Goal: Communication & Community: Answer question/provide support

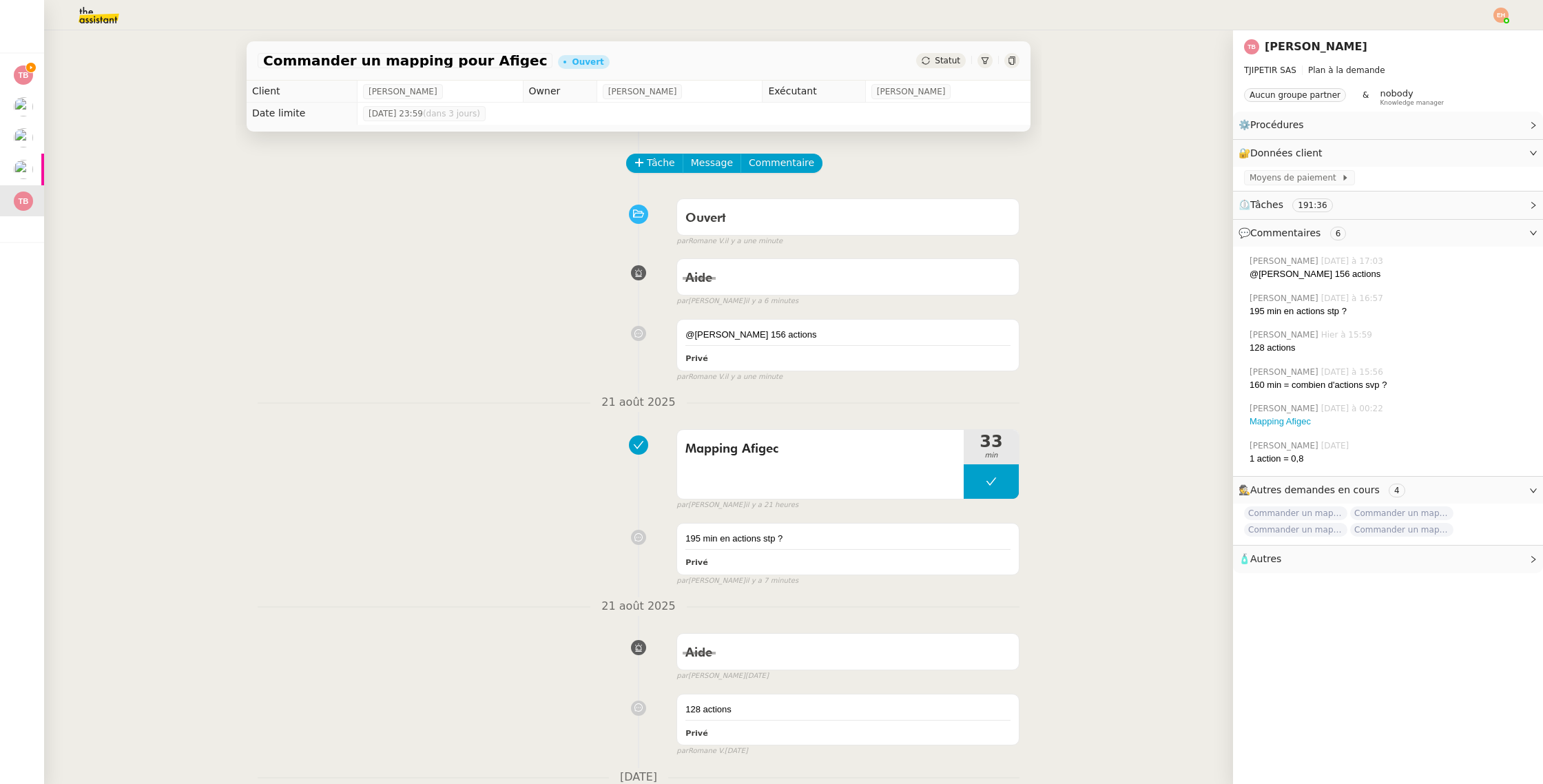
click at [1370, 210] on span "⏲️ Tâches 191:36" at bounding box center [1377, 205] width 277 height 16
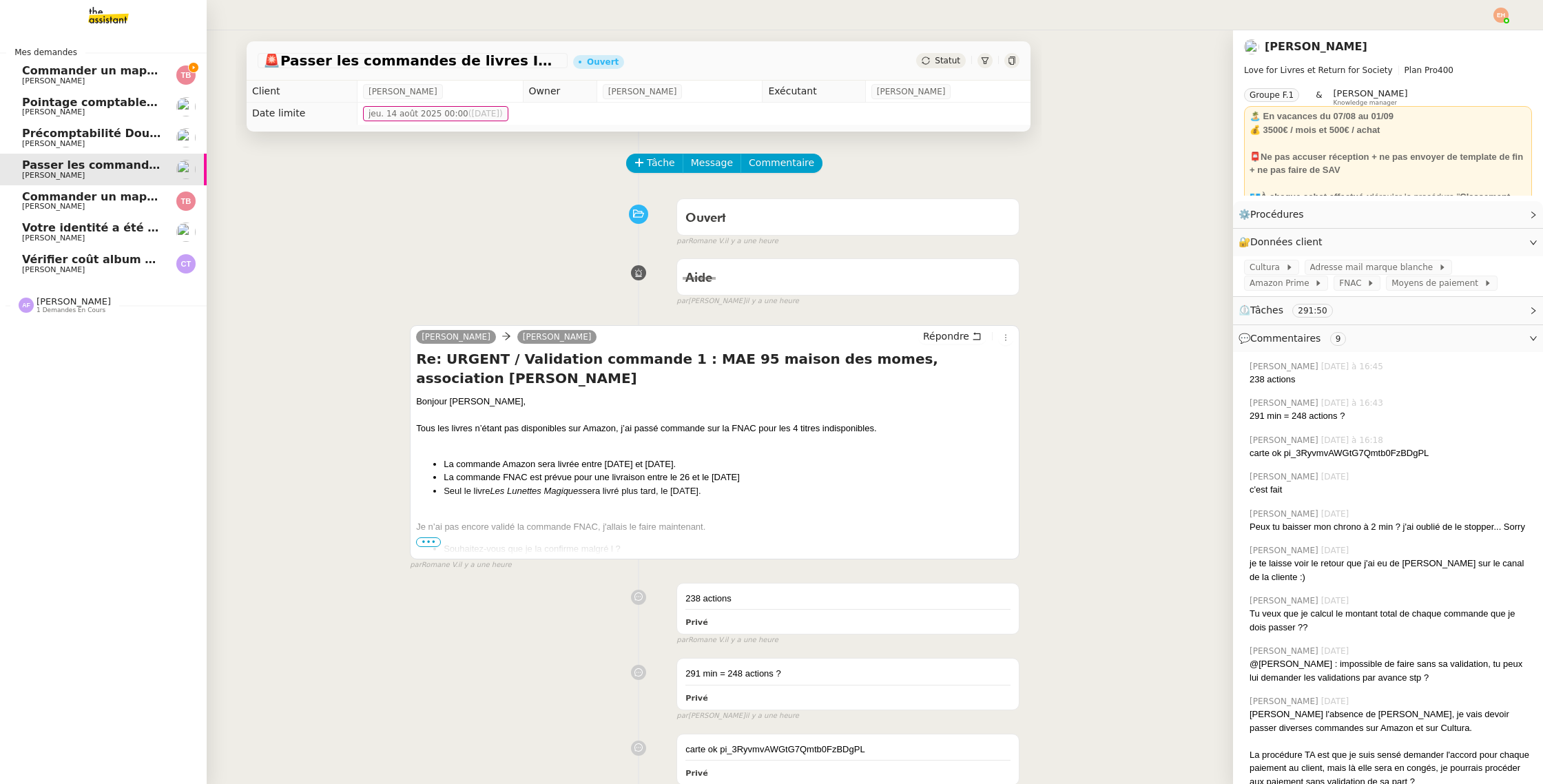
click at [99, 64] on link "Commander un mapping pour ACF [PERSON_NAME]" at bounding box center [103, 75] width 207 height 31
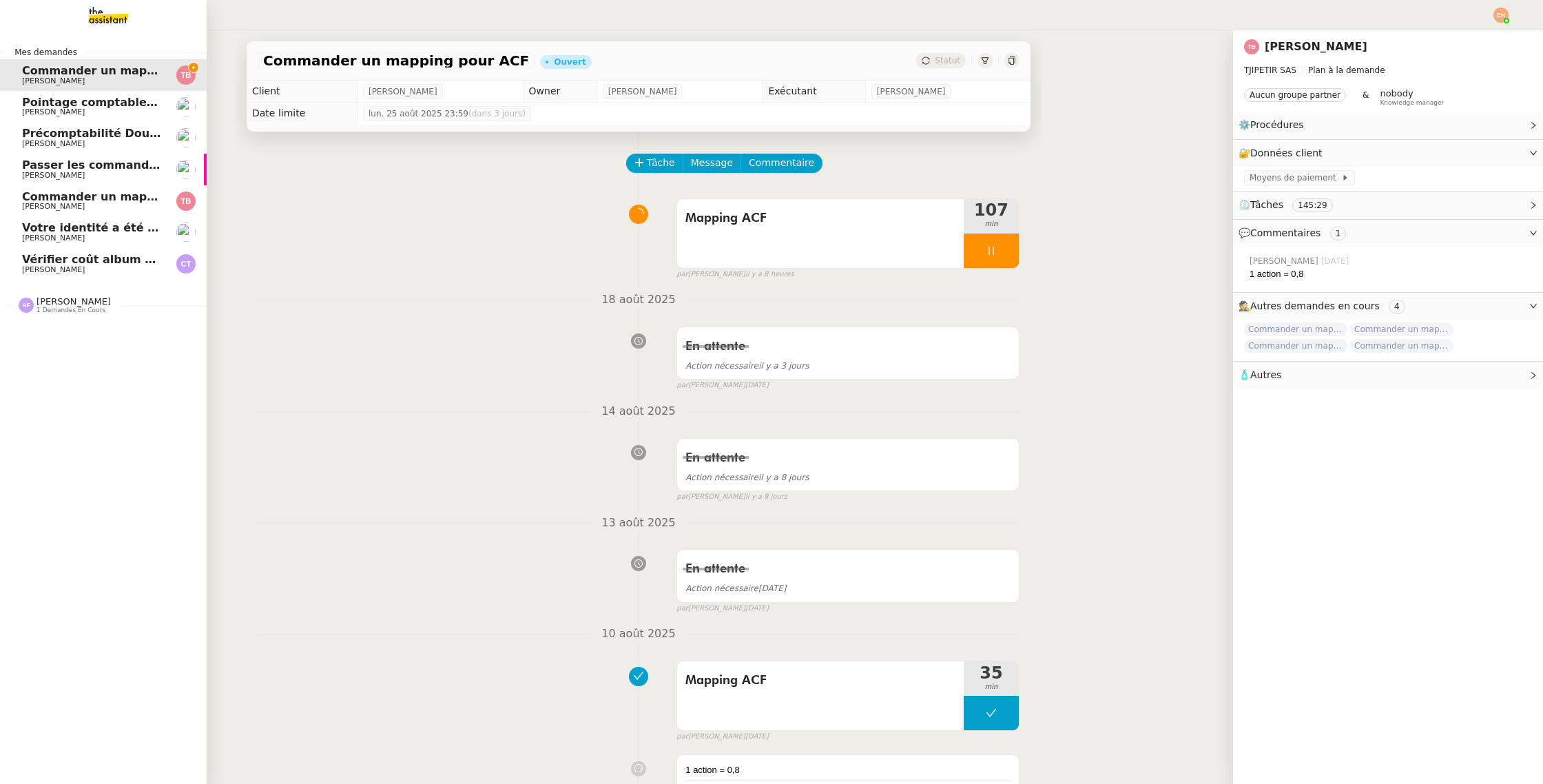
click at [64, 199] on span "Commander un mapping pour Afigec" at bounding box center [136, 196] width 227 height 13
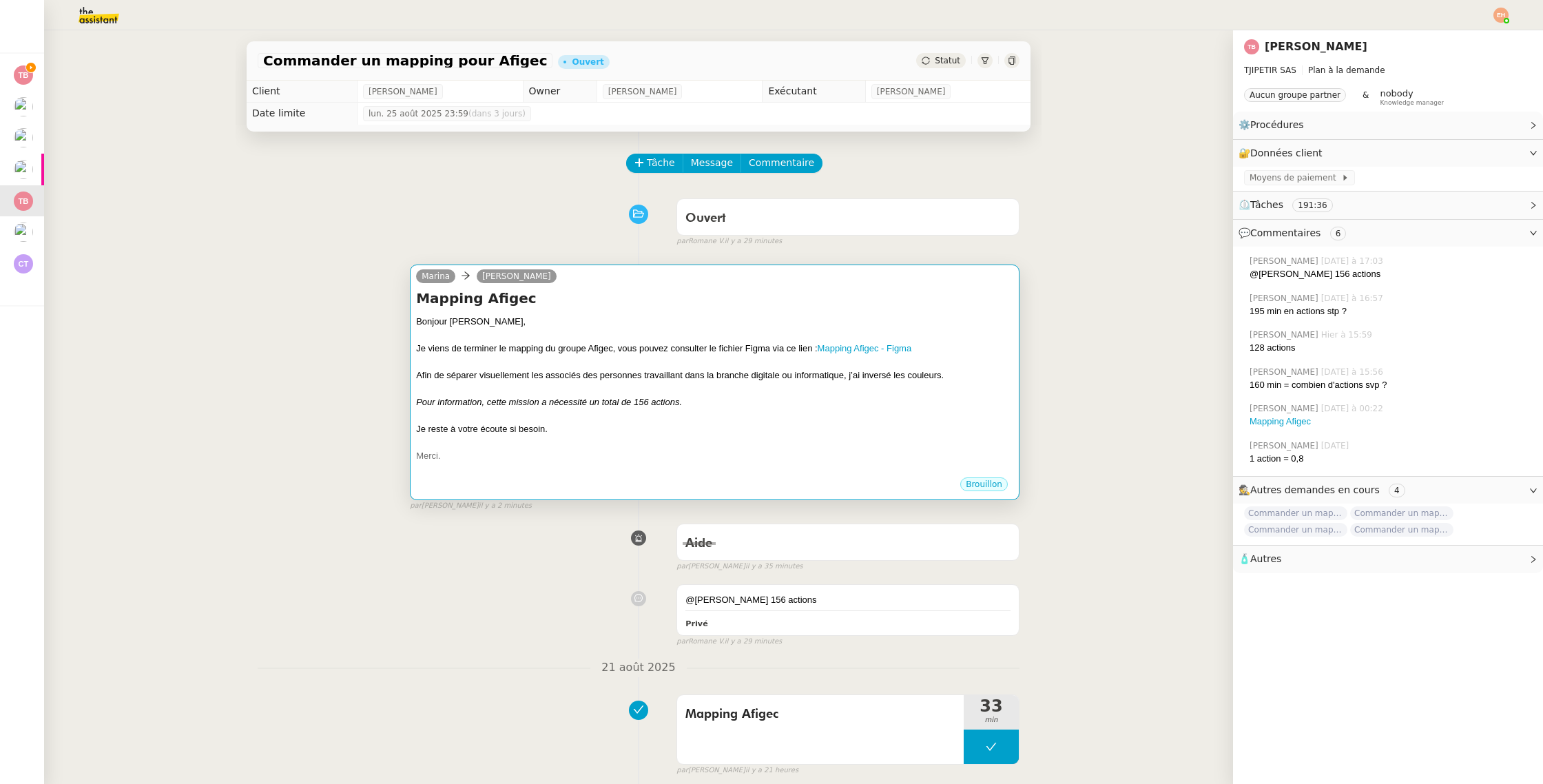
click at [621, 318] on div "Bonjour [PERSON_NAME]," at bounding box center [714, 322] width 597 height 14
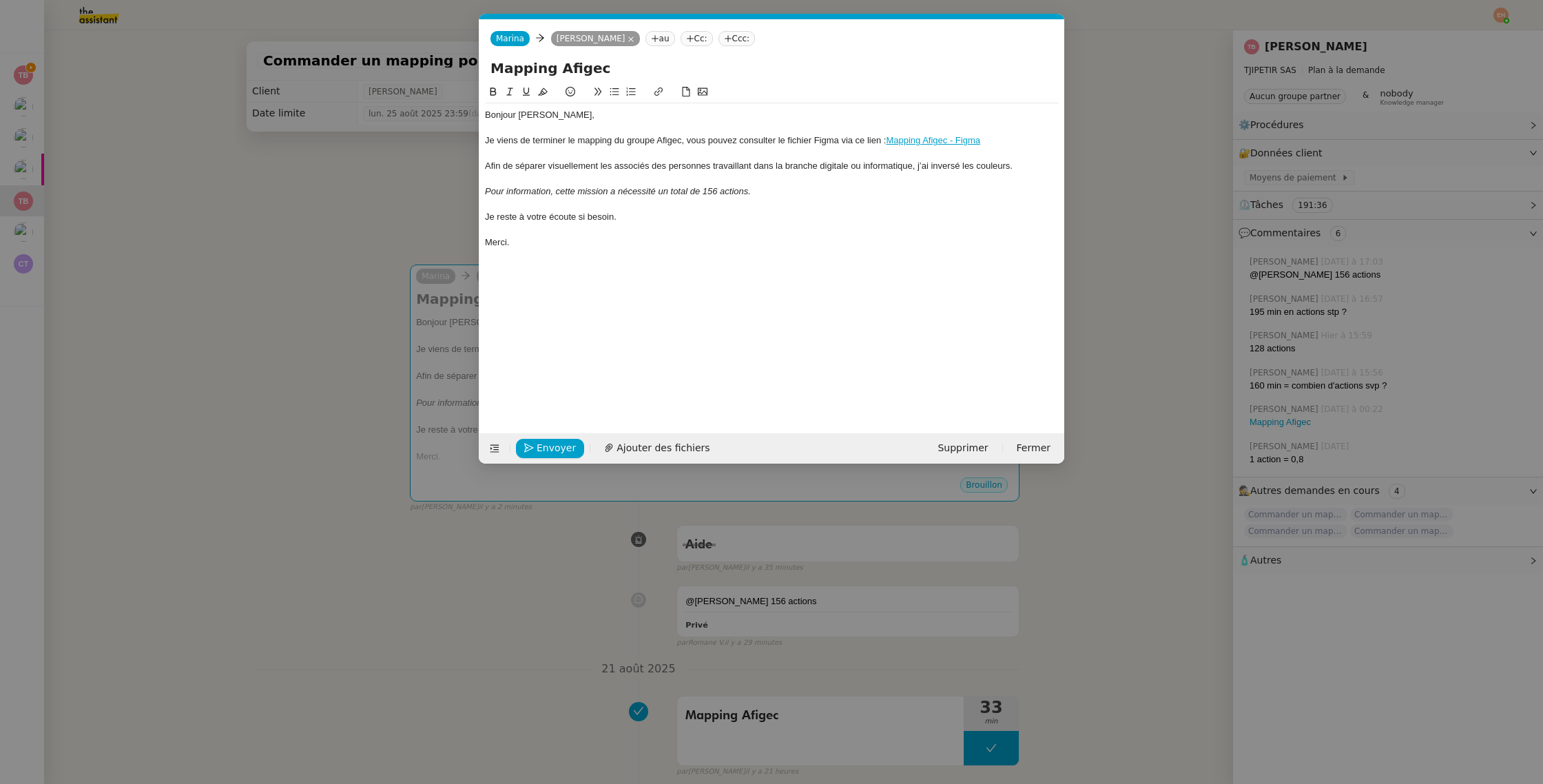
scroll to position [0, 29]
drag, startPoint x: 997, startPoint y: 137, endPoint x: 889, endPoint y: 135, distance: 108.0
click at [889, 135] on div "Je viens de terminer le mapping du groupe Afigec, vous pouvez consulter le fich…" at bounding box center [772, 140] width 574 height 13
click at [658, 85] on button at bounding box center [659, 92] width 17 height 16
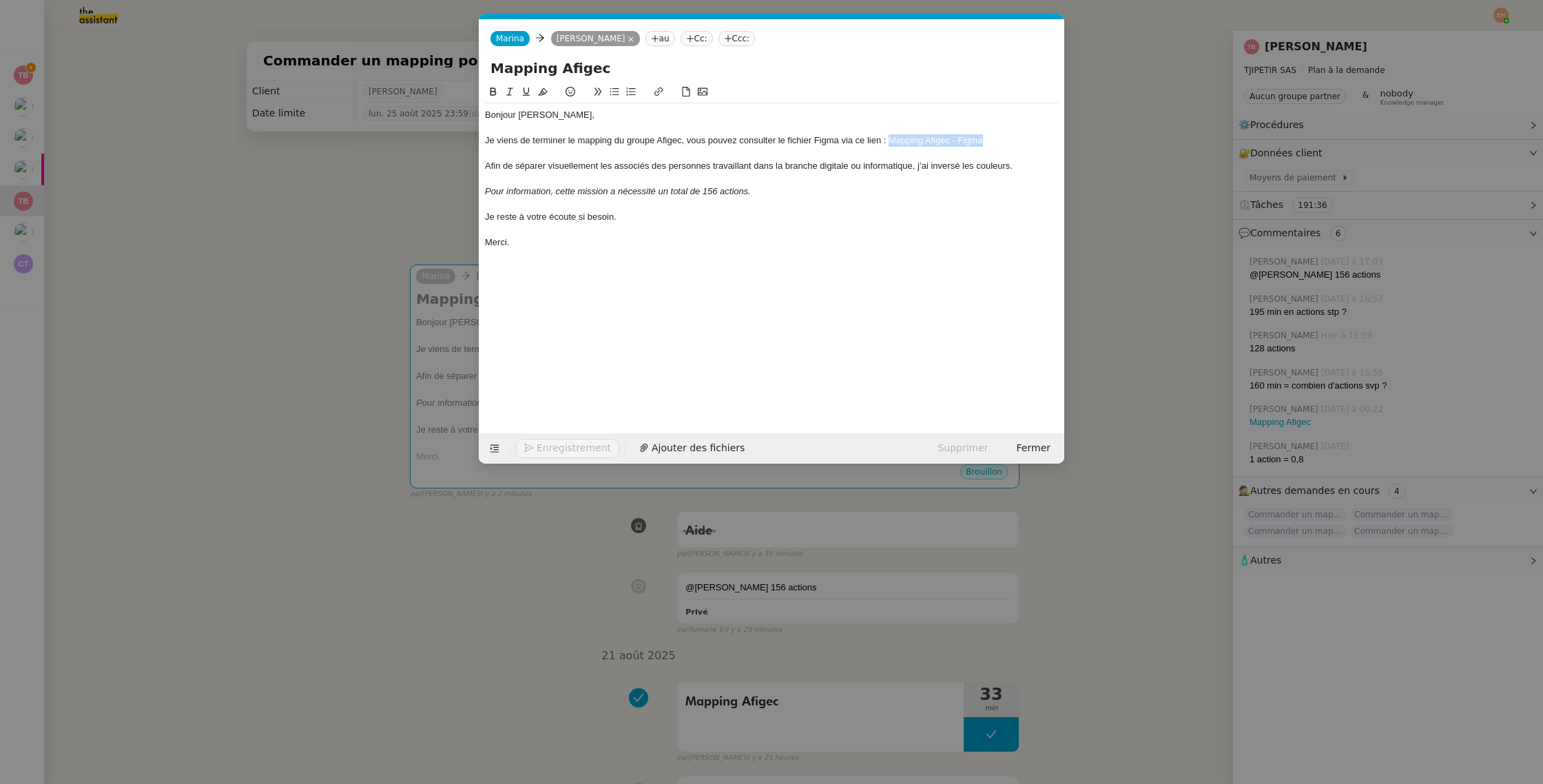
click at [659, 91] on icon at bounding box center [659, 92] width 8 height 8
paste input "[URL][DOMAIN_NAME]"
type input "[URL][DOMAIN_NAME]"
click at [1029, 165] on link at bounding box center [1017, 166] width 31 height 10
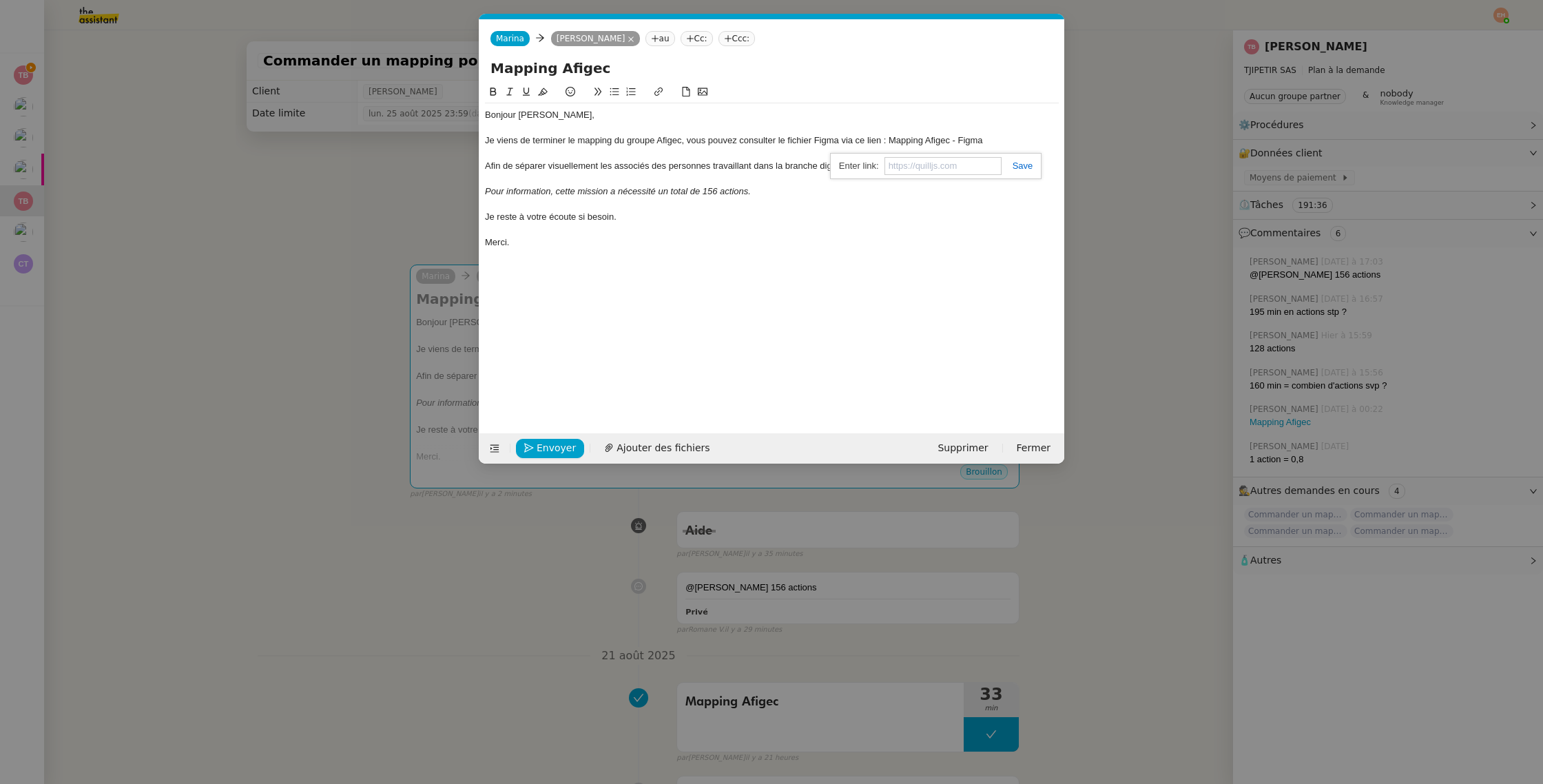
scroll to position [0, 0]
click at [875, 200] on div at bounding box center [772, 205] width 574 height 13
drag, startPoint x: 1015, startPoint y: 147, endPoint x: 888, endPoint y: 139, distance: 127.3
click at [888, 139] on div "Bonjour [PERSON_NAME], Je viens de terminer le mapping du groupe Afigec, vous p…" at bounding box center [772, 179] width 574 height 151
click at [831, 228] on div at bounding box center [772, 229] width 574 height 13
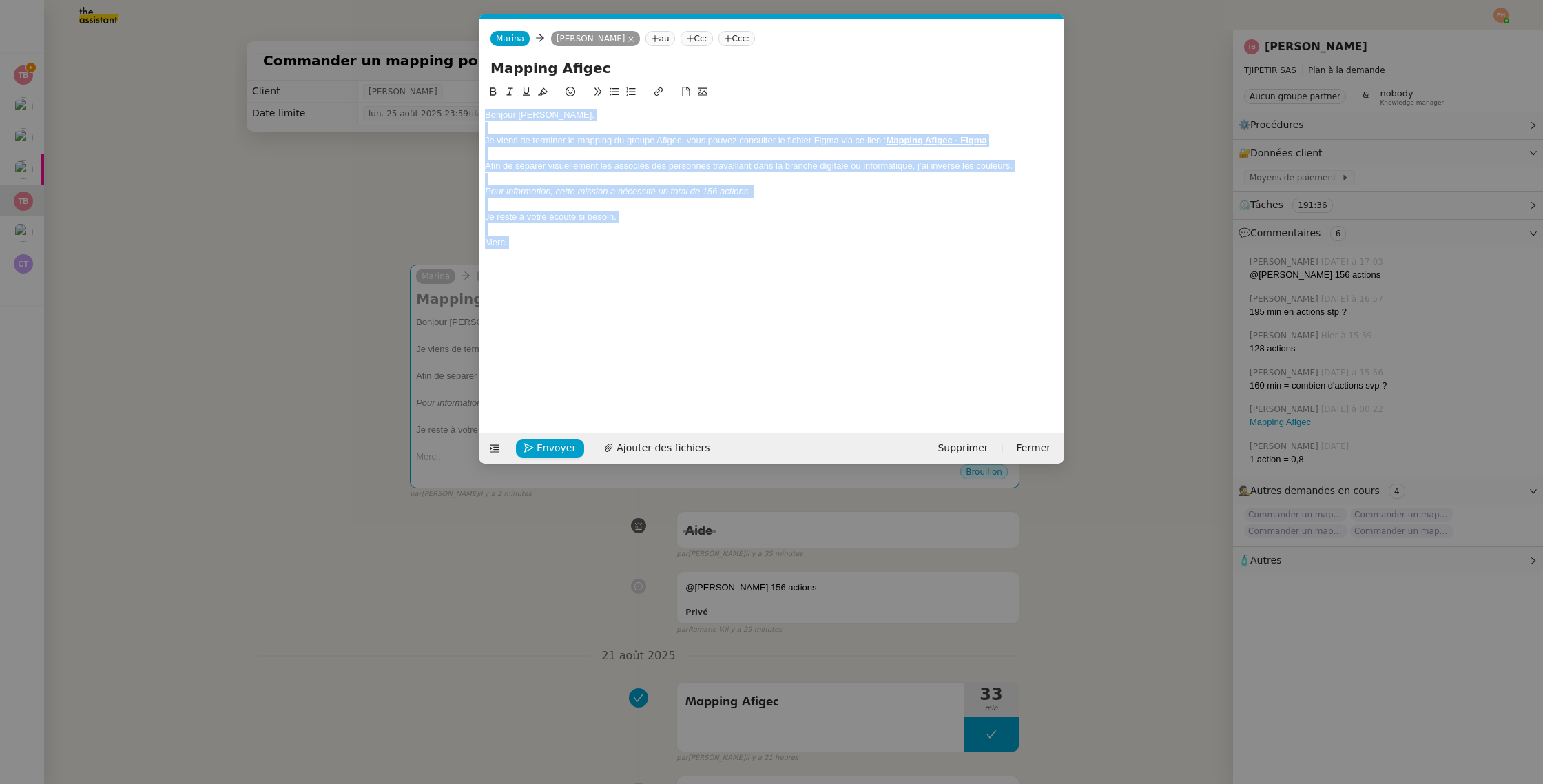
drag, startPoint x: 549, startPoint y: 252, endPoint x: 426, endPoint y: 101, distance: 194.8
click at [426, 101] on nz-modal-container "Service TA - VOYAGE - PROPOSITION GLOBALE A utiliser dans le cadre de propositi…" at bounding box center [772, 392] width 1543 height 784
copy div "Bonjour [PERSON_NAME], Je viens de terminer le mapping du groupe Afigec, vous p…"
click at [549, 447] on span "Envoyer" at bounding box center [556, 448] width 39 height 16
click at [549, 447] on span "Confirmer l'envoi" at bounding box center [578, 448] width 82 height 16
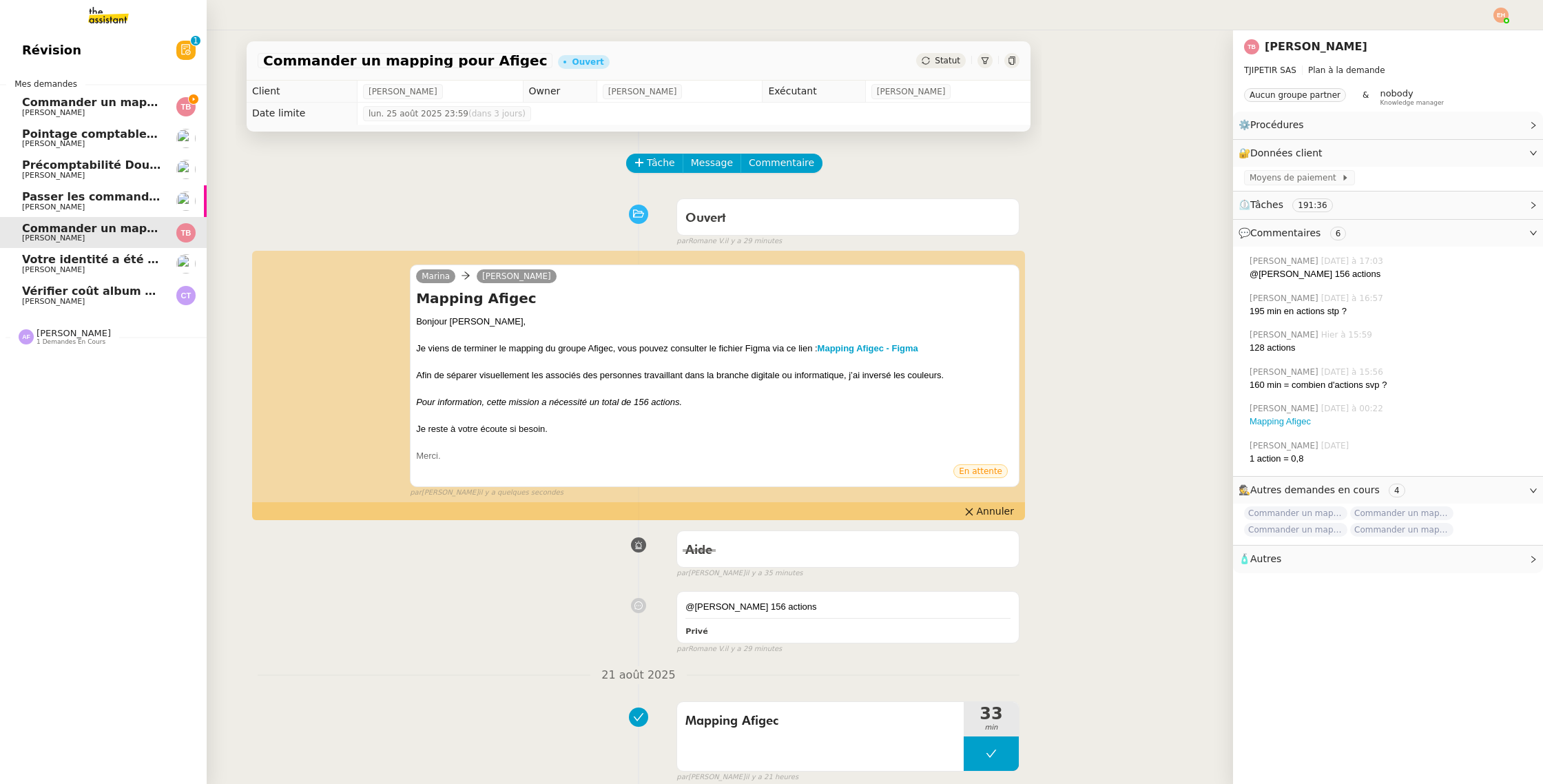
click at [45, 107] on span "Commander un mapping pour ACF" at bounding box center [129, 102] width 213 height 13
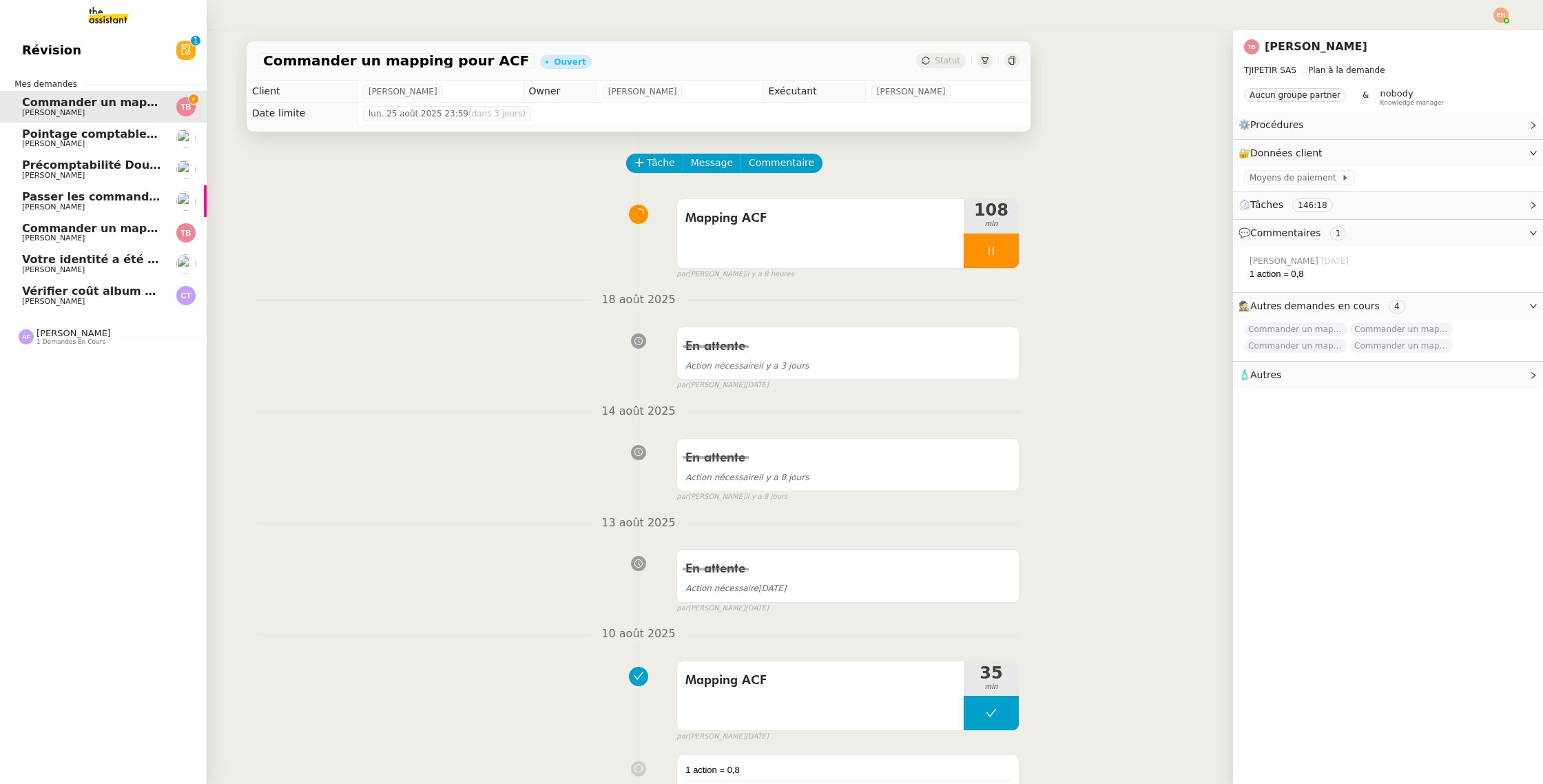
click at [117, 230] on span "Commander un mapping pour Afigec" at bounding box center [136, 228] width 227 height 13
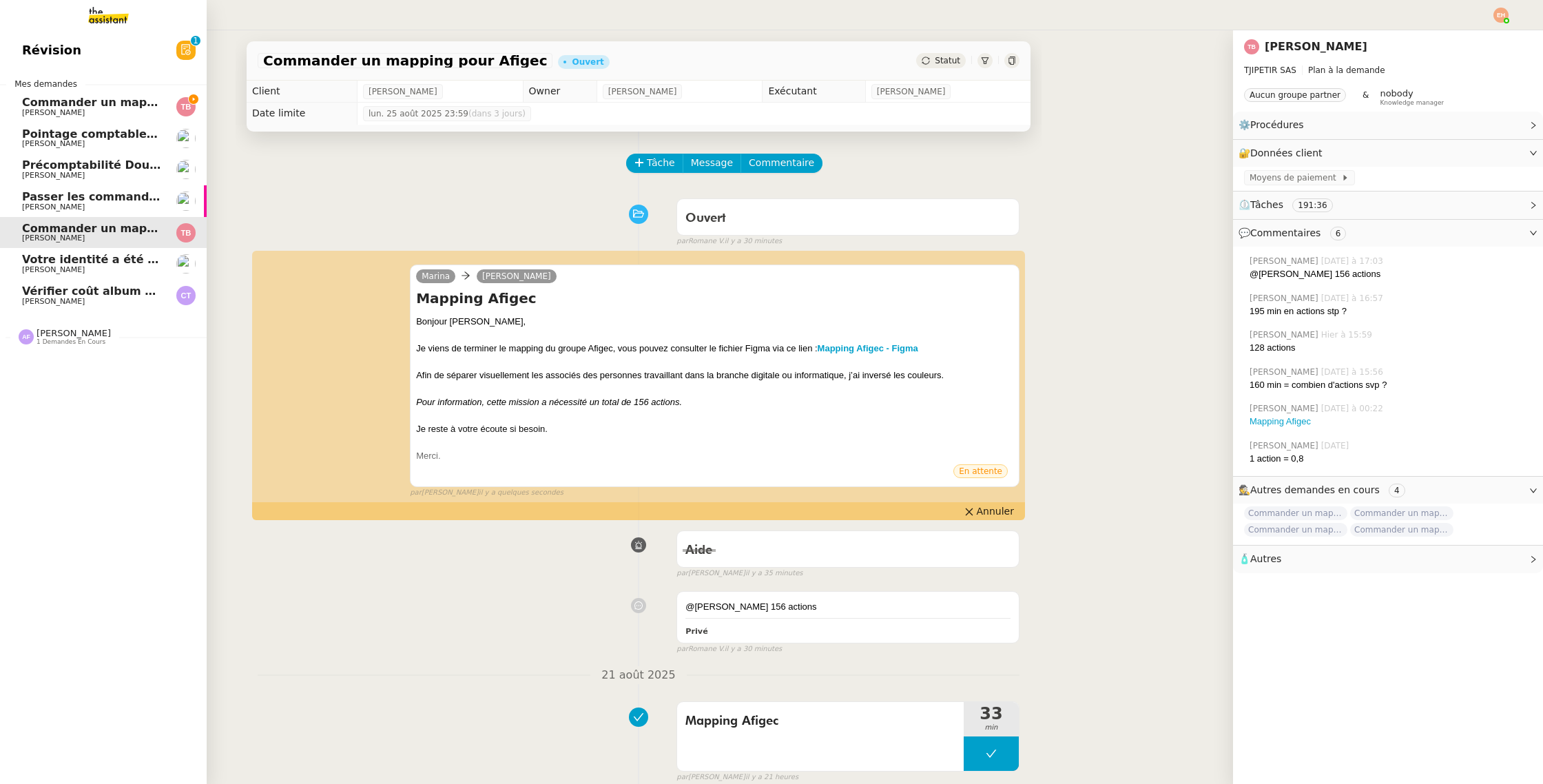
click at [90, 103] on span "Commander un mapping pour ACF" at bounding box center [129, 102] width 213 height 13
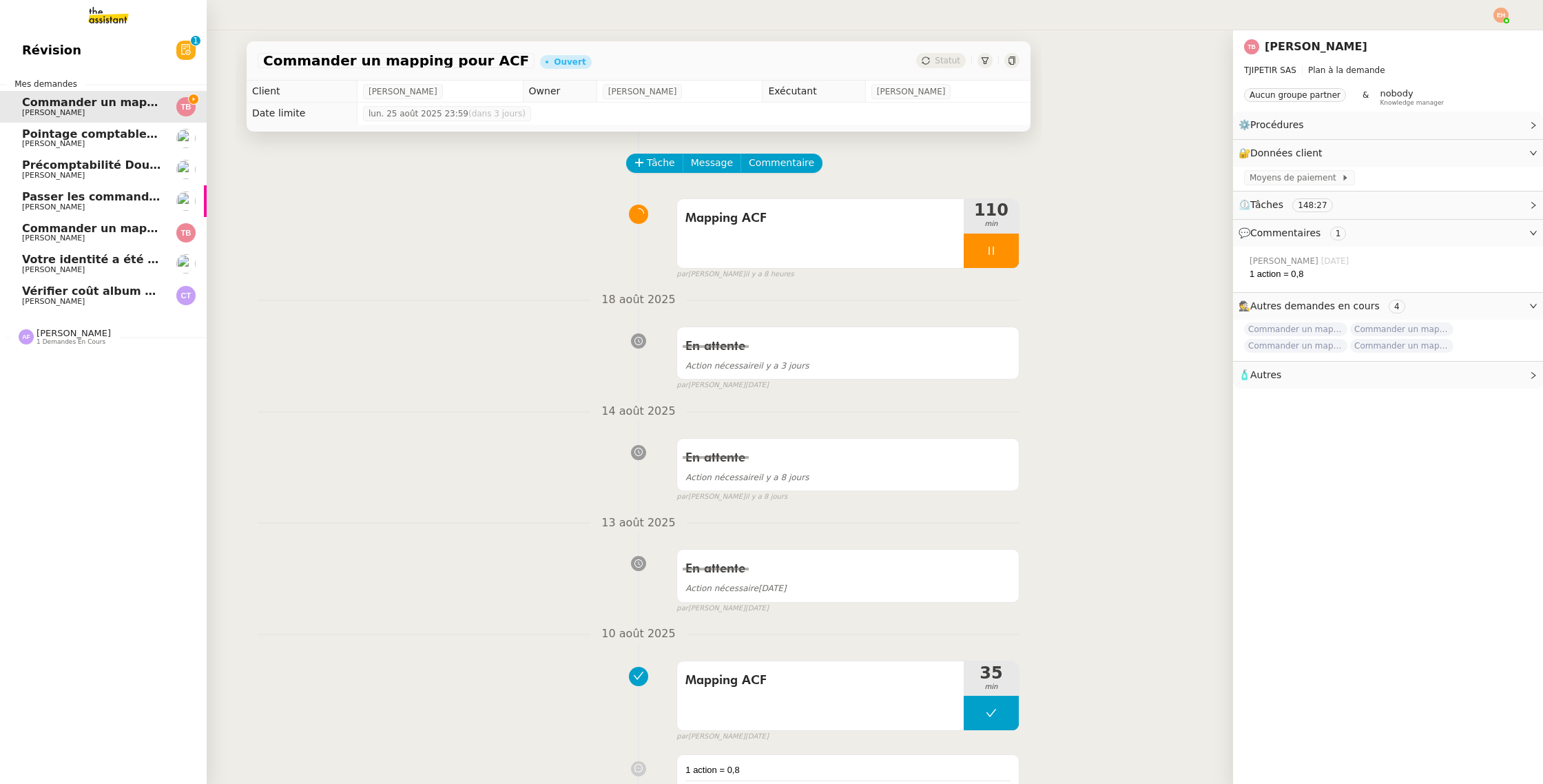
click at [46, 224] on span "Commander un mapping pour Afigec" at bounding box center [136, 228] width 227 height 13
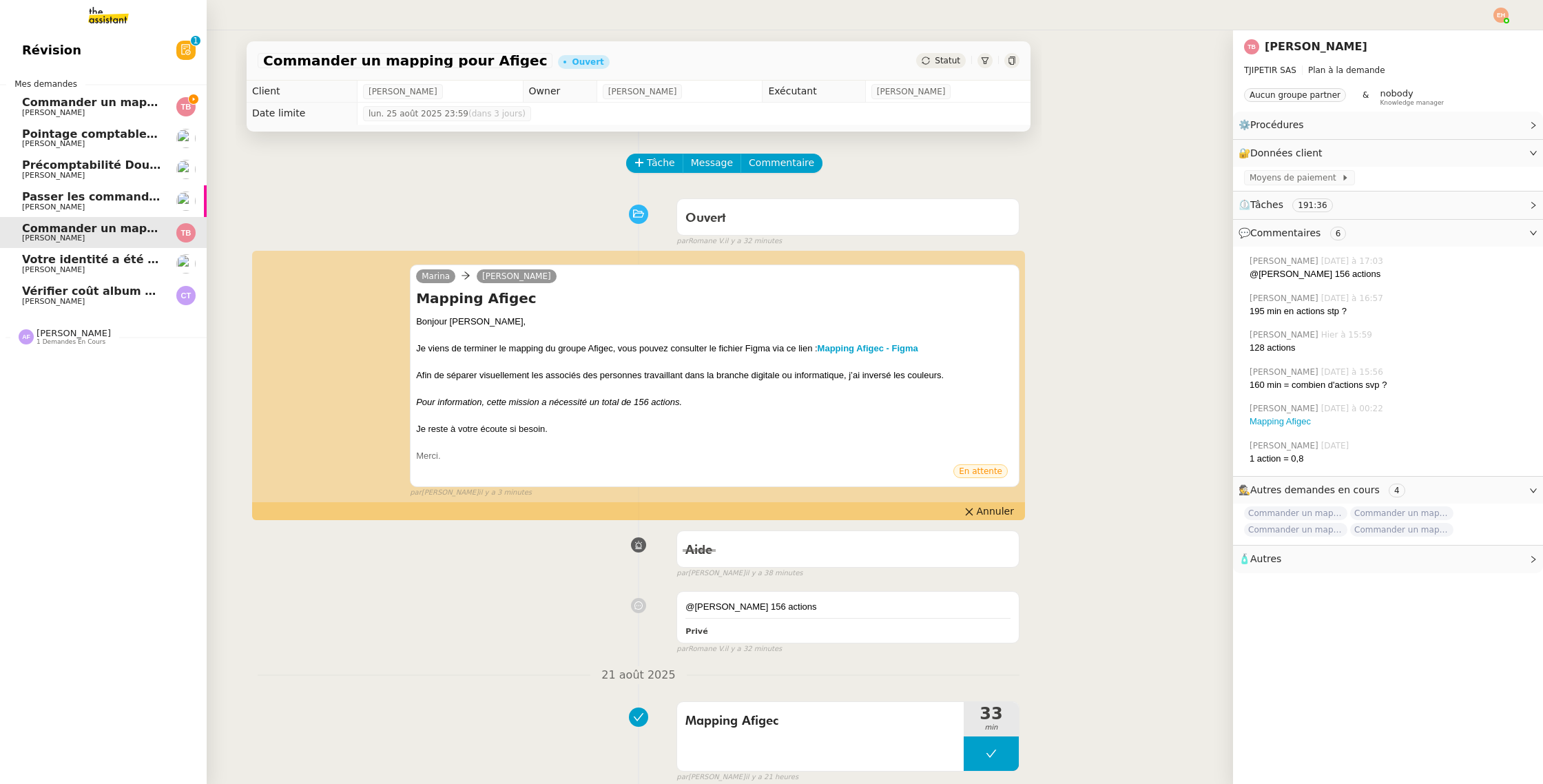
click at [28, 117] on link "Commander un mapping pour ACF [PERSON_NAME]" at bounding box center [103, 106] width 207 height 31
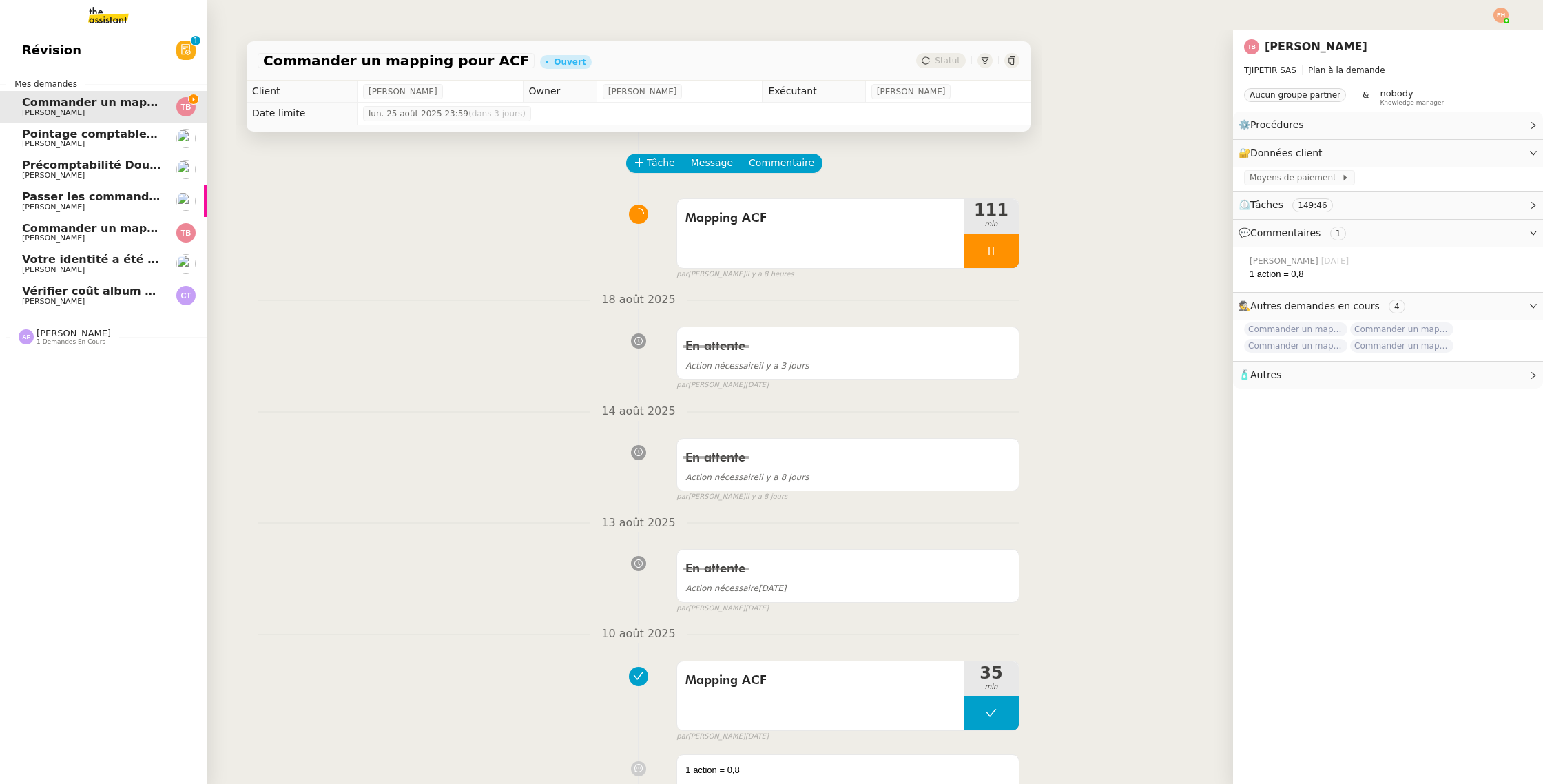
click at [36, 173] on span "[PERSON_NAME]" at bounding box center [54, 175] width 63 height 9
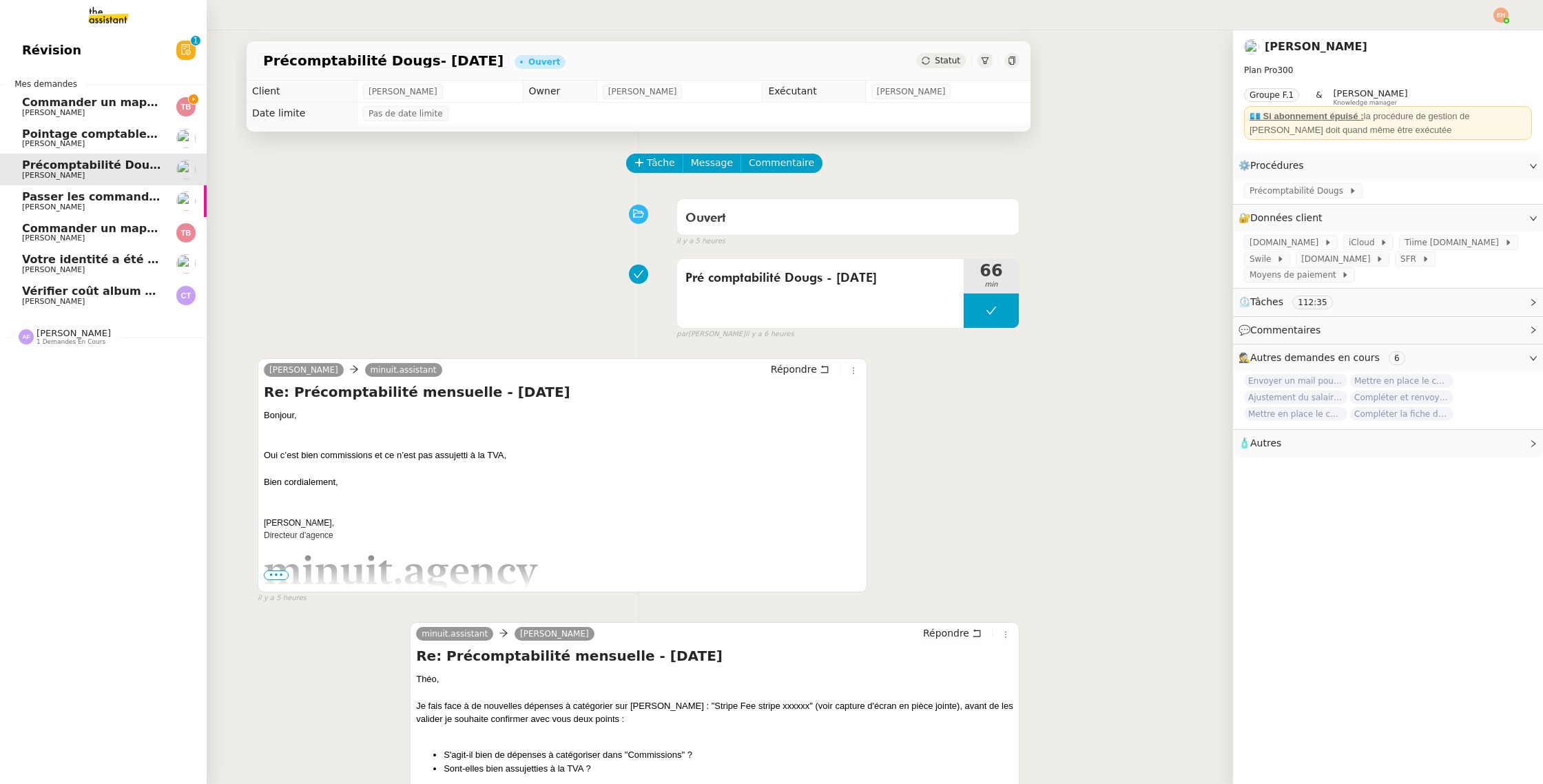
click at [103, 136] on span "Pointage comptable - août 2025" at bounding box center [122, 133] width 199 height 13
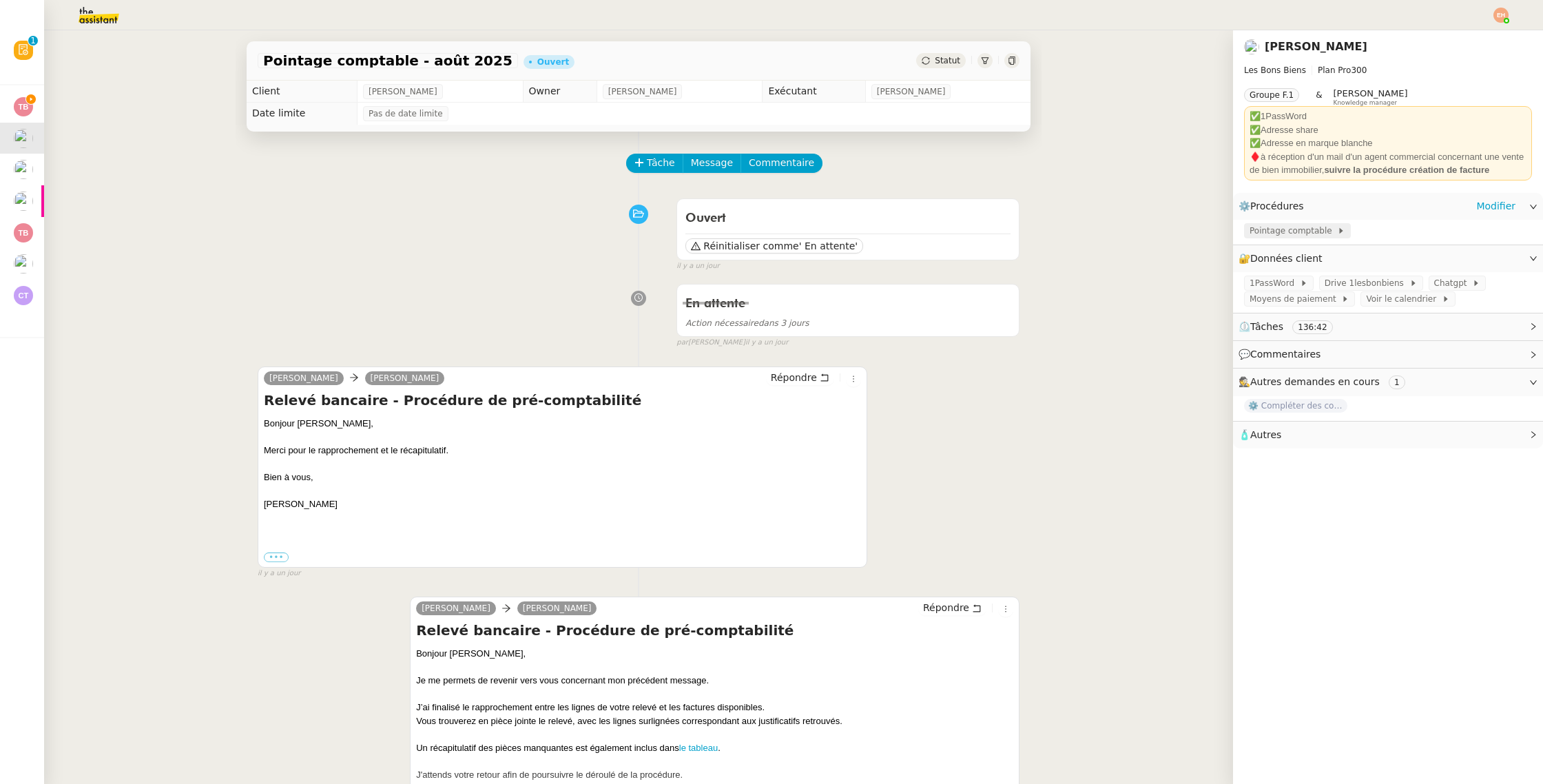
click at [1295, 228] on span "Pointage comptable" at bounding box center [1293, 231] width 87 height 14
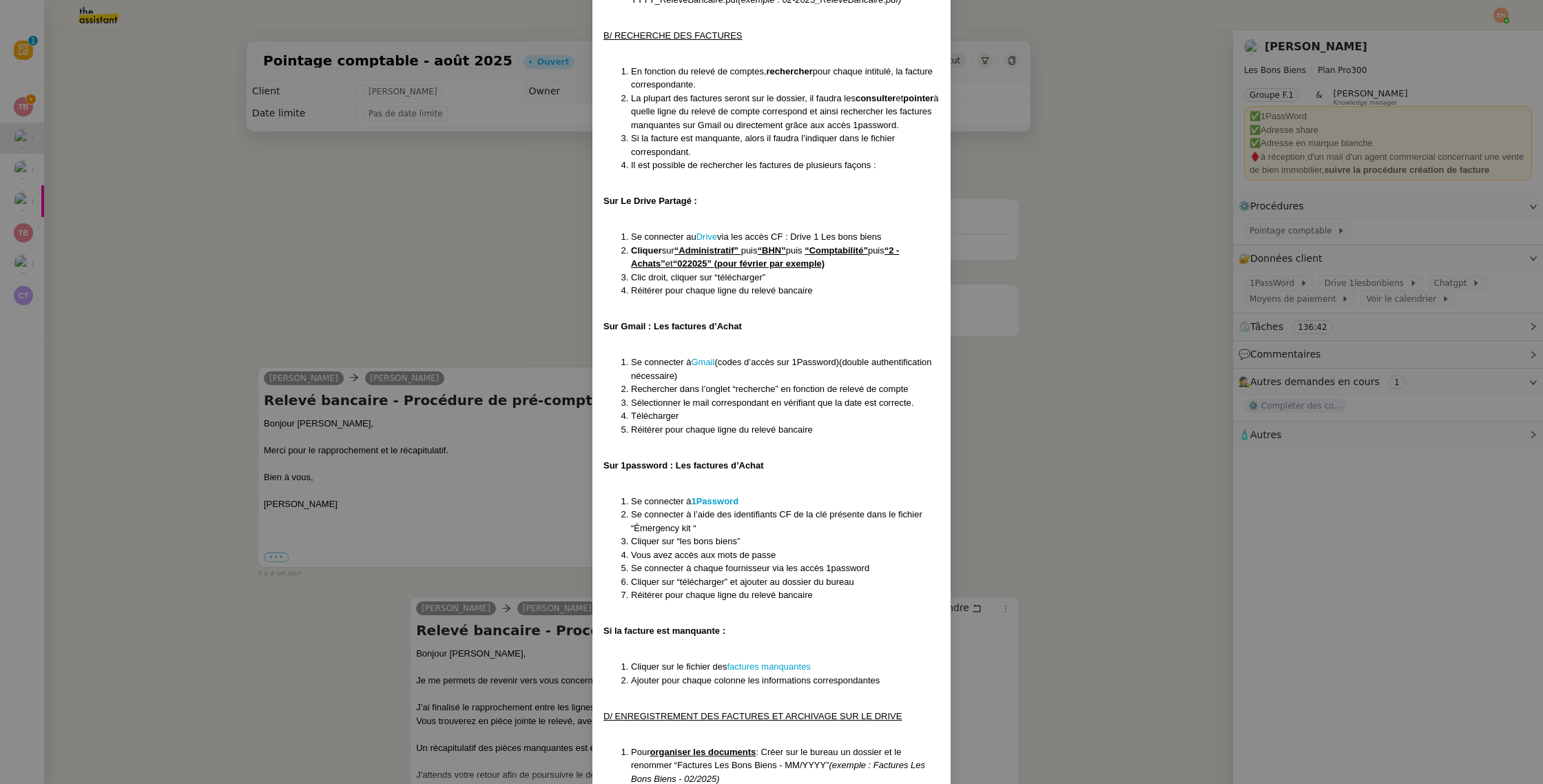
scroll to position [586, 0]
click at [521, 270] on nz-modal-container "Créé le [DATE] MAJ le [DATE] Contexte : Le client souhaite que nous réalisions …" at bounding box center [772, 392] width 1543 height 784
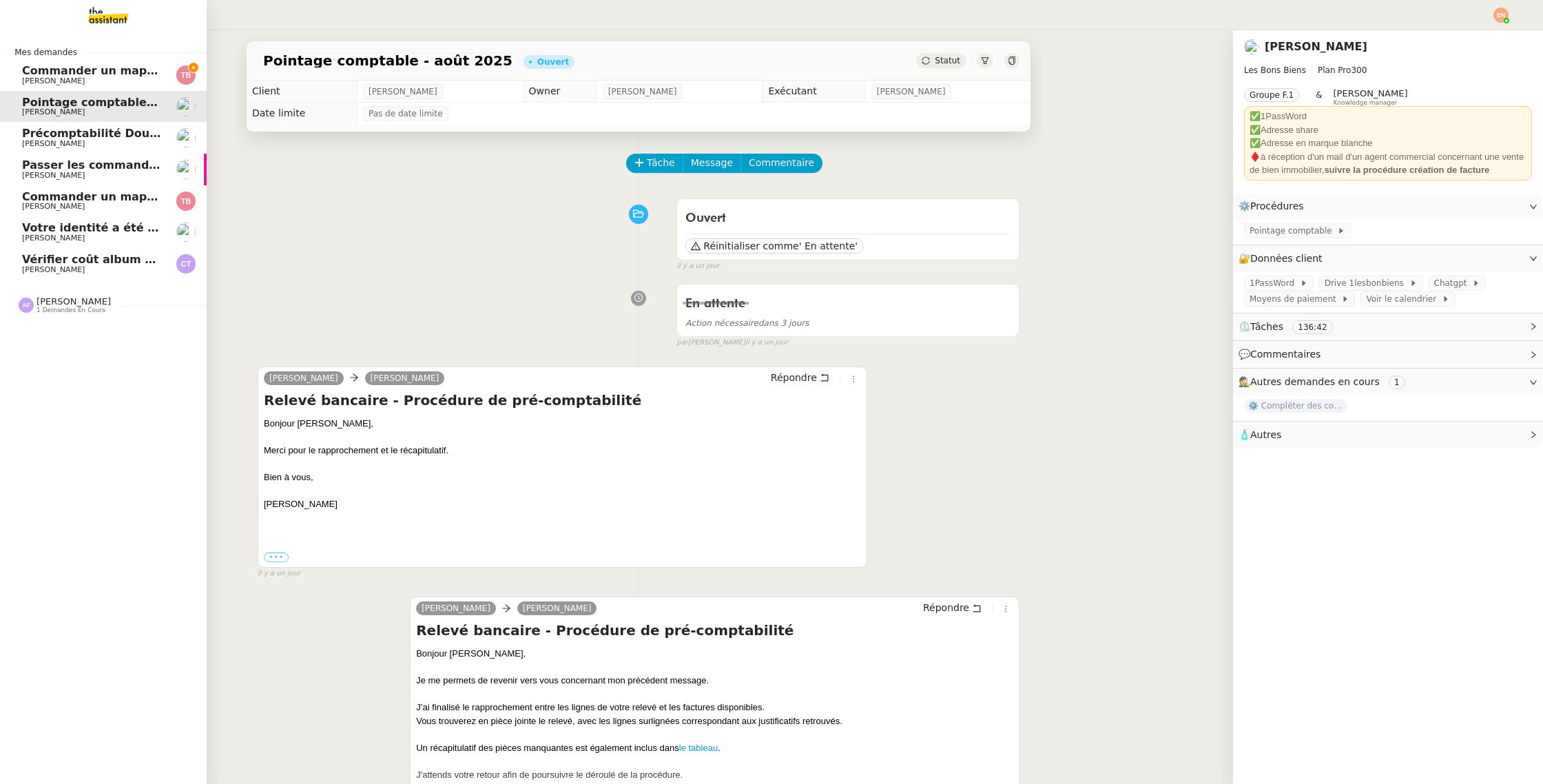
click at [113, 230] on span "Votre identité a été vérifiée" at bounding box center [108, 227] width 172 height 13
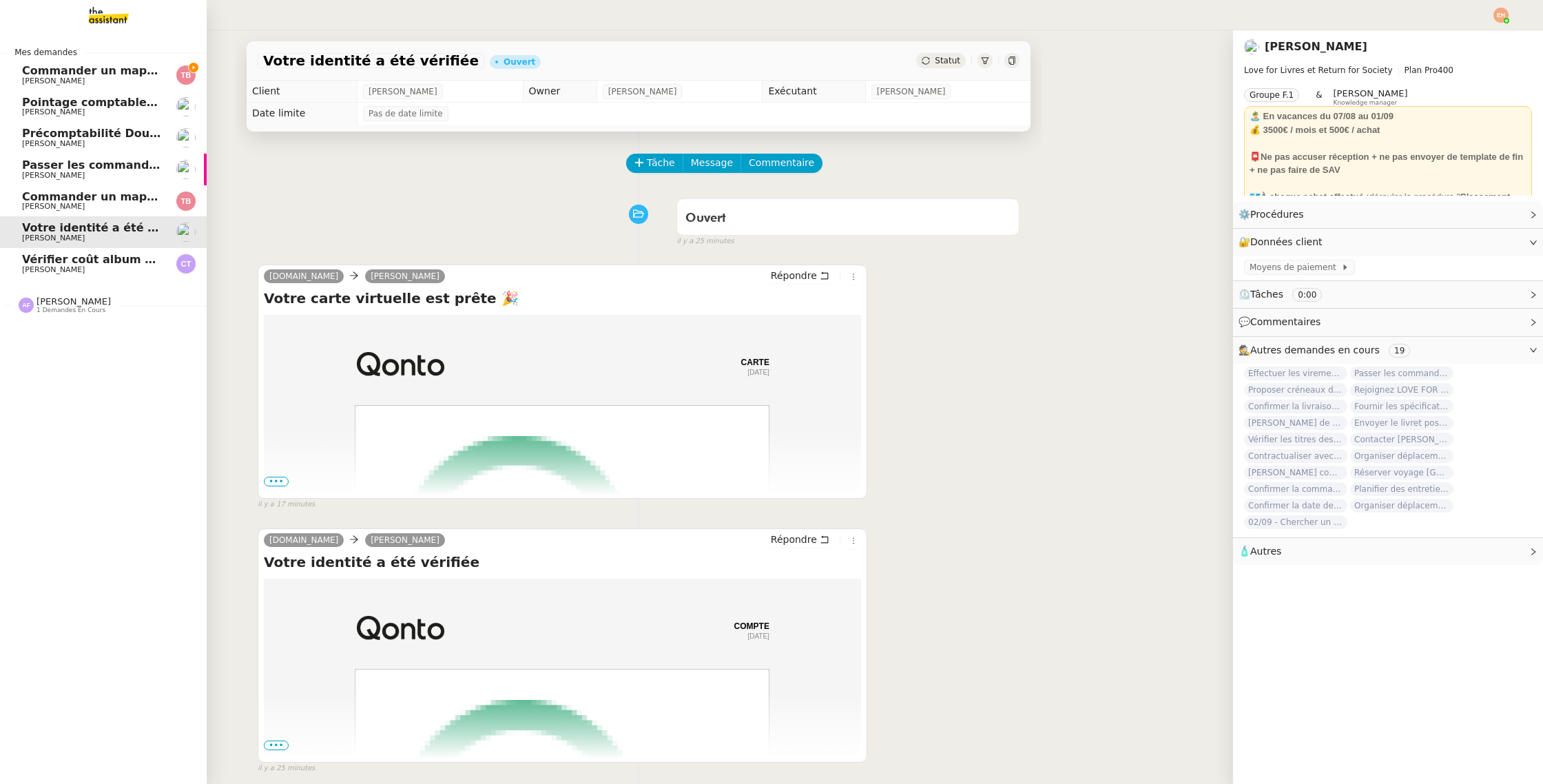
click at [101, 201] on span "Commander un mapping pour Afigec" at bounding box center [136, 196] width 227 height 13
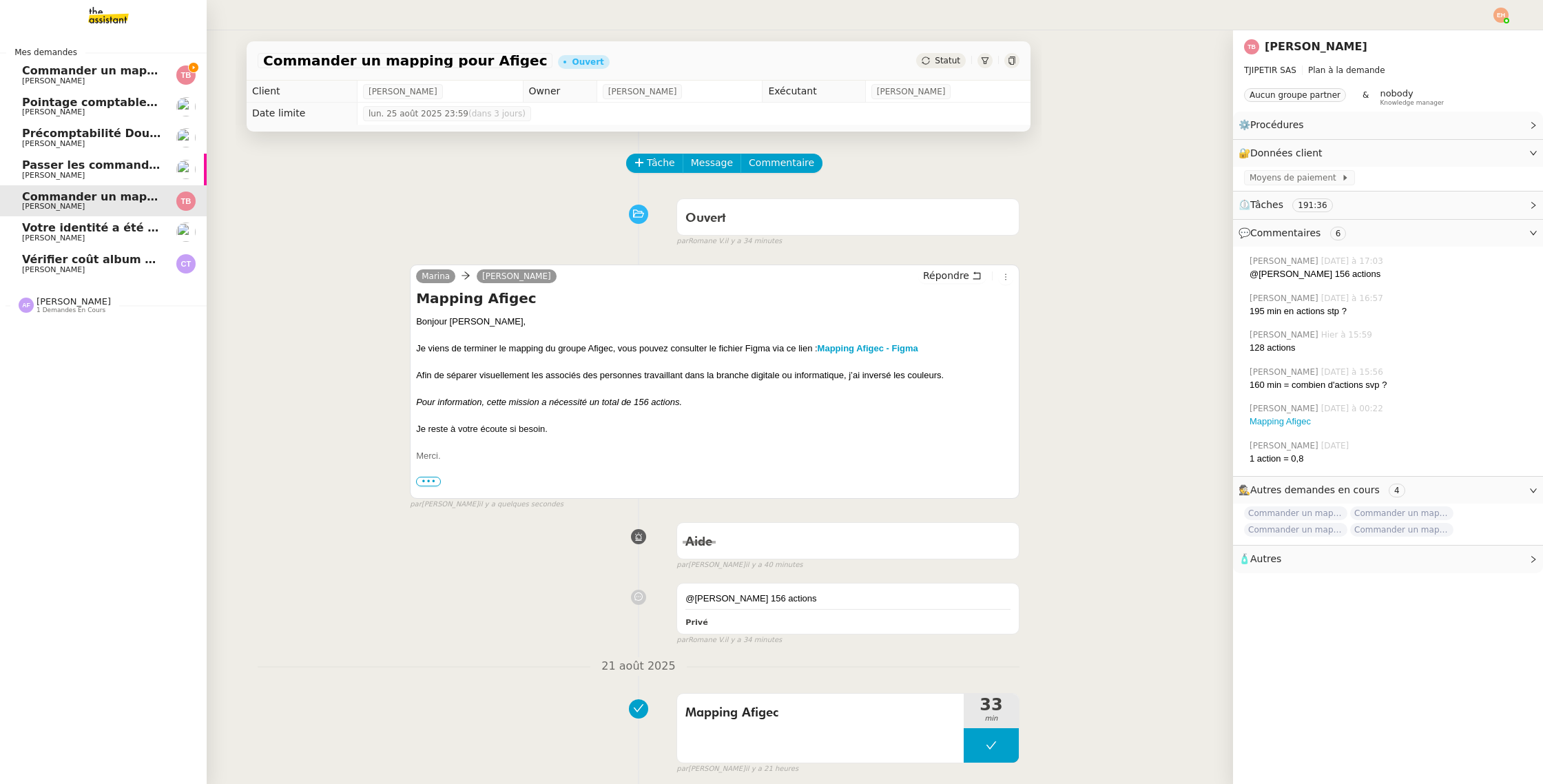
click at [0, 34] on app-ticket-navbar "Mes demandes Commander un mapping pour ACF [PERSON_NAME] Pointage comptable - […" at bounding box center [0, 34] width 0 height 0
click at [73, 254] on span "Vérifier coût album photo Romane" at bounding box center [129, 259] width 213 height 13
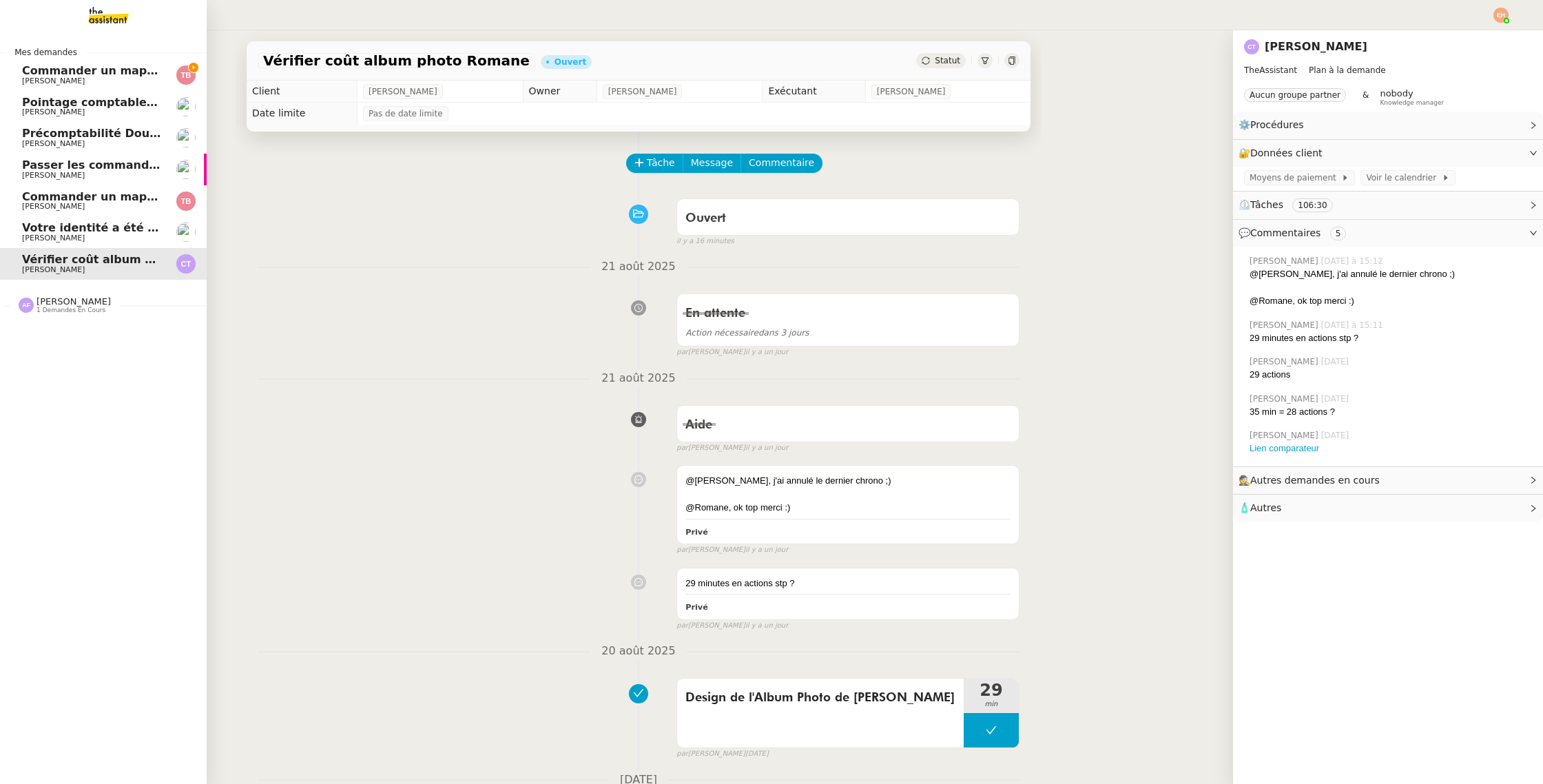
click at [90, 222] on span "Votre identité a été vérifiée" at bounding box center [108, 227] width 172 height 13
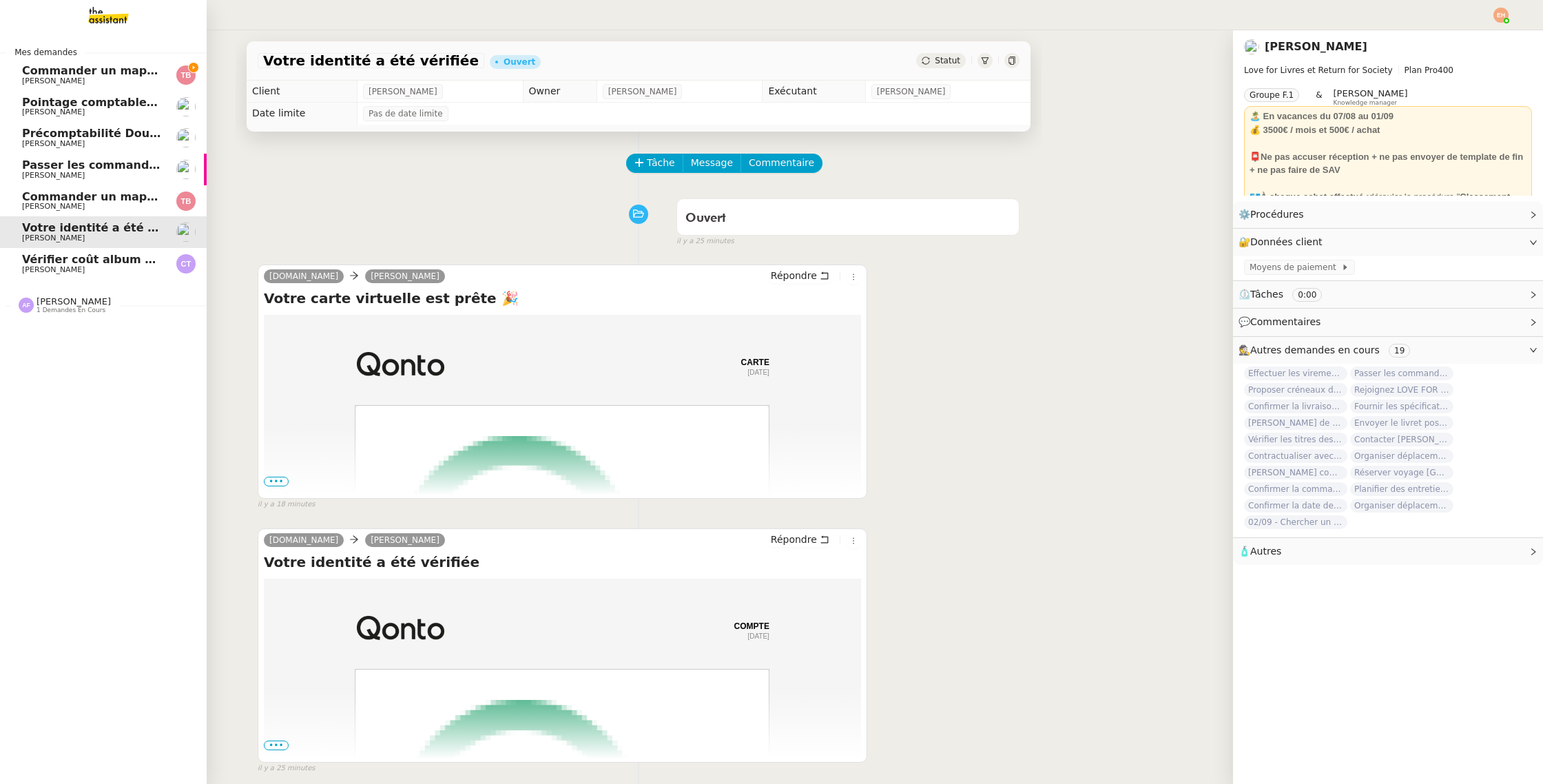
click at [86, 250] on link "Vérifier coût album photo [PERSON_NAME]" at bounding box center [103, 263] width 207 height 31
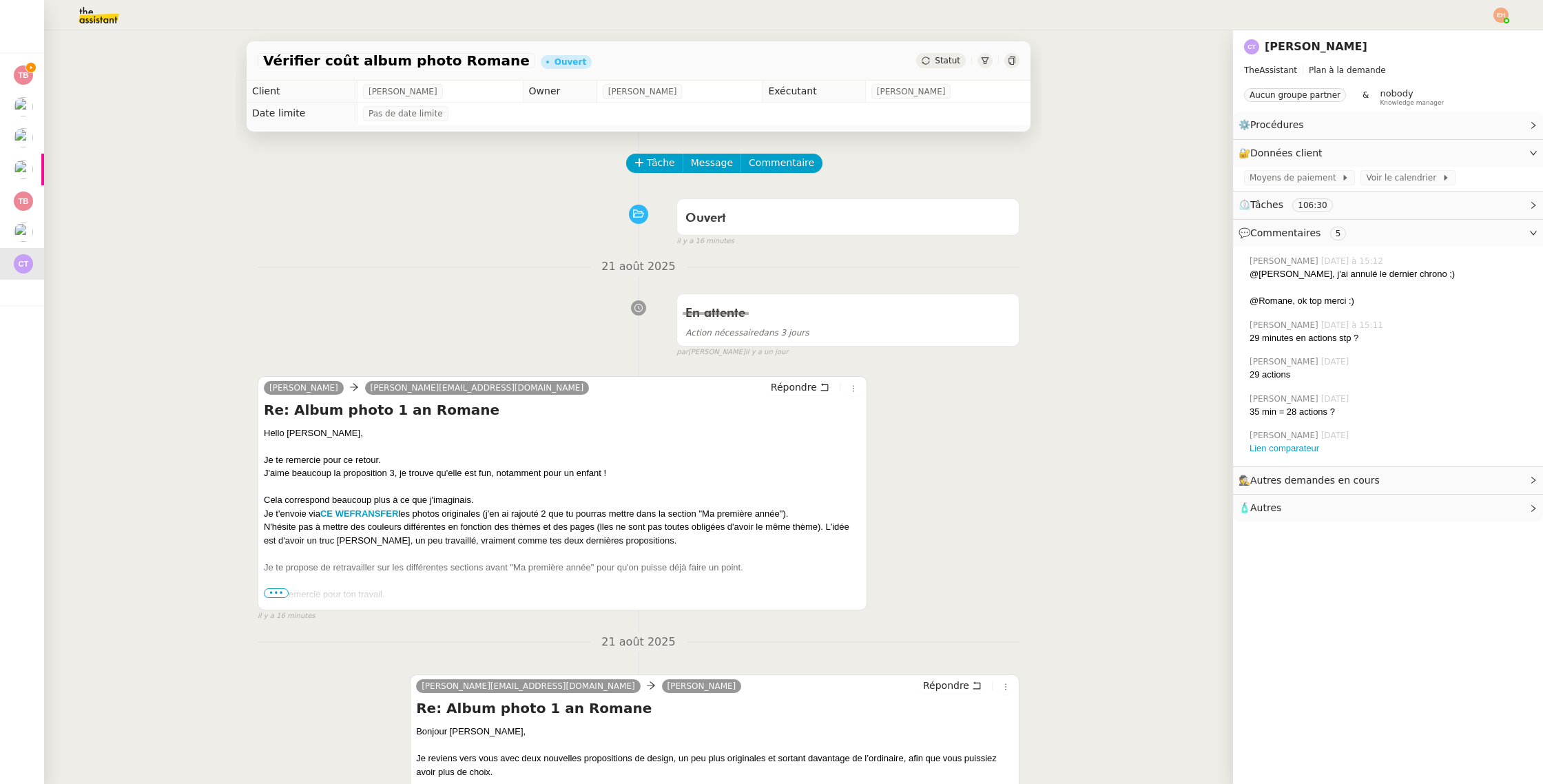
scroll to position [109, 0]
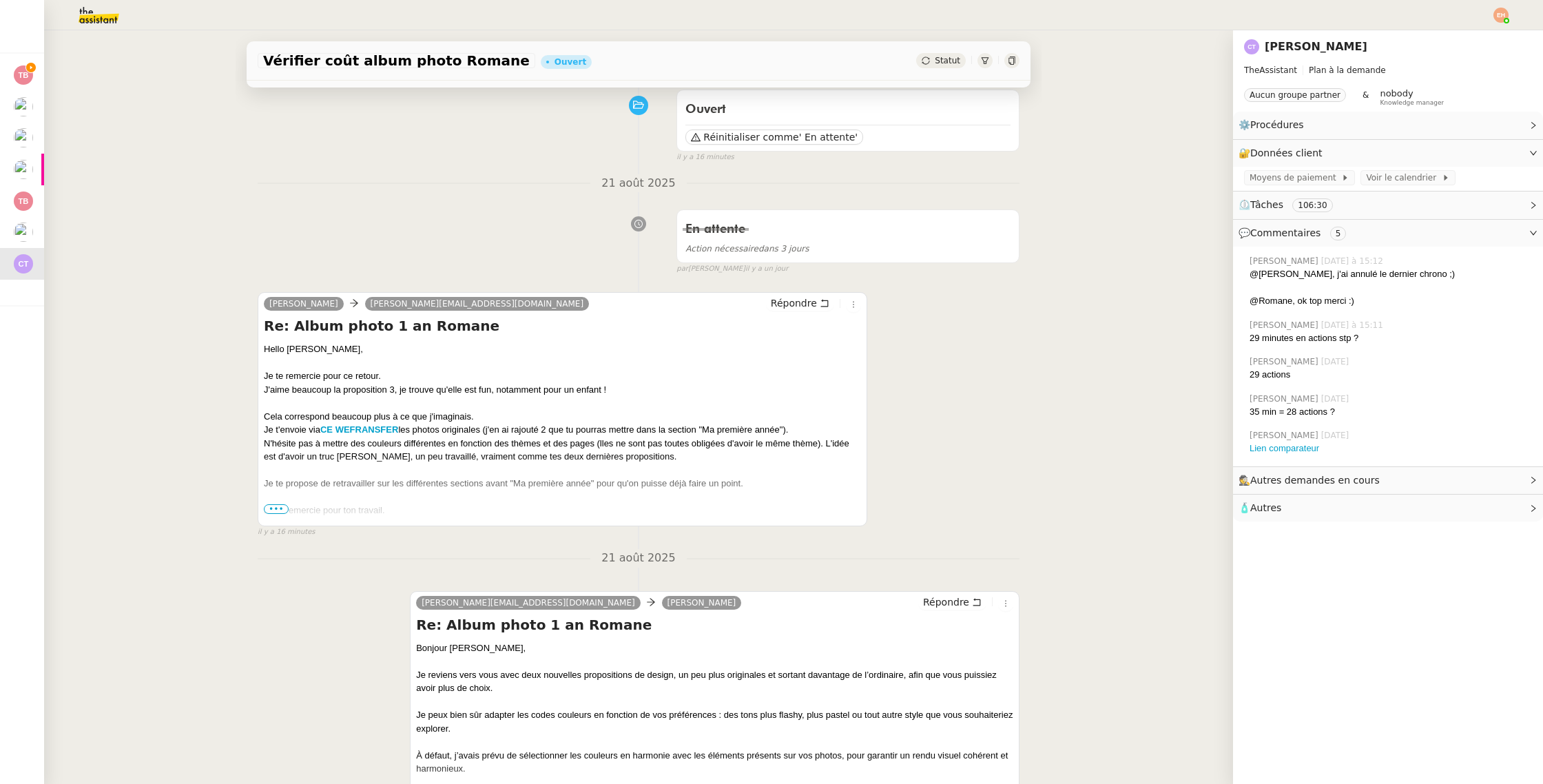
click at [274, 509] on span "•••" at bounding box center [276, 509] width 24 height 10
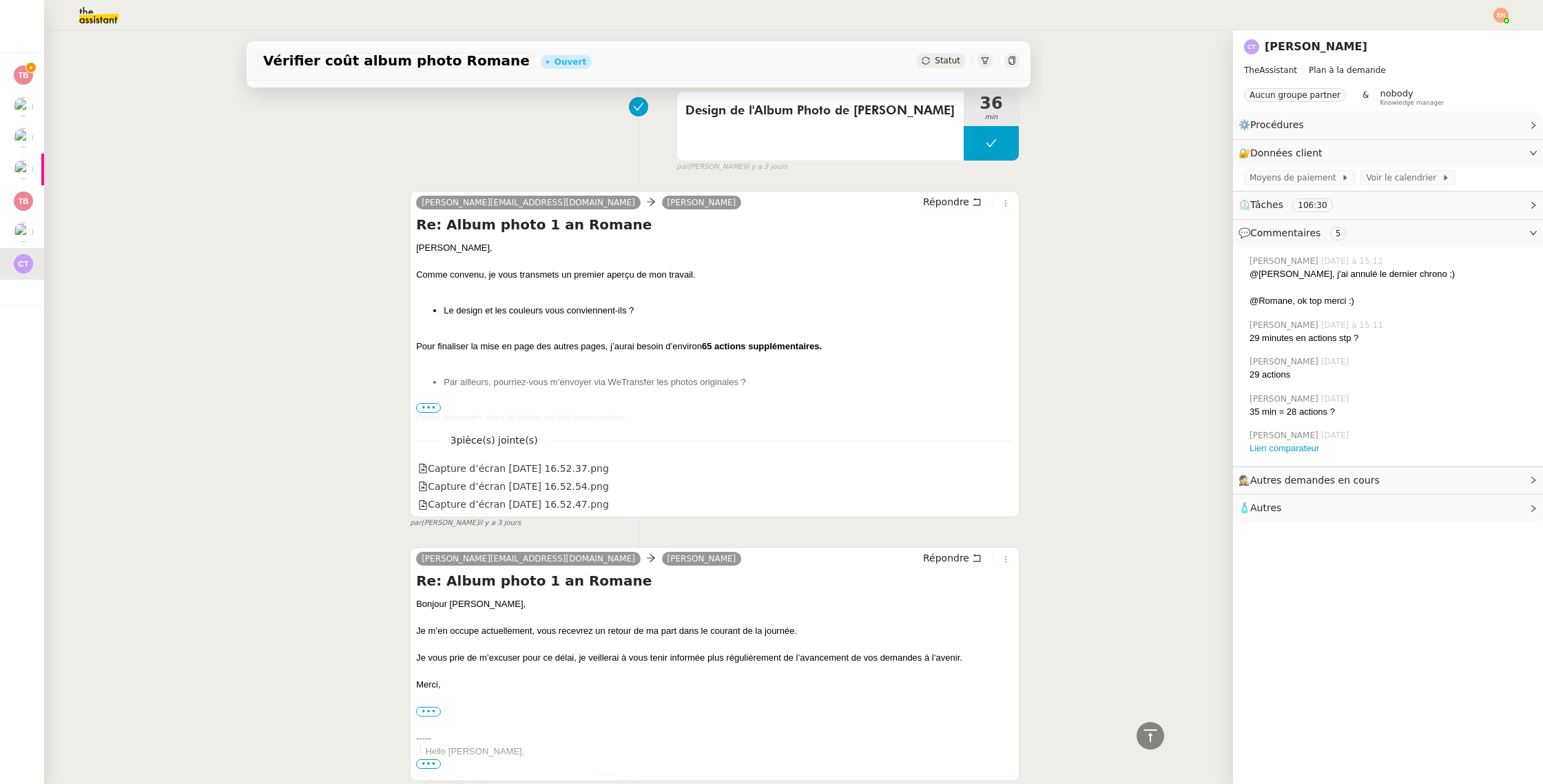
scroll to position [1555, 0]
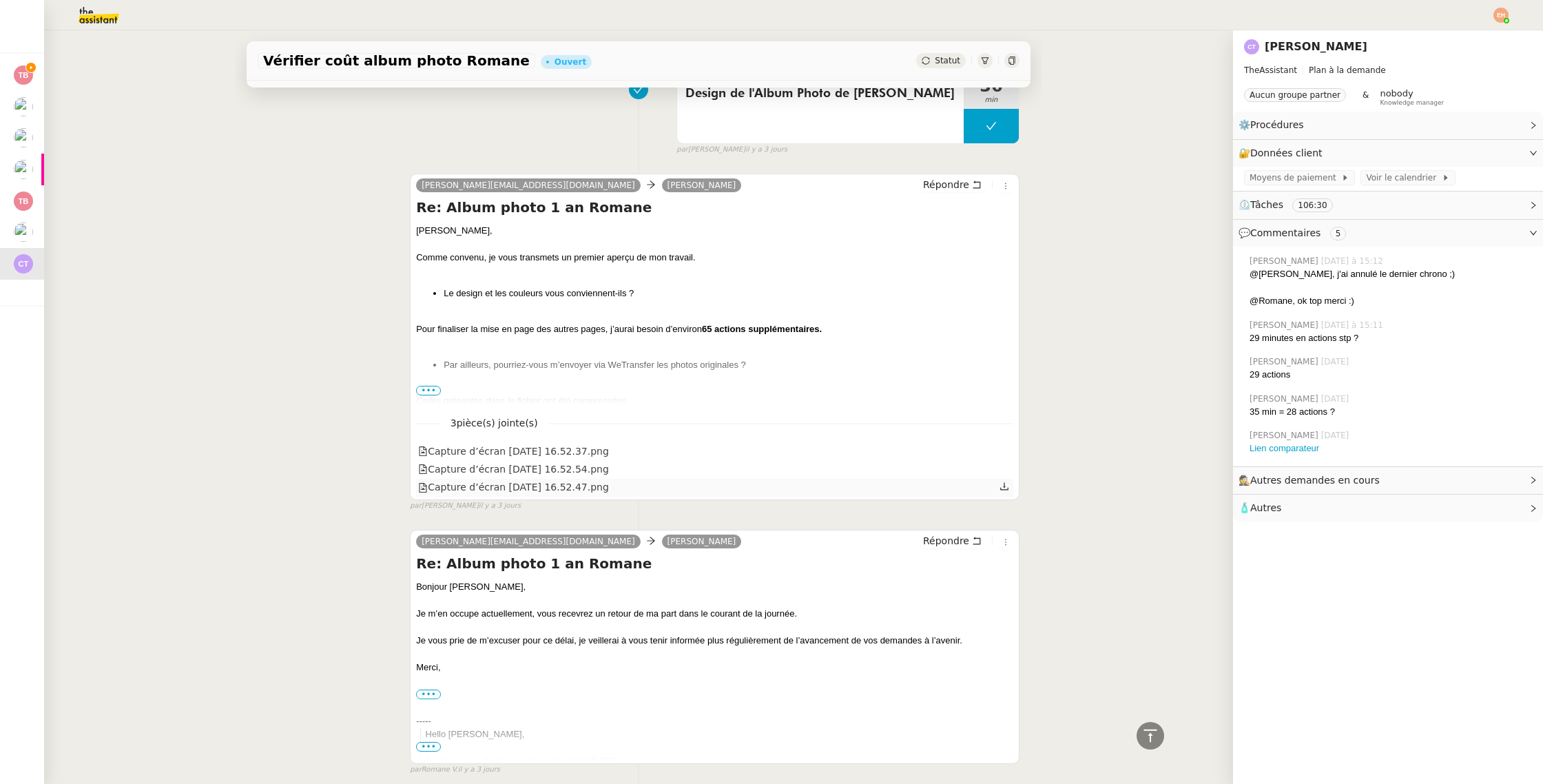
click at [499, 497] on div "[PERSON_NAME][EMAIL_ADDRESS][DOMAIN_NAME] [PERSON_NAME] Re: Album photo 1 an [P…" at bounding box center [715, 336] width 610 height 326
click at [499, 492] on div "Capture d’écran [DATE] 16.52.47.png" at bounding box center [513, 487] width 191 height 16
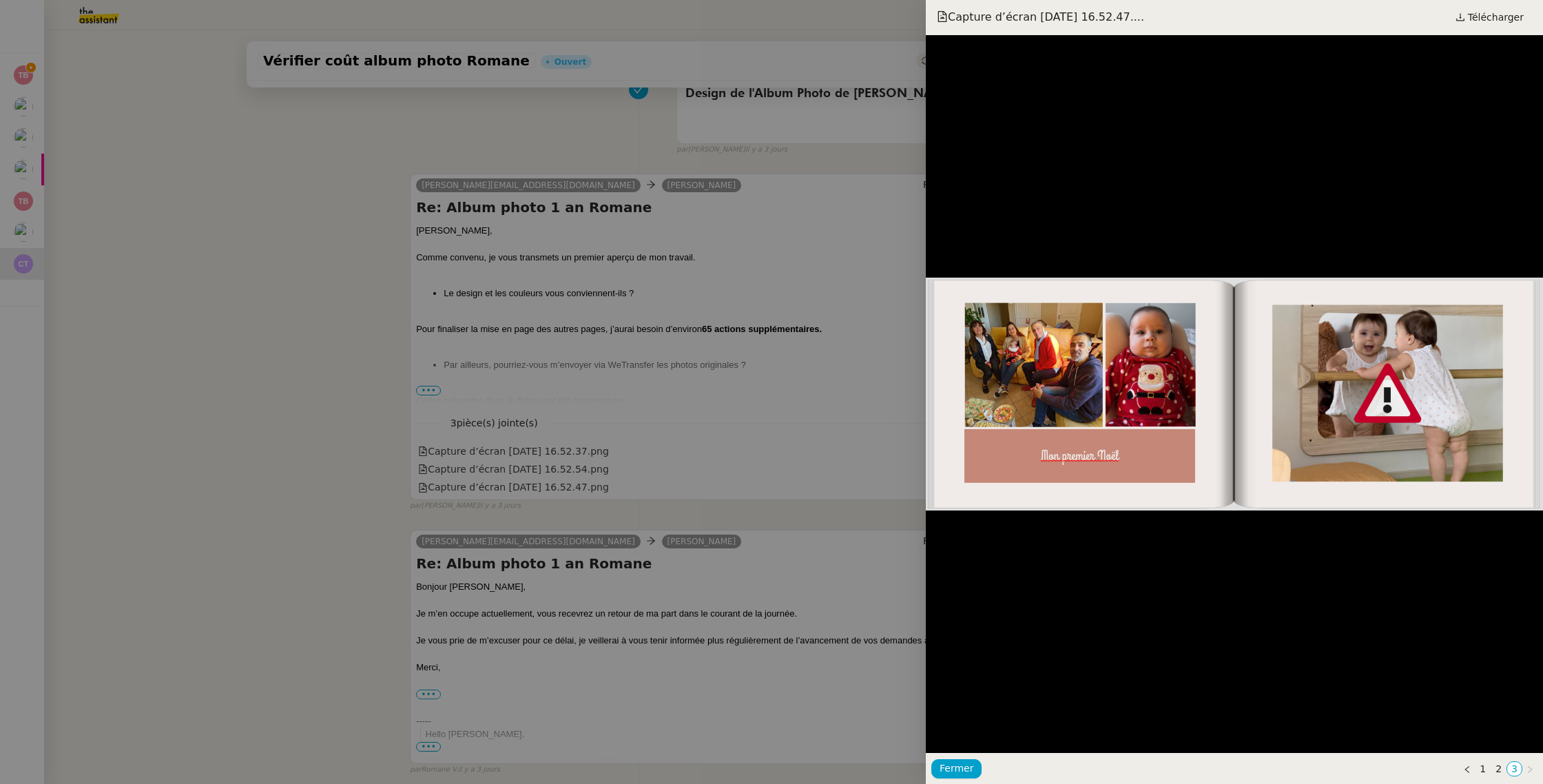
click at [509, 465] on div at bounding box center [772, 392] width 1543 height 784
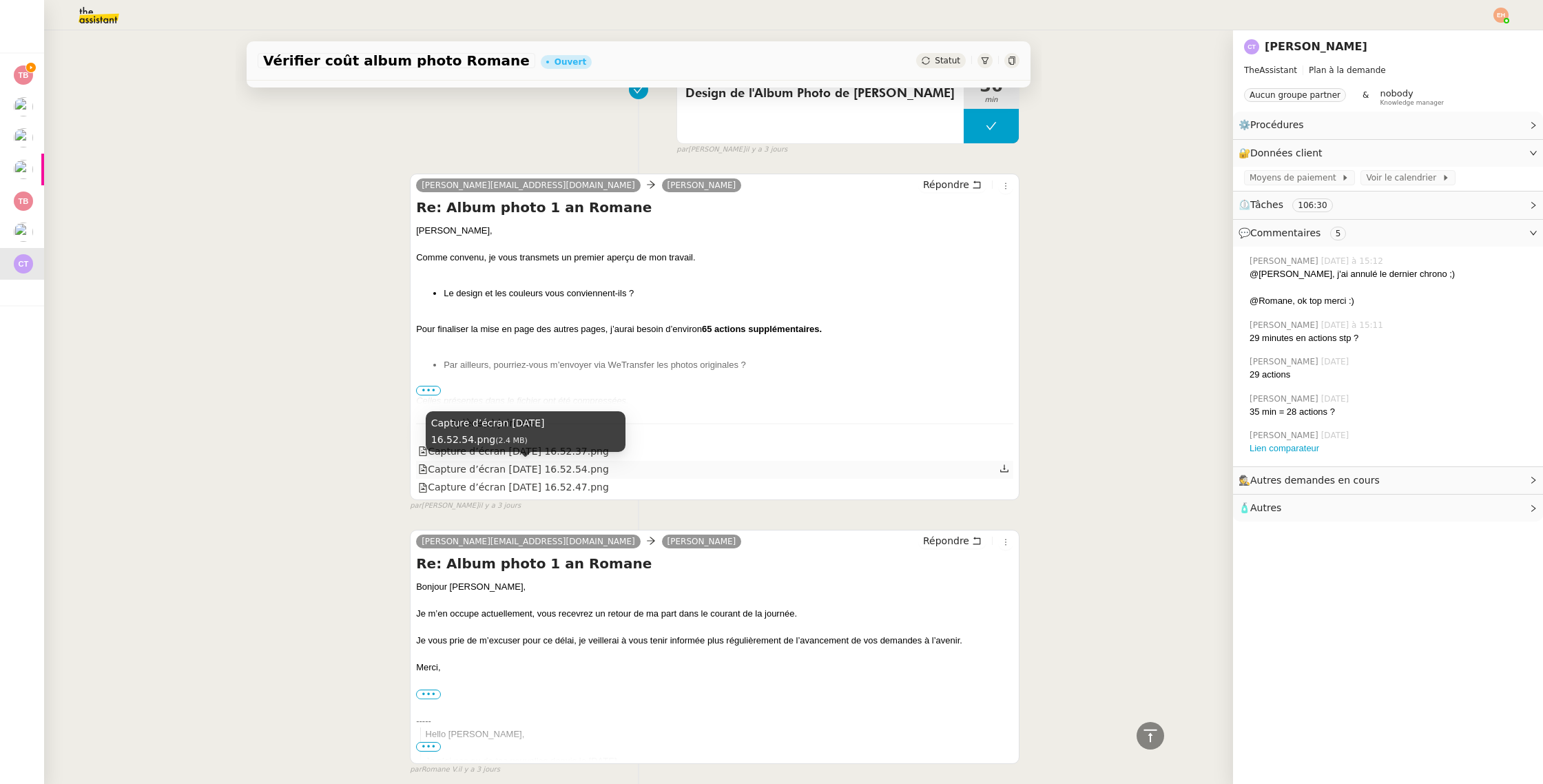
click at [512, 462] on div "Capture d’écran [DATE] 16.52.54.png" at bounding box center [513, 470] width 191 height 16
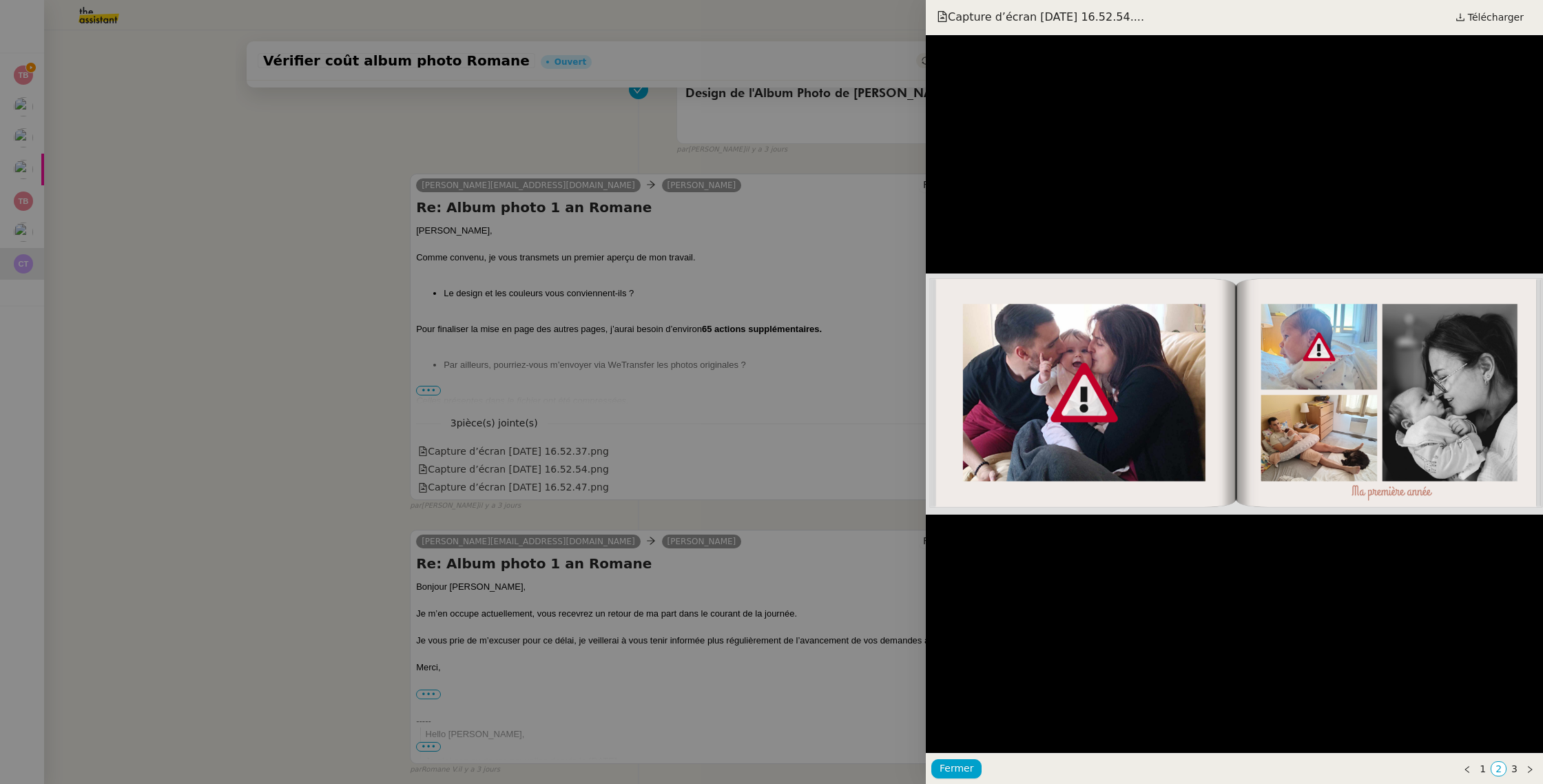
click at [512, 451] on div at bounding box center [772, 392] width 1543 height 784
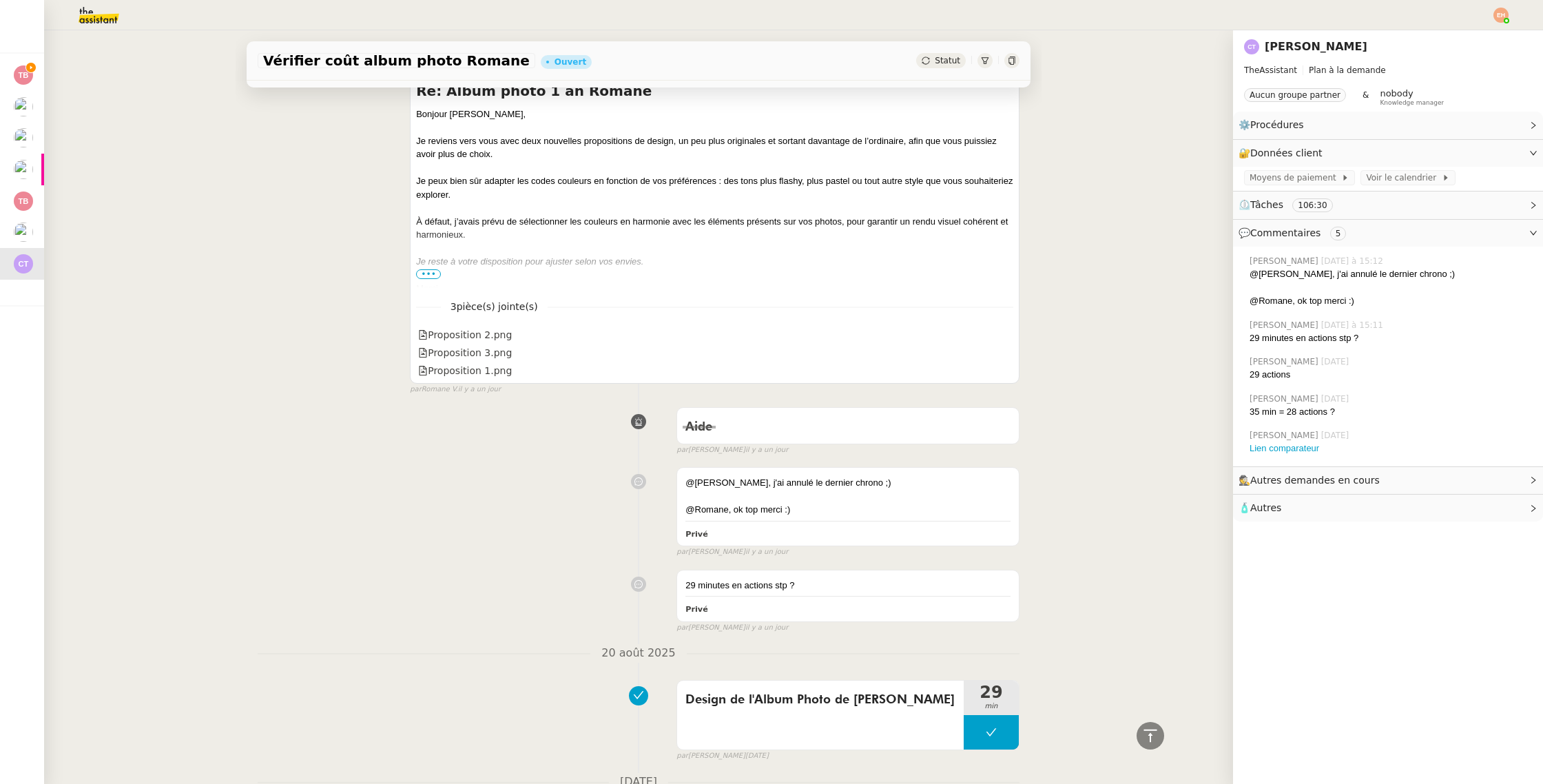
scroll to position [676, 0]
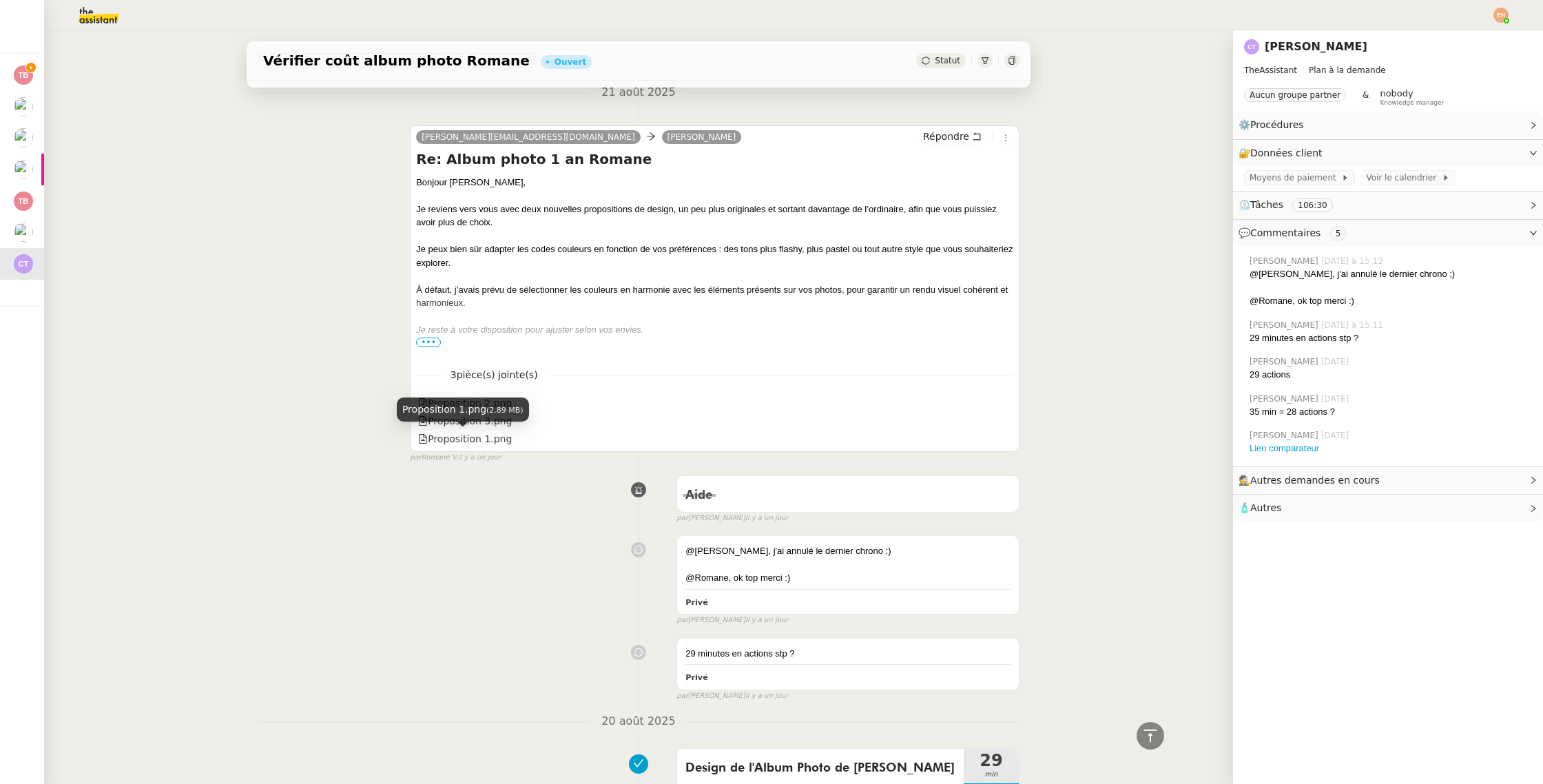
click at [505, 409] on span "(2.89 MB)" at bounding box center [505, 410] width 37 height 9
click at [502, 399] on div "Proposition 1.png (2.89 MB)" at bounding box center [463, 409] width 132 height 24
click at [651, 414] on div "Proposition 3.png" at bounding box center [714, 421] width 597 height 18
click at [473, 419] on div "Proposition 3.png" at bounding box center [465, 421] width 94 height 16
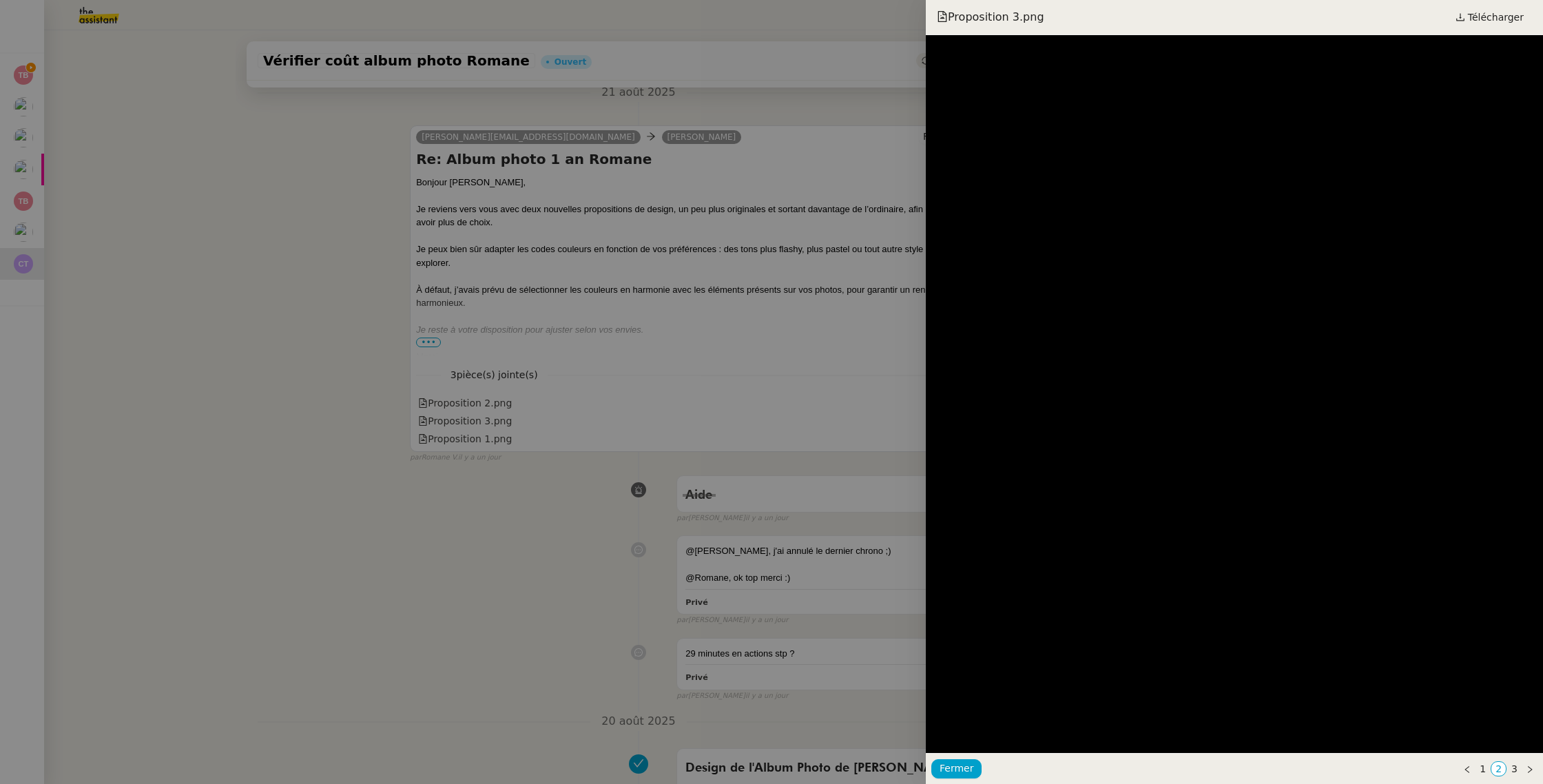
click at [471, 390] on div at bounding box center [772, 392] width 1543 height 784
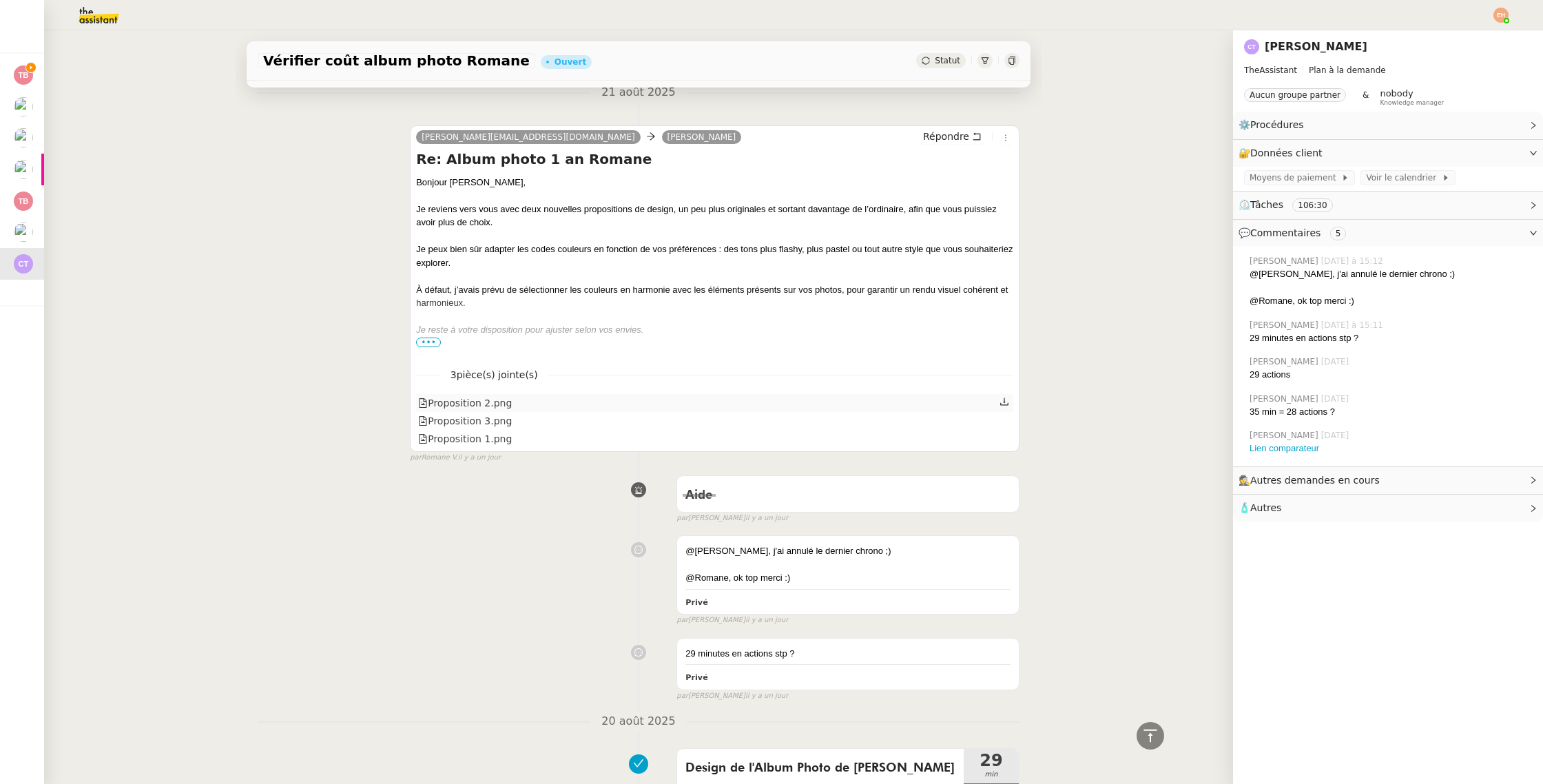
click at [454, 406] on div "Proposition 2.png" at bounding box center [465, 403] width 94 height 16
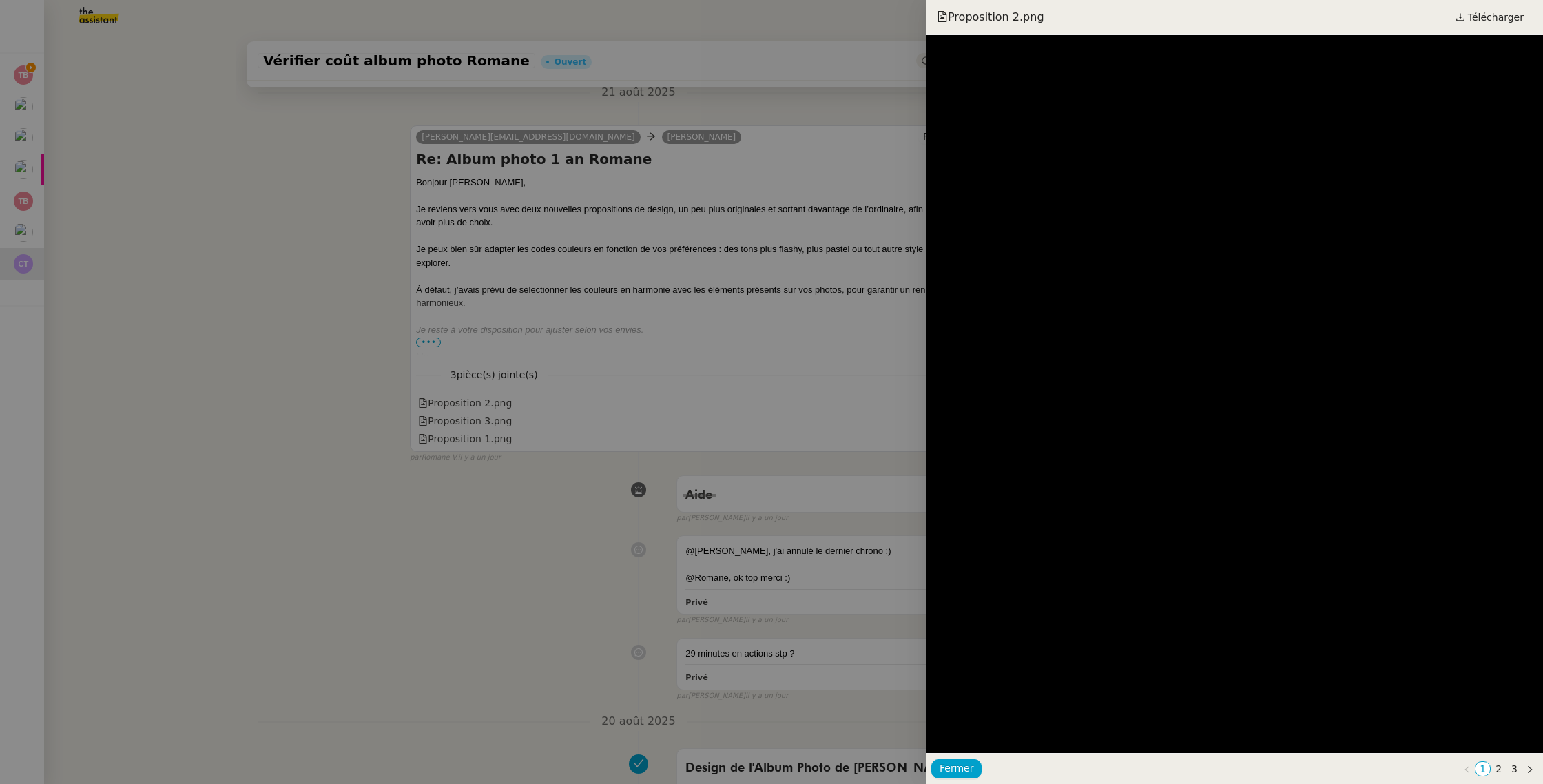
click at [456, 419] on div at bounding box center [772, 392] width 1543 height 784
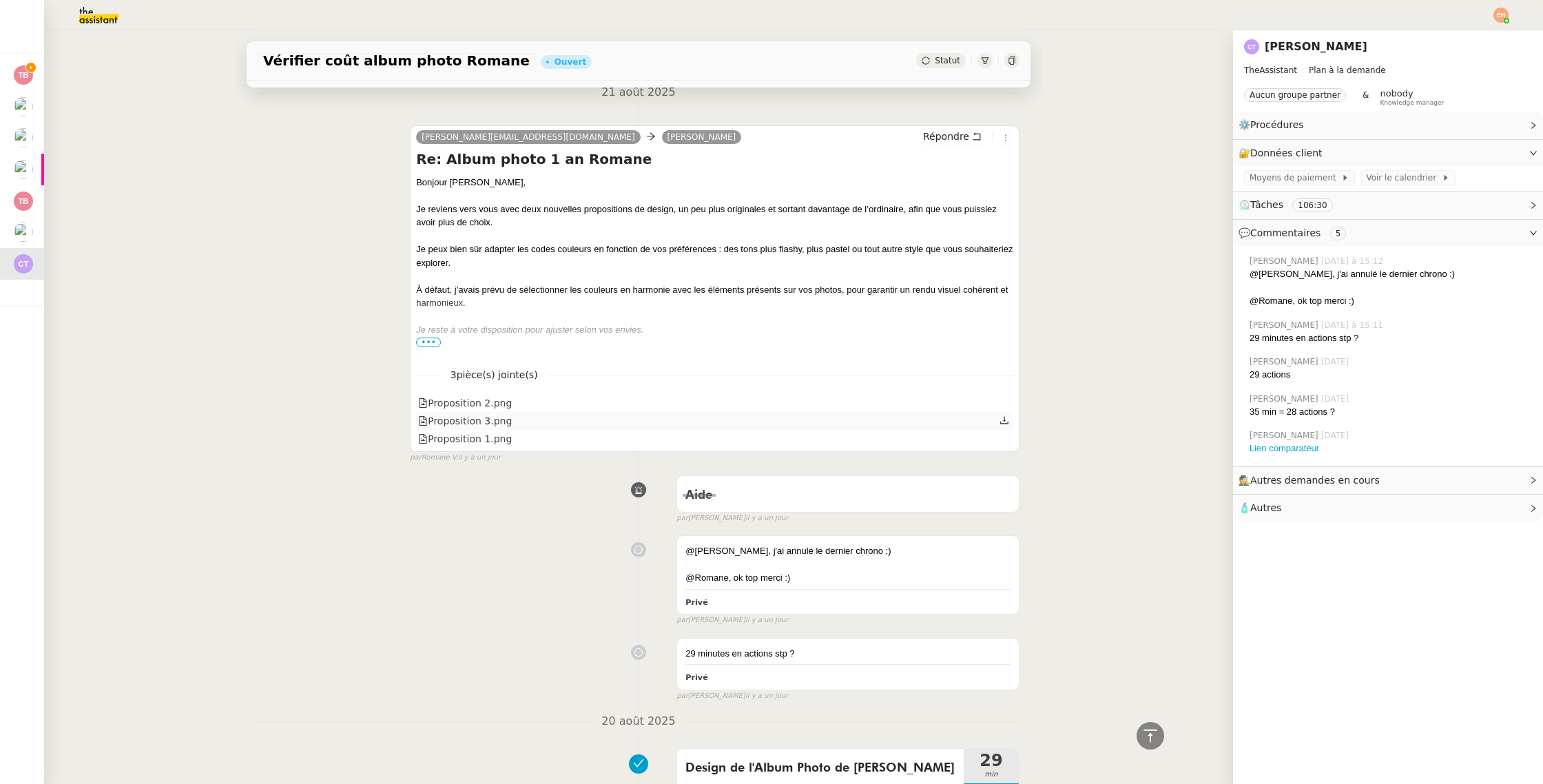
click at [470, 416] on div "Proposition 3.png" at bounding box center [465, 421] width 94 height 16
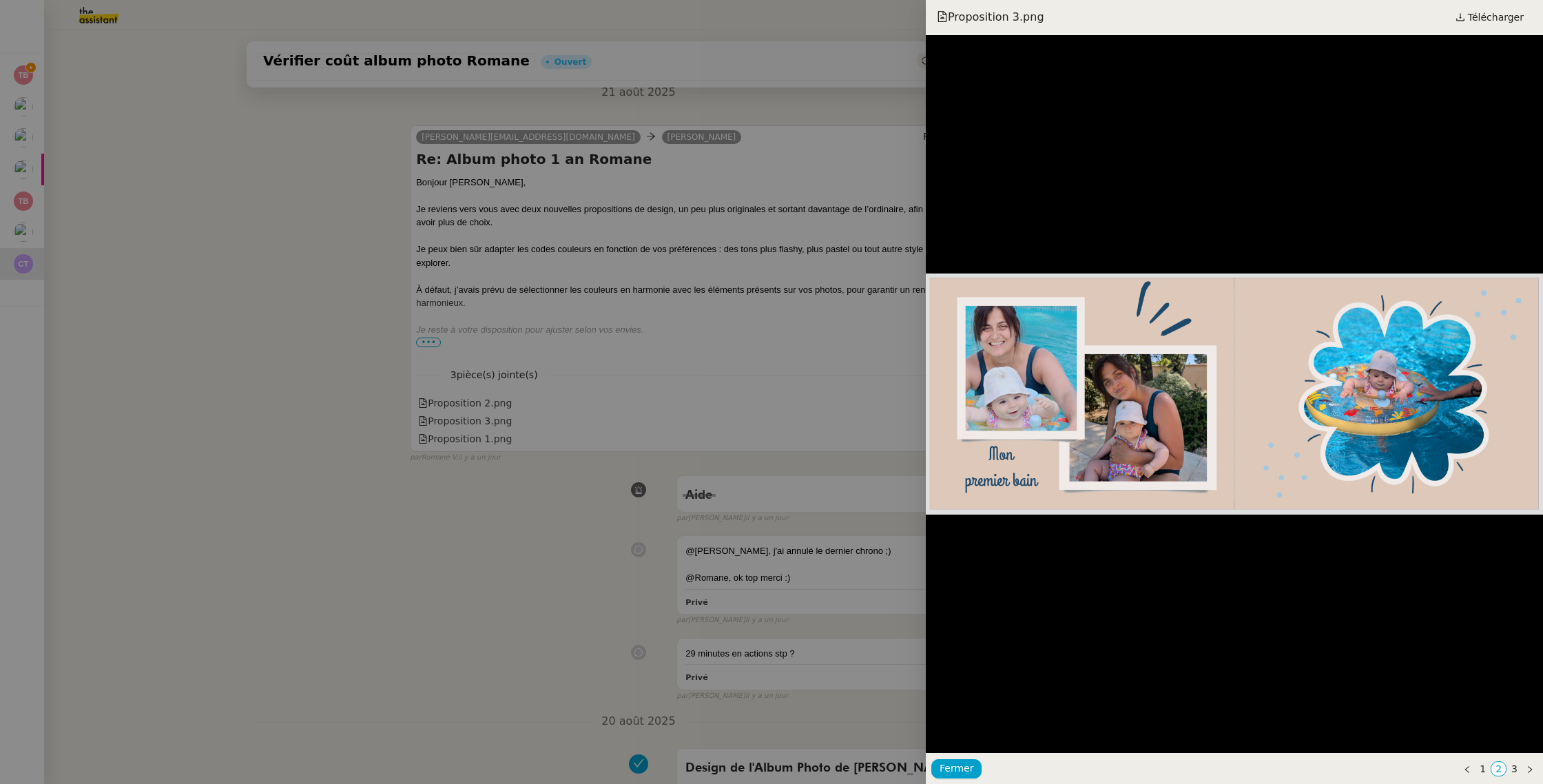
click at [375, 399] on div at bounding box center [772, 392] width 1543 height 784
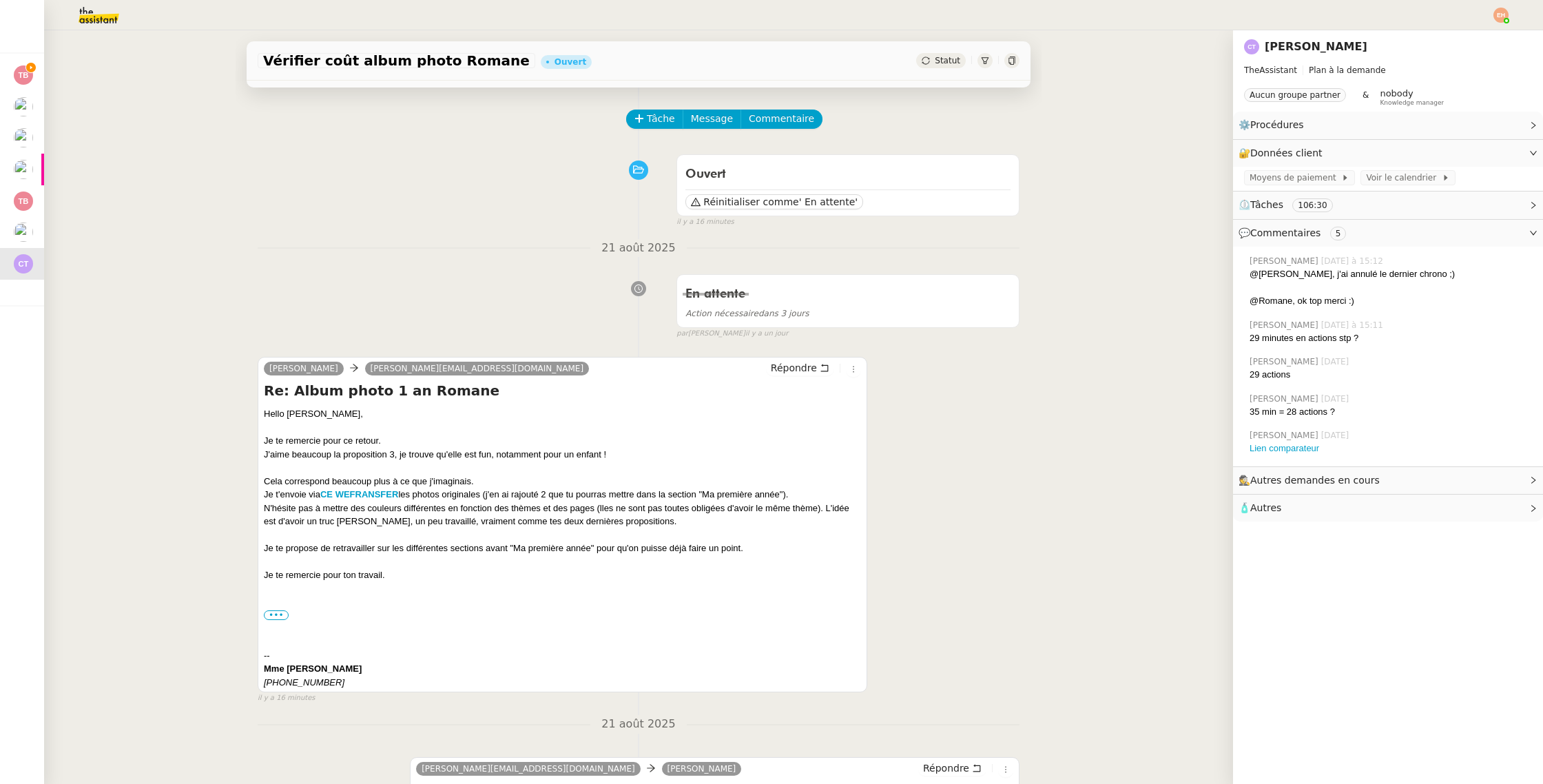
scroll to position [45, 0]
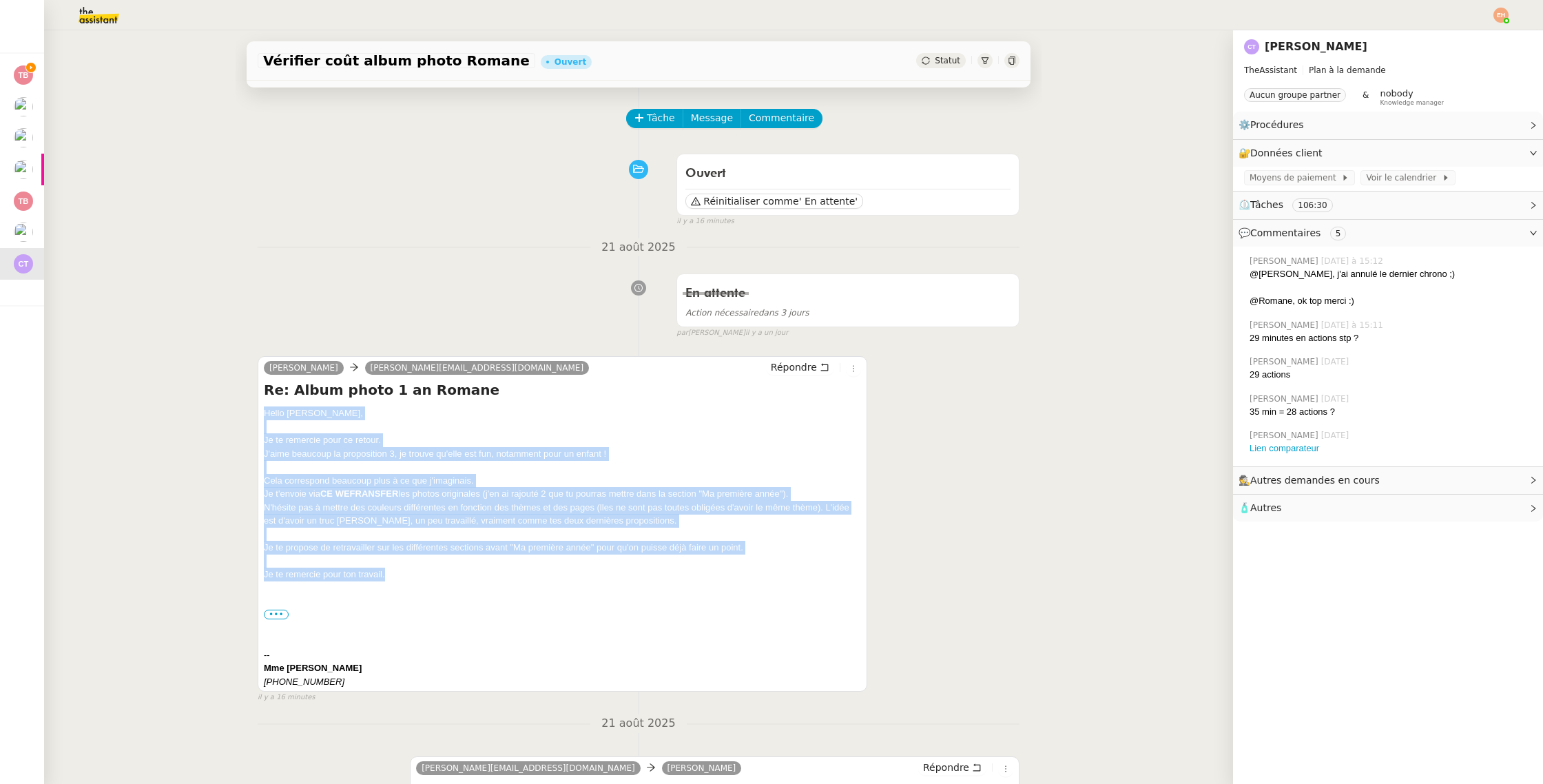
drag, startPoint x: 388, startPoint y: 581, endPoint x: 261, endPoint y: 409, distance: 213.8
click at [261, 409] on div "[PERSON_NAME] [PERSON_NAME][EMAIL_ADDRESS][DOMAIN_NAME] Répondre Re: Album phot…" at bounding box center [563, 524] width 610 height 335
copy div "Hello [PERSON_NAME], Je te remercie pour ce retour. J'aime beaucoup la proposit…"
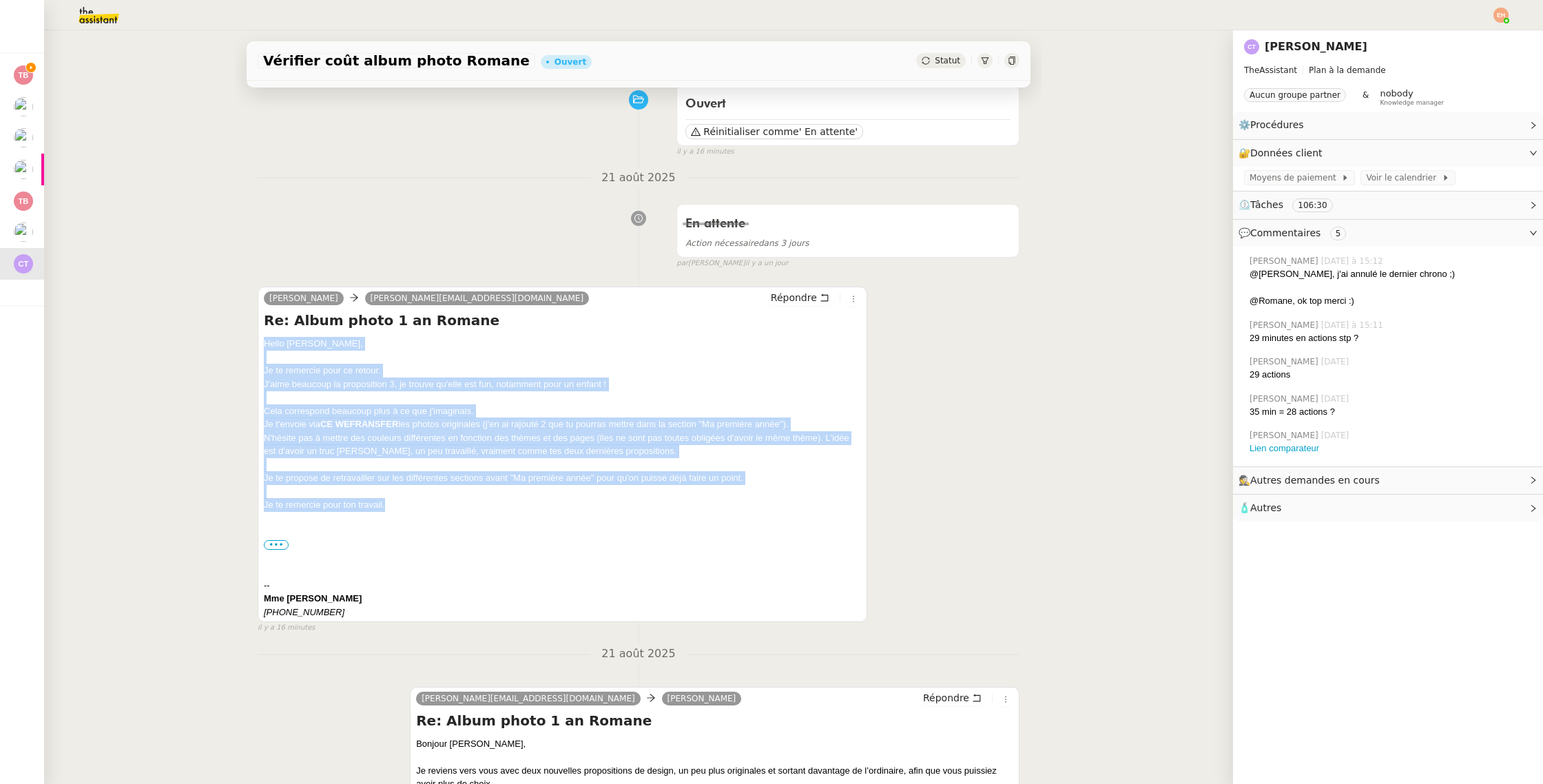
scroll to position [115, 0]
click at [376, 467] on div at bounding box center [563, 465] width 597 height 14
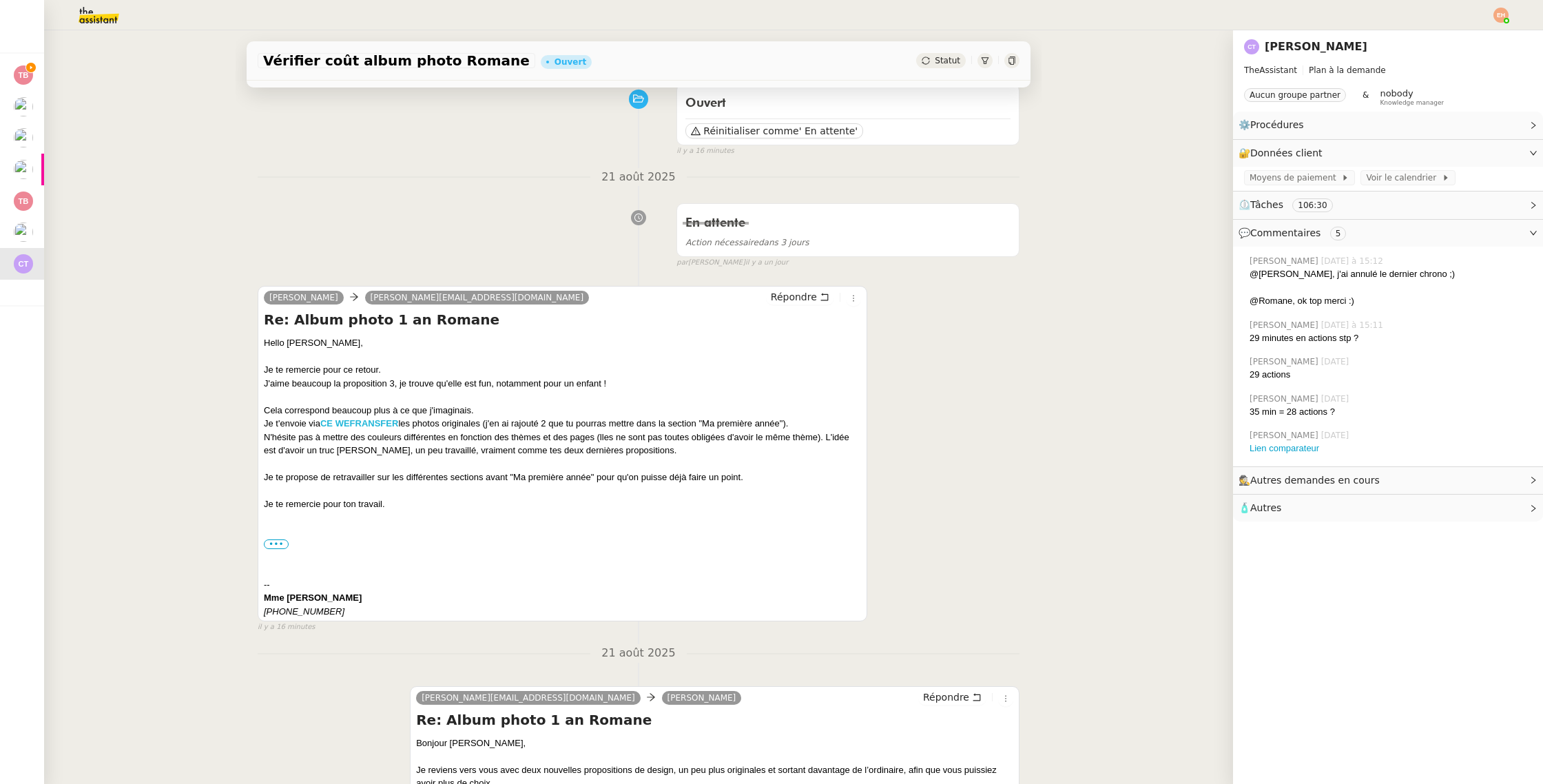
click at [365, 422] on link "CE WEFRANSFER" at bounding box center [358, 423] width 78 height 10
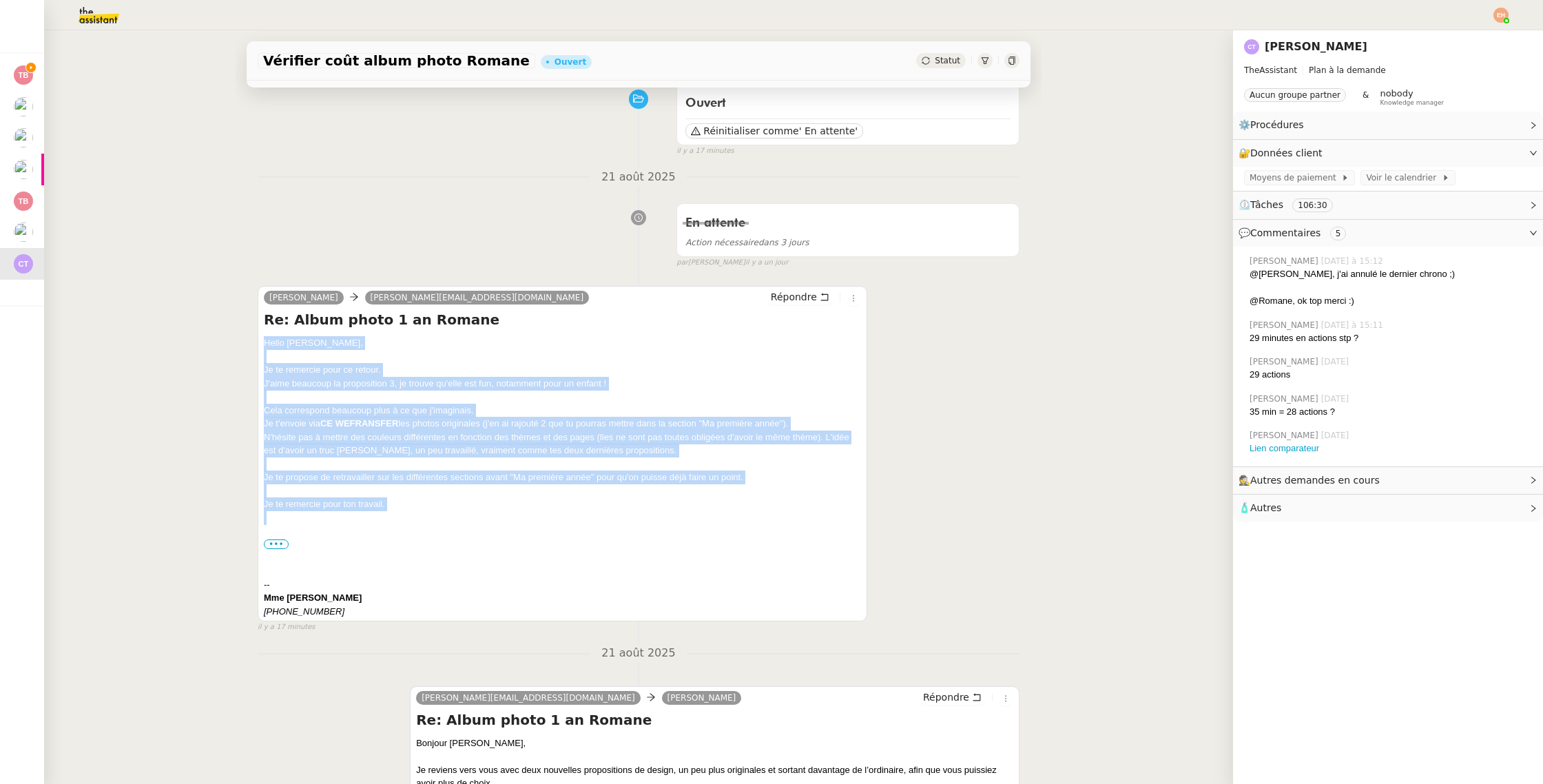
drag, startPoint x: 390, startPoint y: 526, endPoint x: 259, endPoint y: 344, distance: 224.2
click at [259, 344] on div "[PERSON_NAME] [PERSON_NAME][EMAIL_ADDRESS][DOMAIN_NAME] Répondre Re: Album phot…" at bounding box center [563, 453] width 610 height 335
copy div "Hello [PERSON_NAME], Je te remercie pour ce retour. J'aime beaucoup la proposit…"
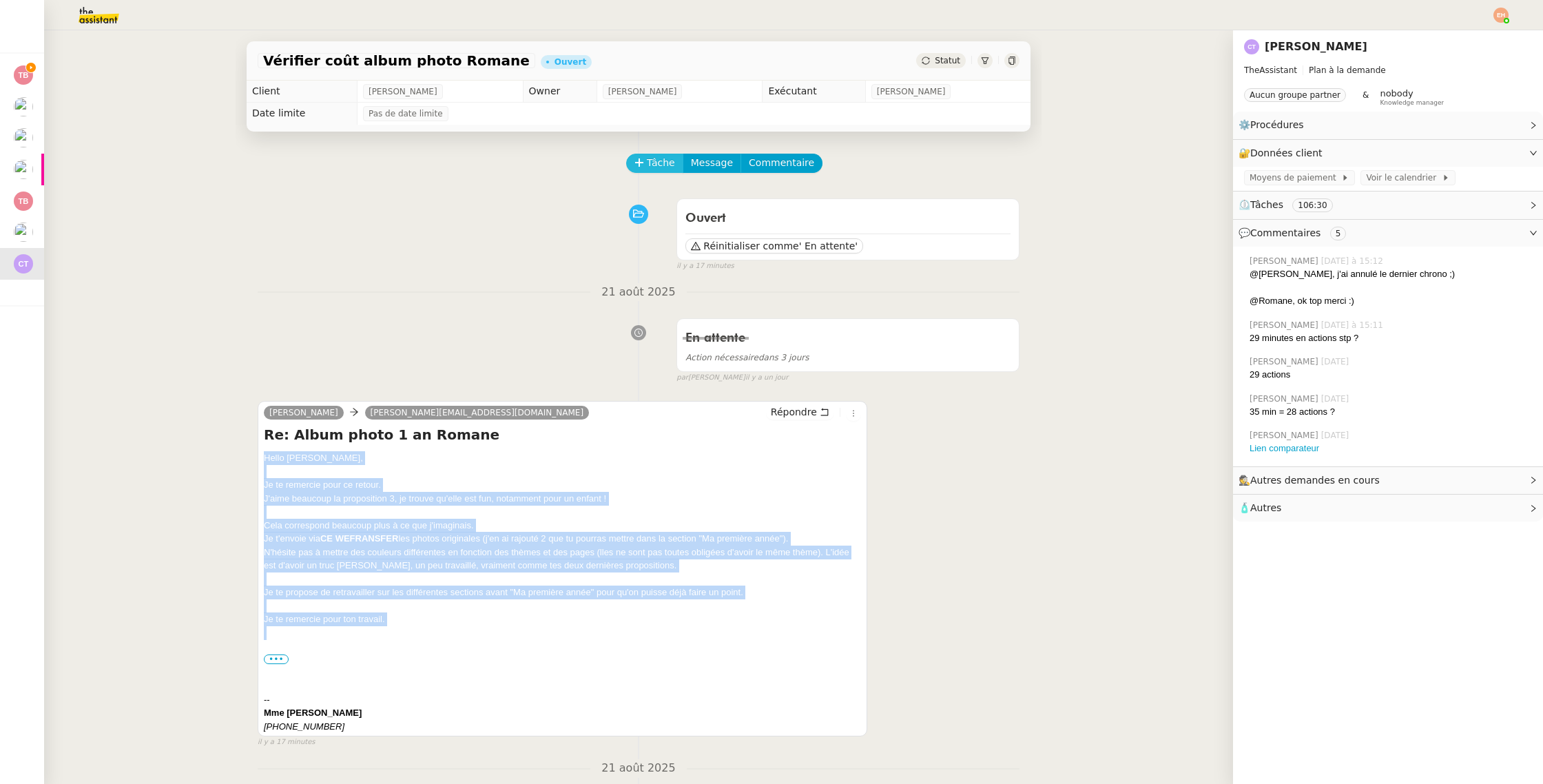
click at [671, 159] on span "Tâche" at bounding box center [661, 163] width 28 height 16
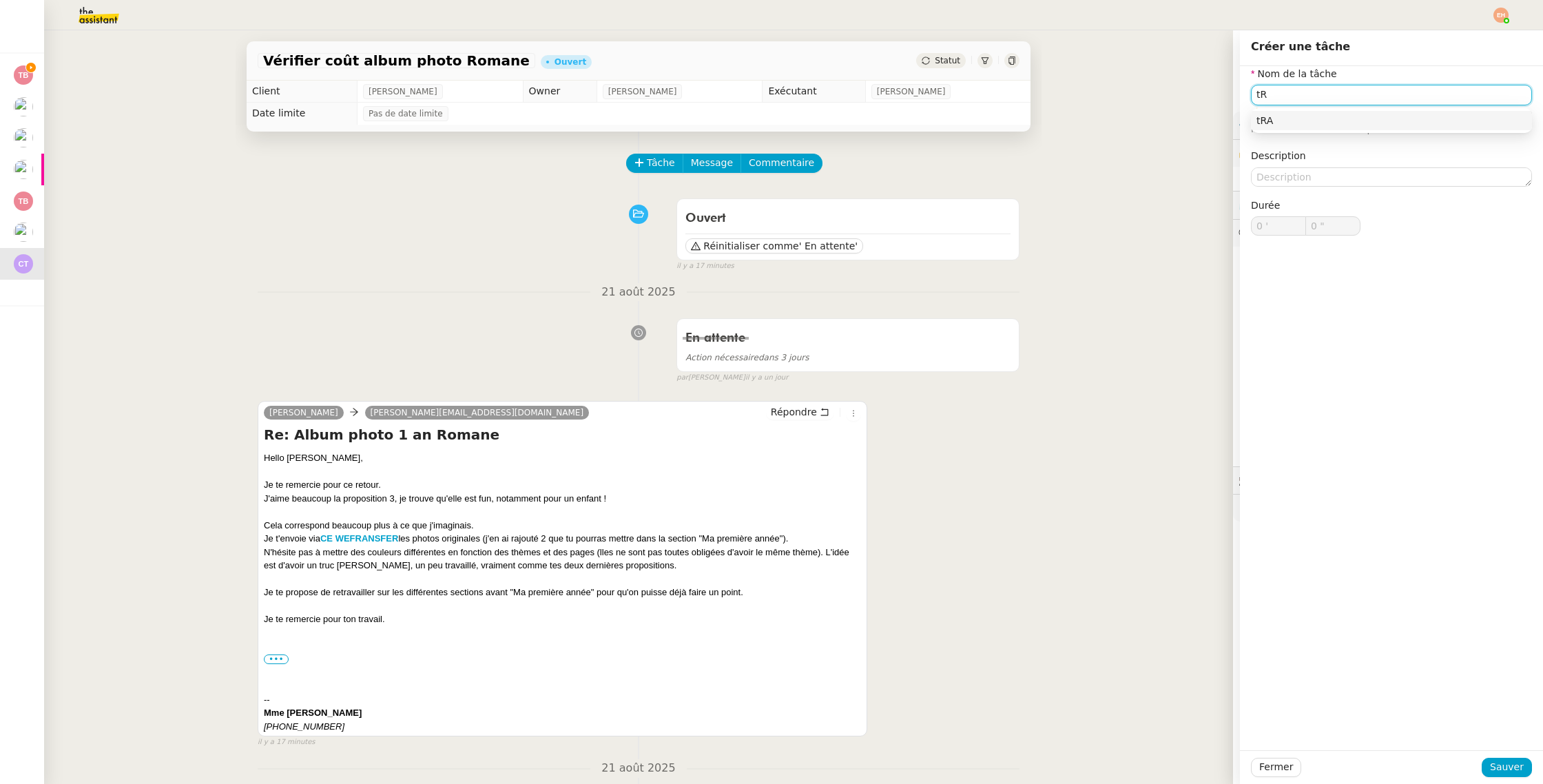
type input "t"
click at [1401, 126] on nz-auto-option "Transmission d'informations" at bounding box center [1391, 121] width 281 height 20
type input "Transmission d'informations"
click at [1514, 767] on span "Sauver" at bounding box center [1507, 767] width 34 height 16
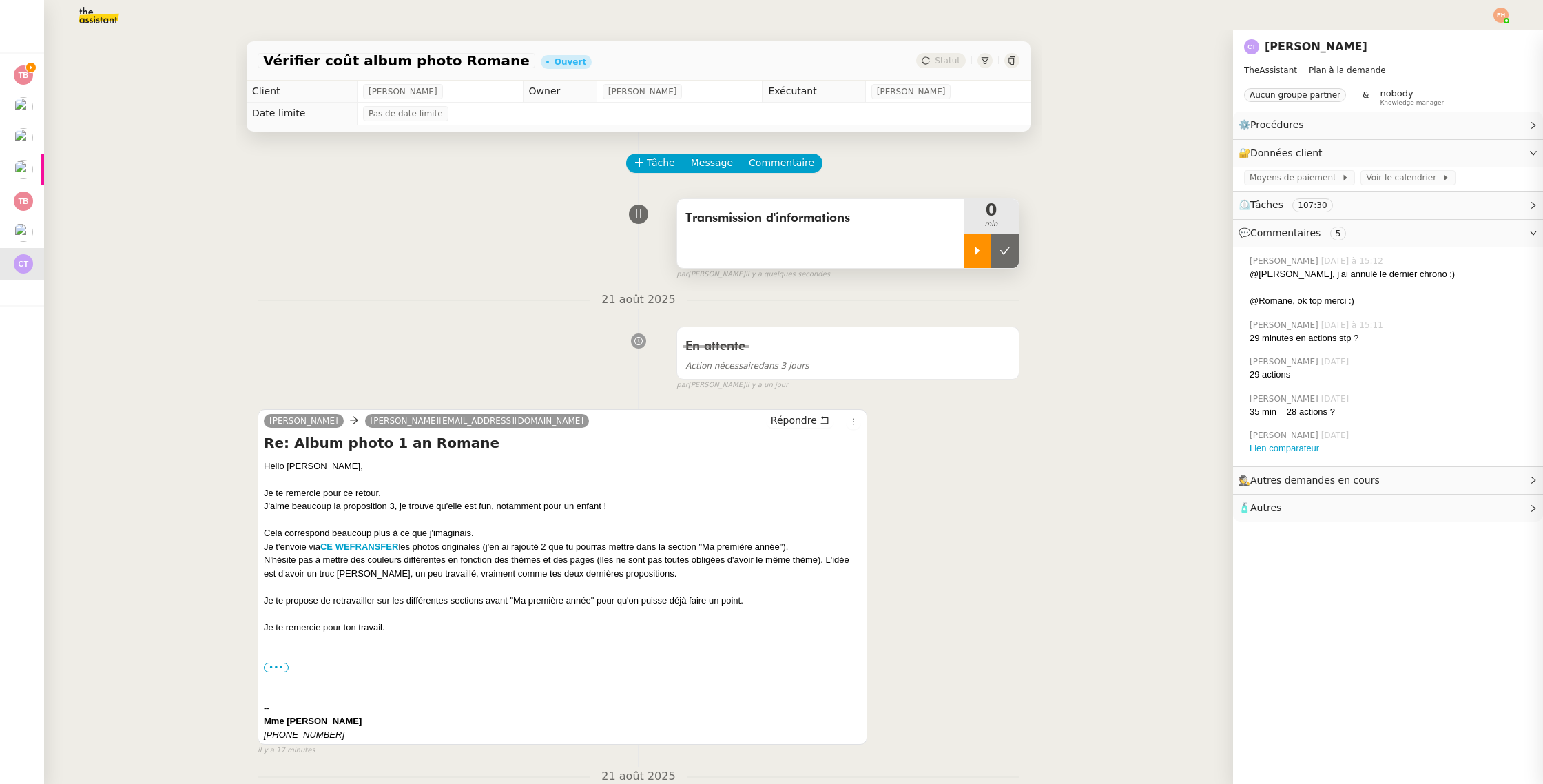
click at [973, 261] on div at bounding box center [977, 250] width 27 height 34
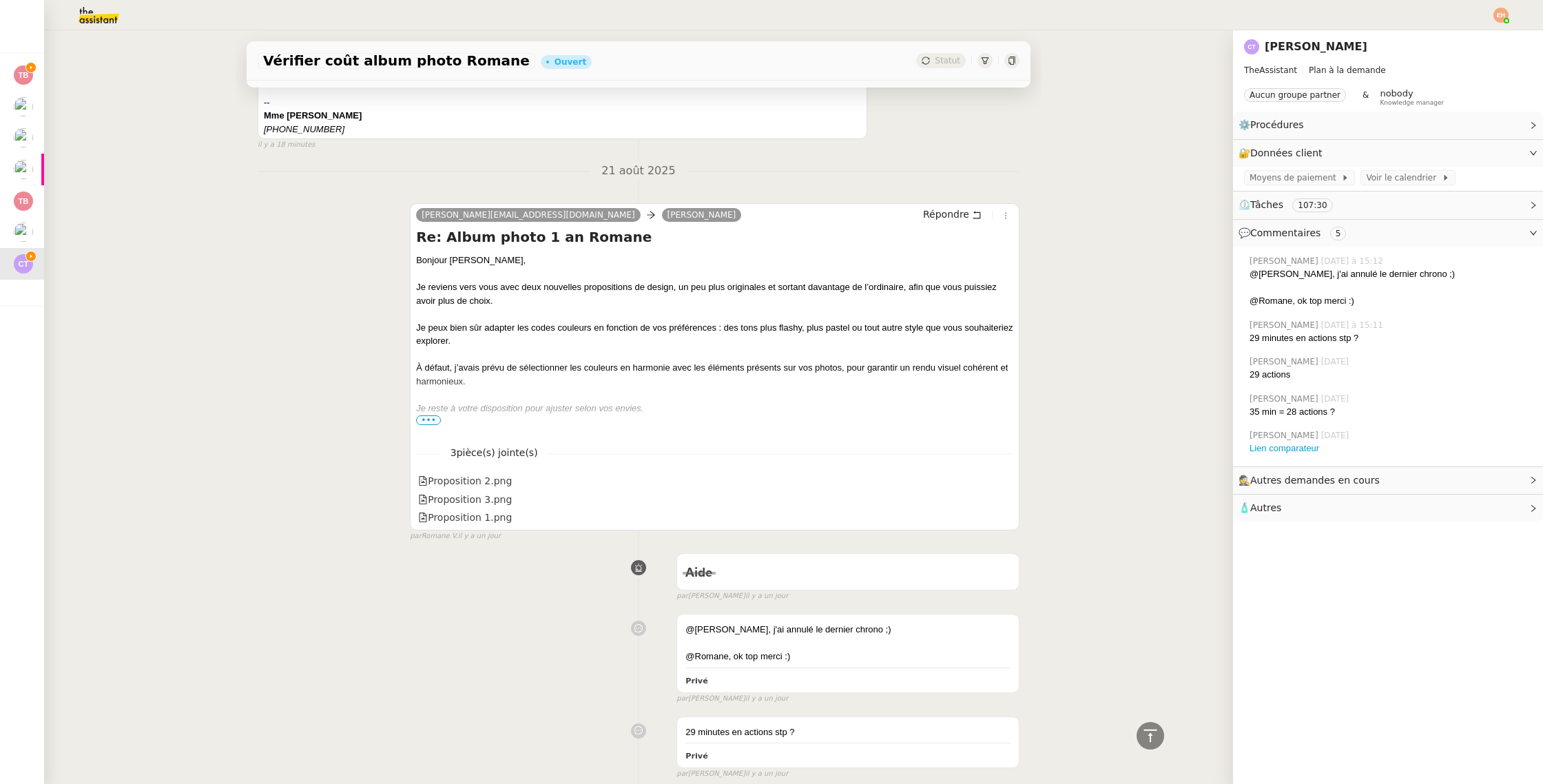
scroll to position [648, 0]
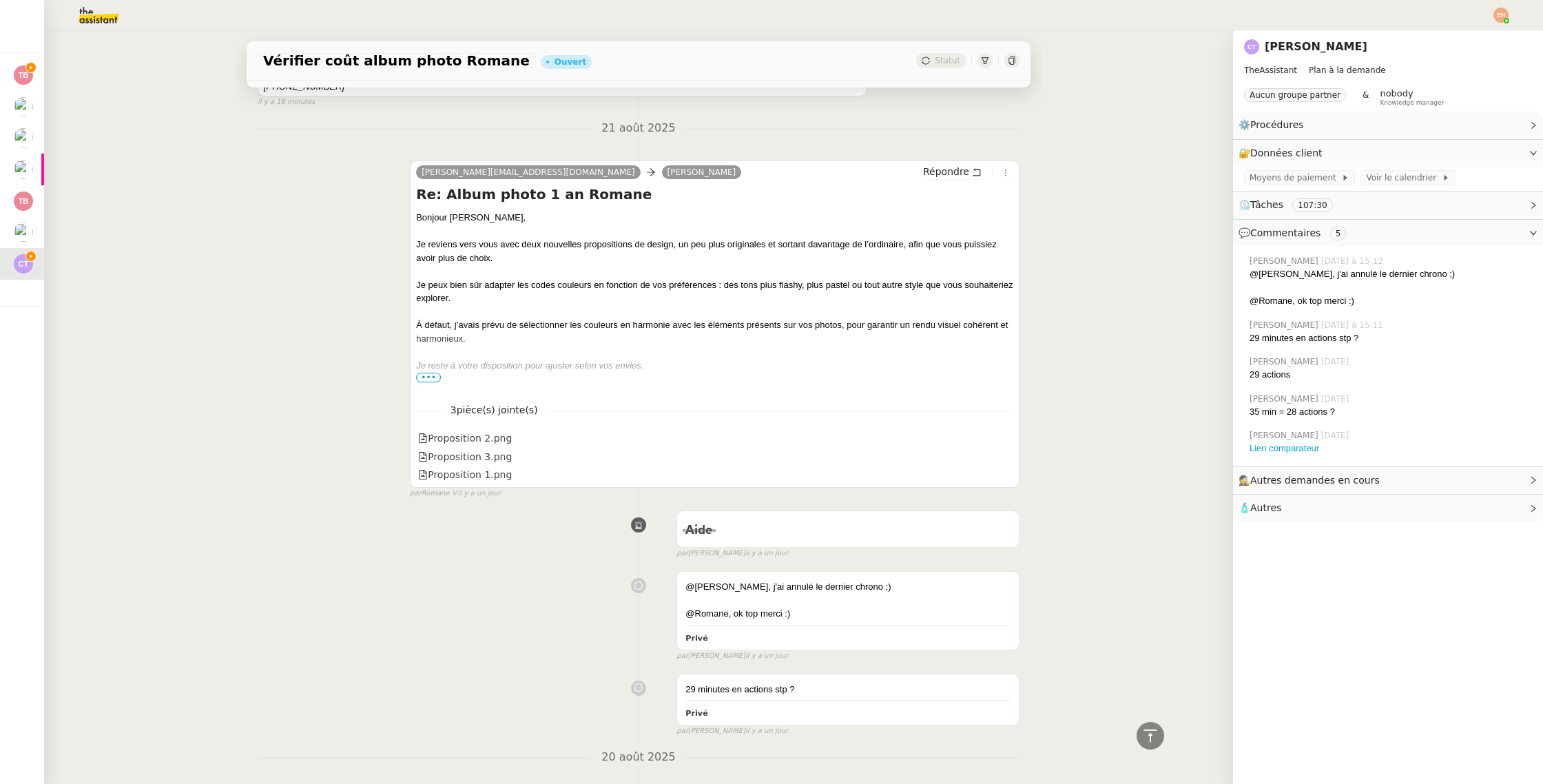
click at [428, 372] on span "•••" at bounding box center [428, 377] width 24 height 10
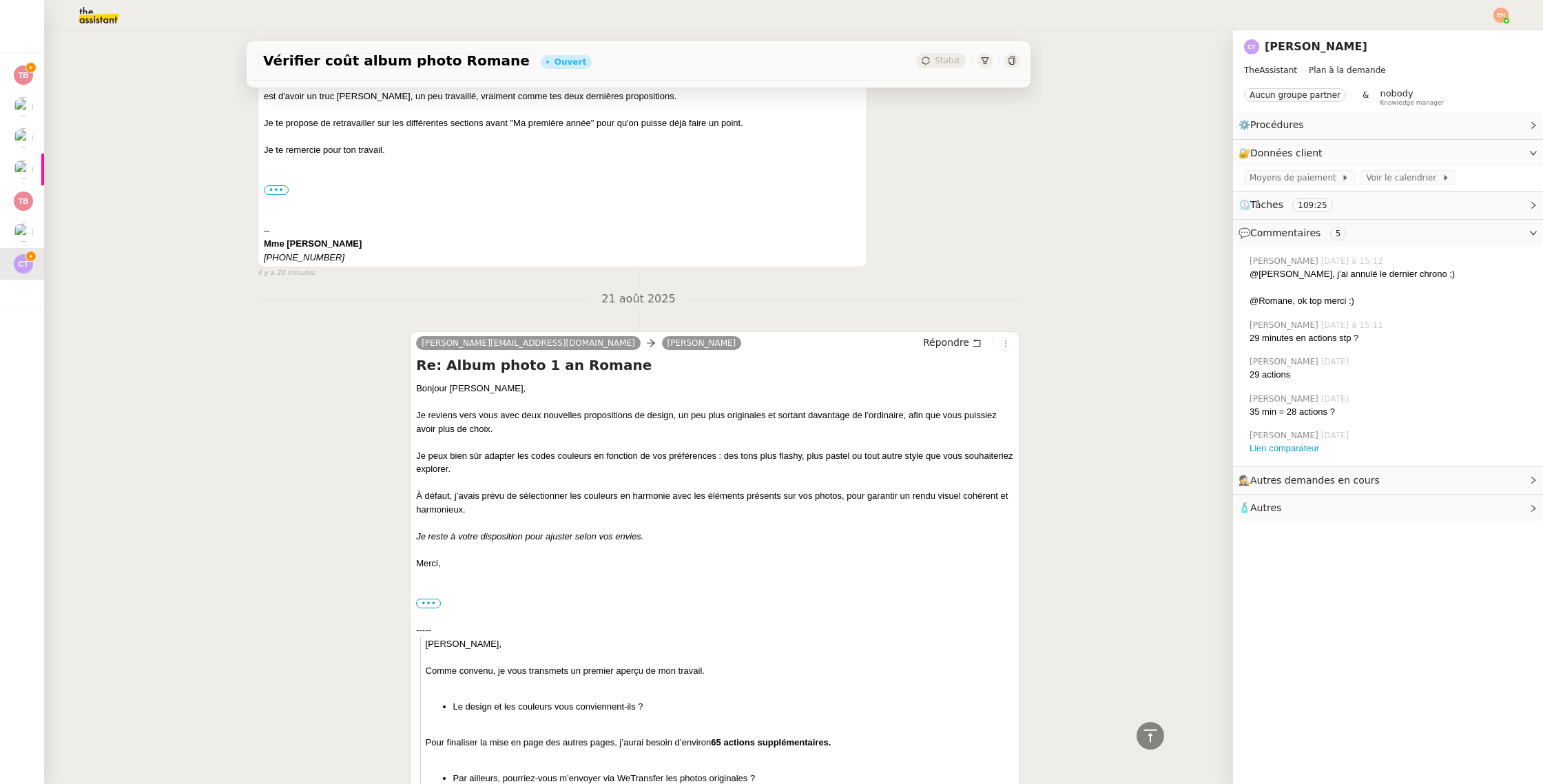
scroll to position [0, 0]
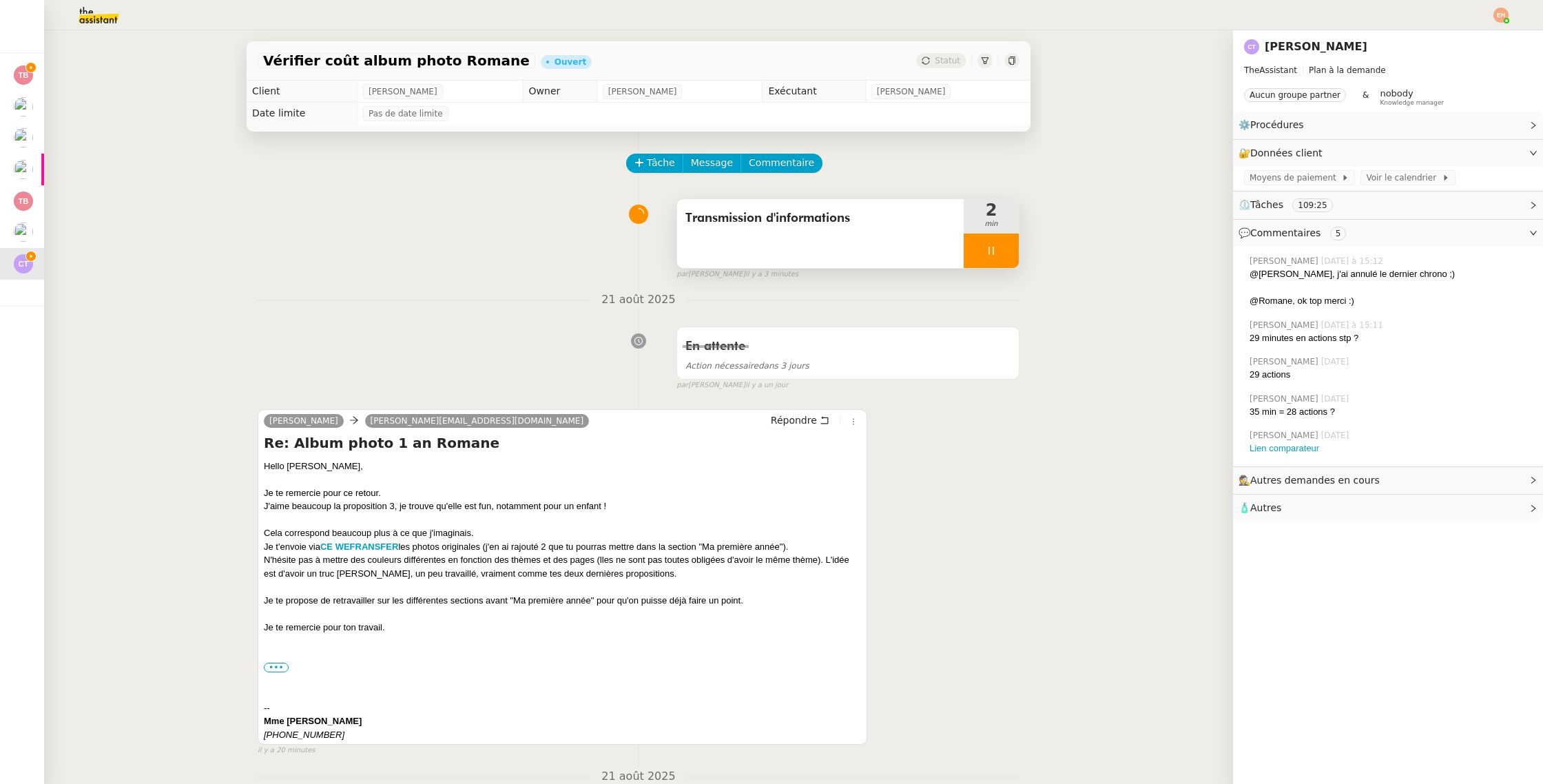
click at [976, 251] on div at bounding box center [991, 250] width 55 height 34
click at [1008, 256] on button at bounding box center [1005, 250] width 27 height 34
click at [807, 419] on span "Répondre" at bounding box center [794, 421] width 46 height 14
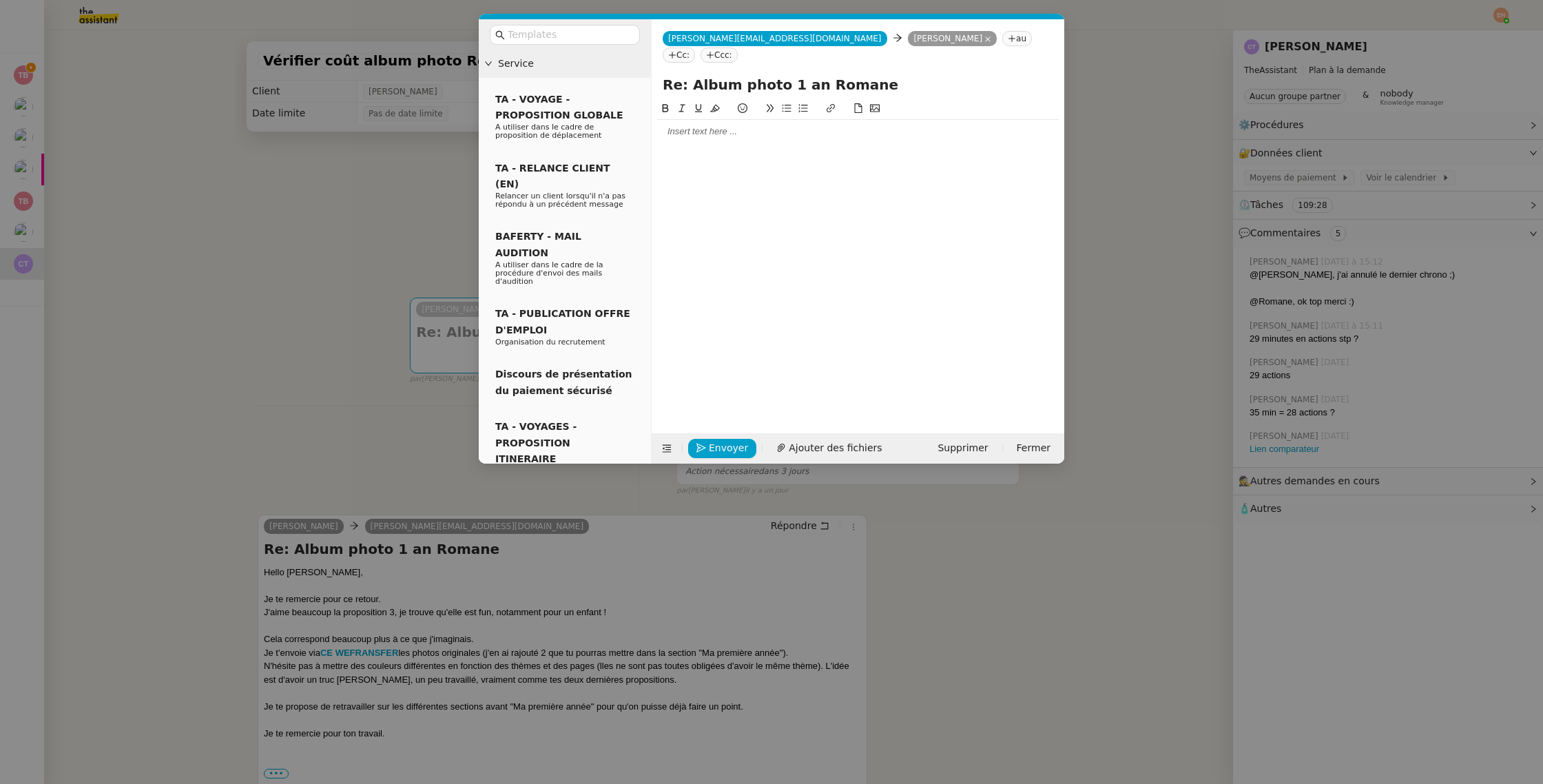
click at [706, 125] on div at bounding box center [858, 131] width 402 height 13
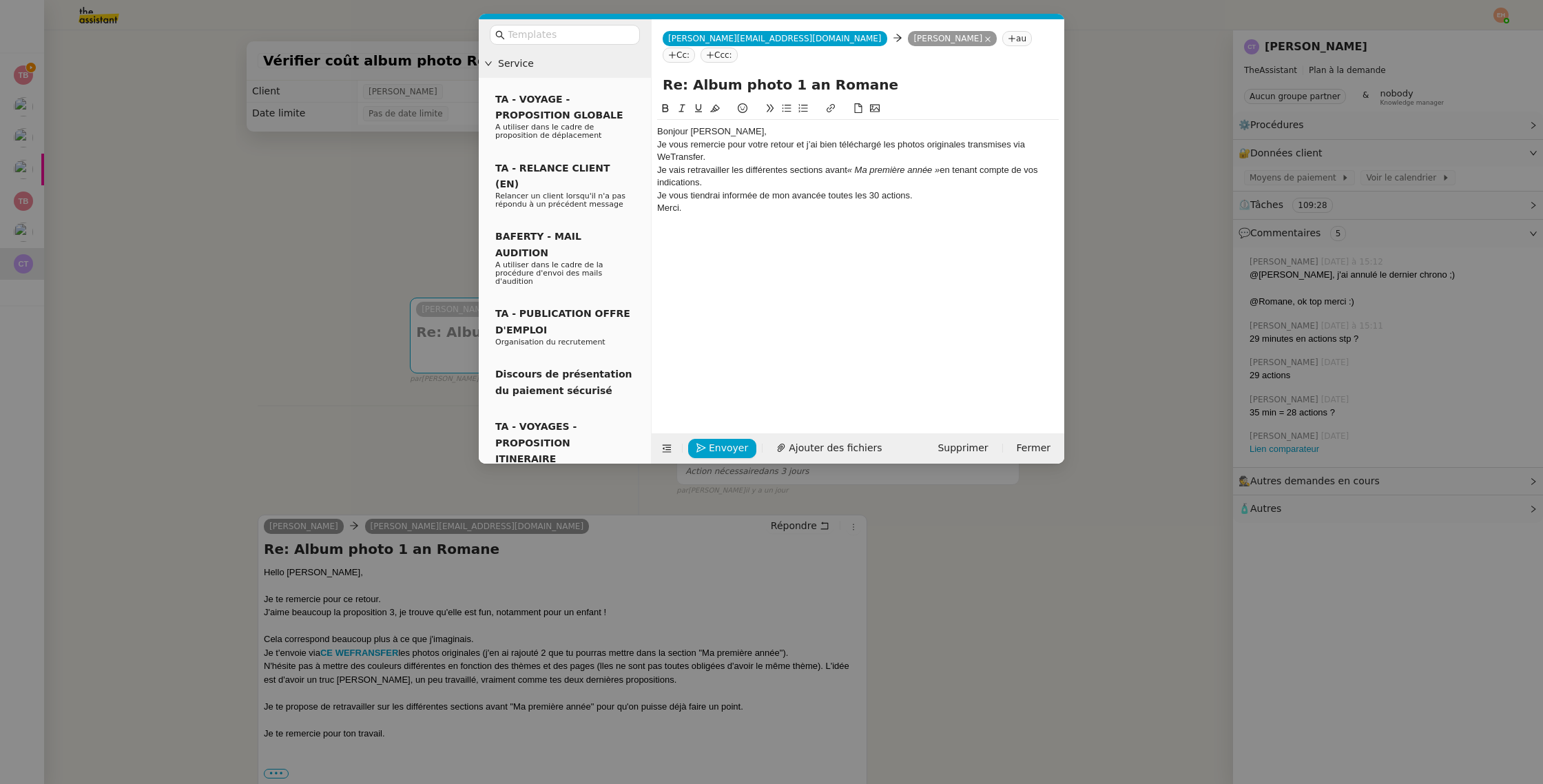
click at [741, 125] on div "Bonjour [PERSON_NAME]," at bounding box center [858, 131] width 402 height 13
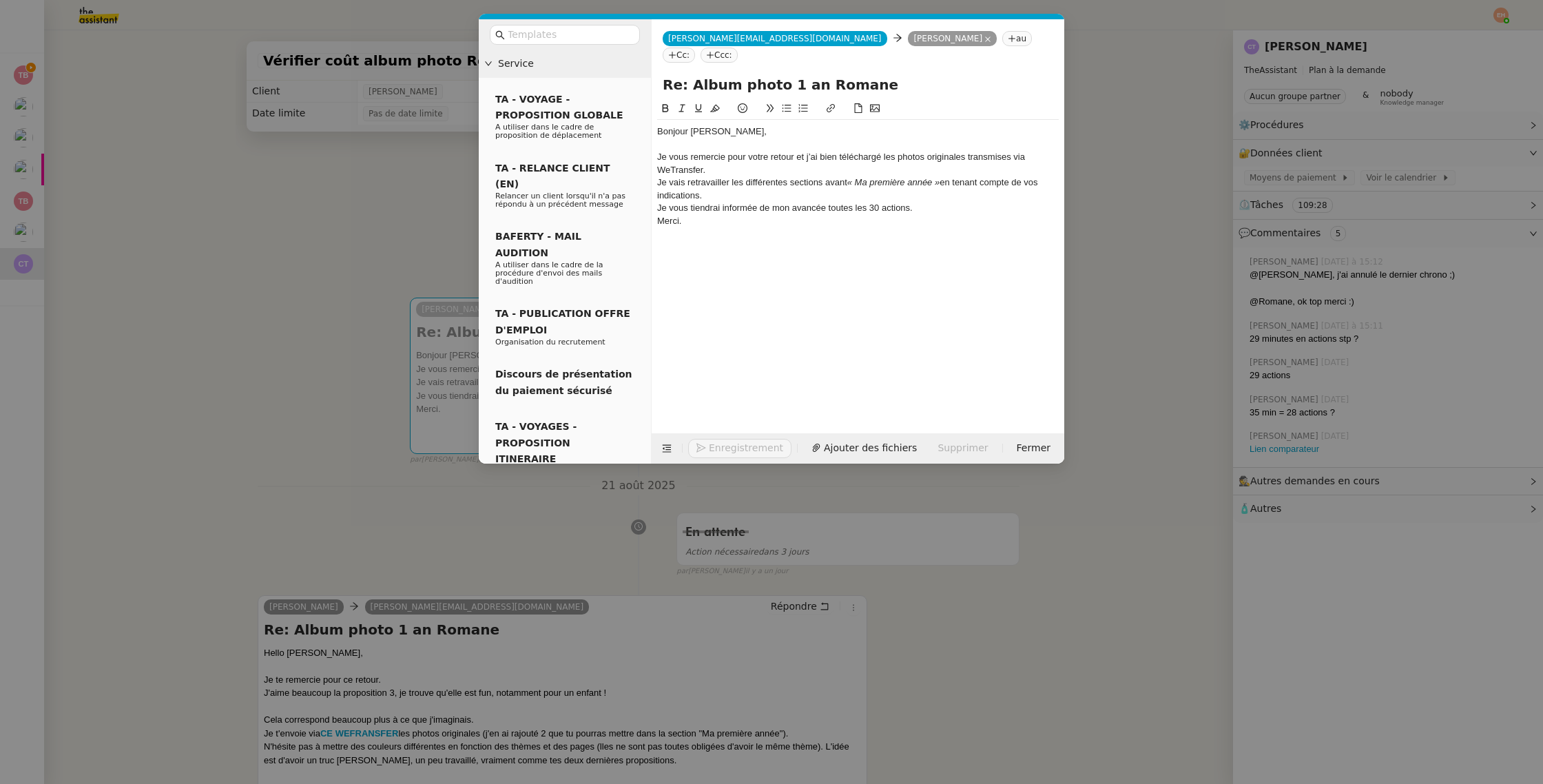
click at [806, 156] on div "Je vous remercie pour votre retour et j’ai bien téléchargé les photos originale…" at bounding box center [858, 164] width 402 height 25
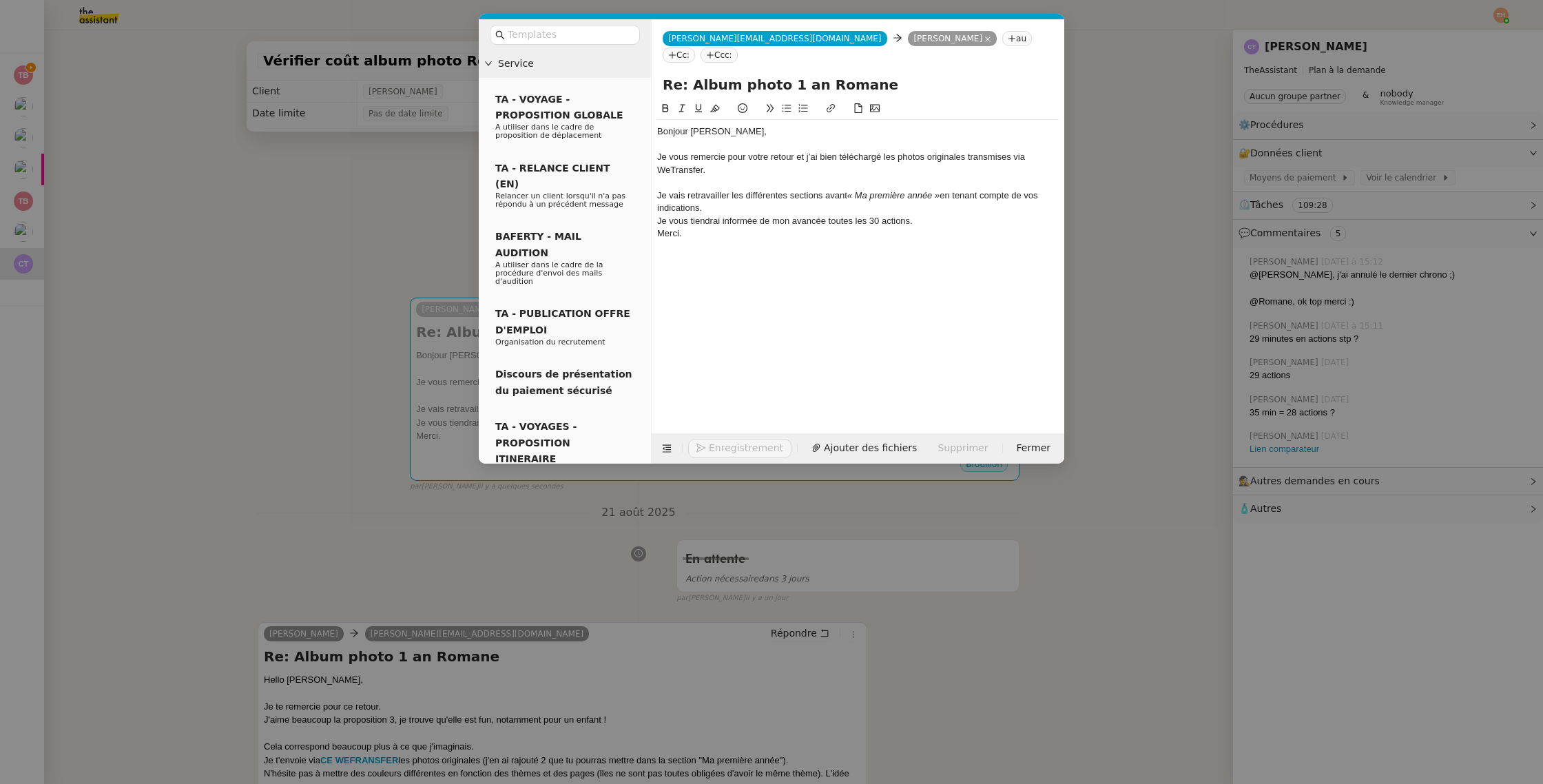
click at [767, 197] on div "Je vais retravailler les différentes sections avant « Ma première année » en te…" at bounding box center [858, 202] width 402 height 25
click at [770, 189] on div "Je vais retravailler les différentes sections avant « Ma première année » en te…" at bounding box center [858, 202] width 402 height 25
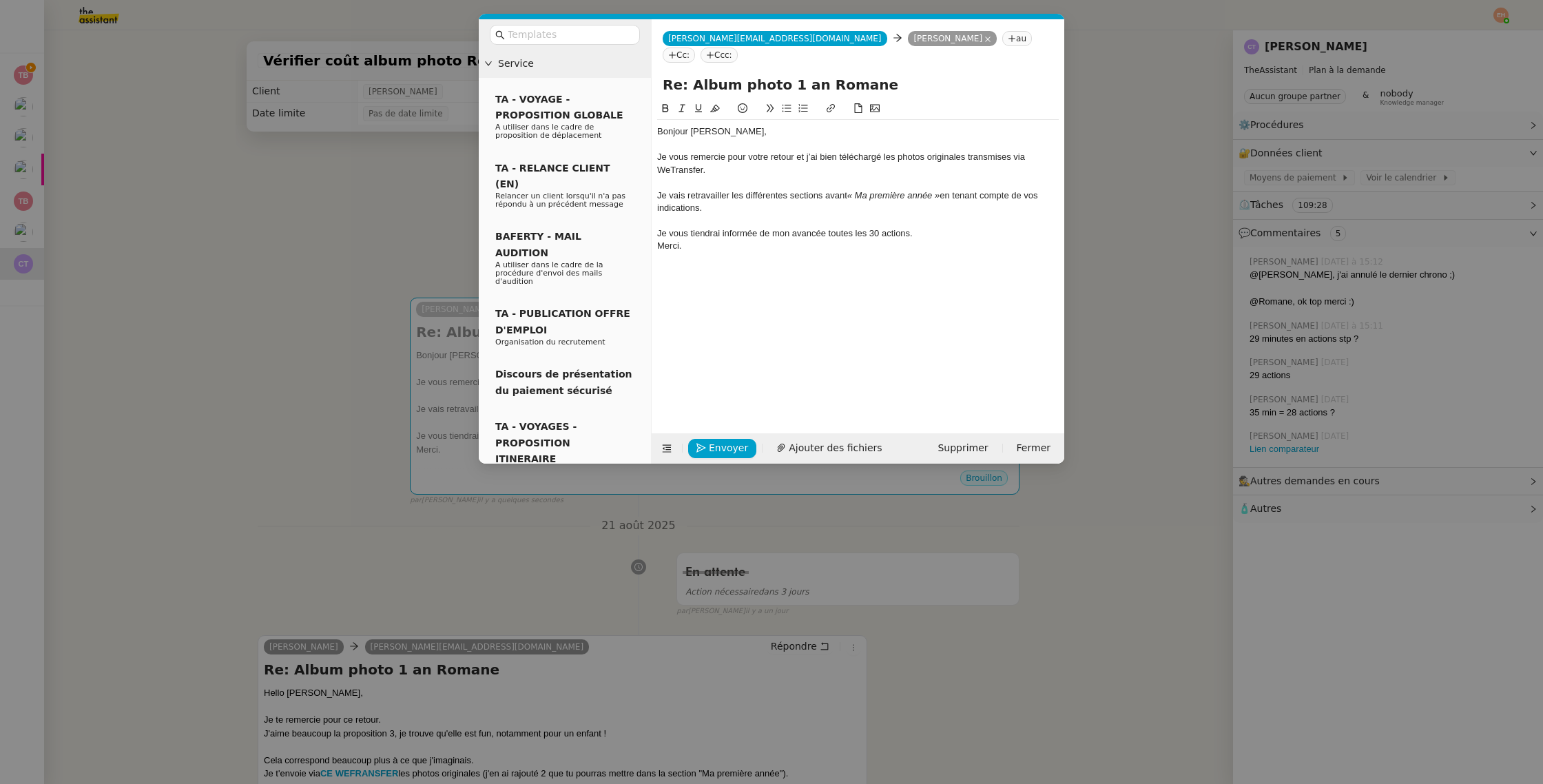
click at [812, 189] on div "Je vais retravailler les différentes sections avant « Ma première année » en te…" at bounding box center [858, 202] width 402 height 25
drag, startPoint x: 825, startPoint y: 176, endPoint x: 939, endPoint y: 171, distance: 114.1
click at [938, 189] on div "Je vais retravailler les différentes sections avant « Ma première année » en te…" at bounding box center [858, 202] width 402 height 25
click at [880, 190] on em "« Ma première année »" at bounding box center [894, 195] width 92 height 10
drag, startPoint x: 790, startPoint y: 182, endPoint x: 943, endPoint y: 173, distance: 153.3
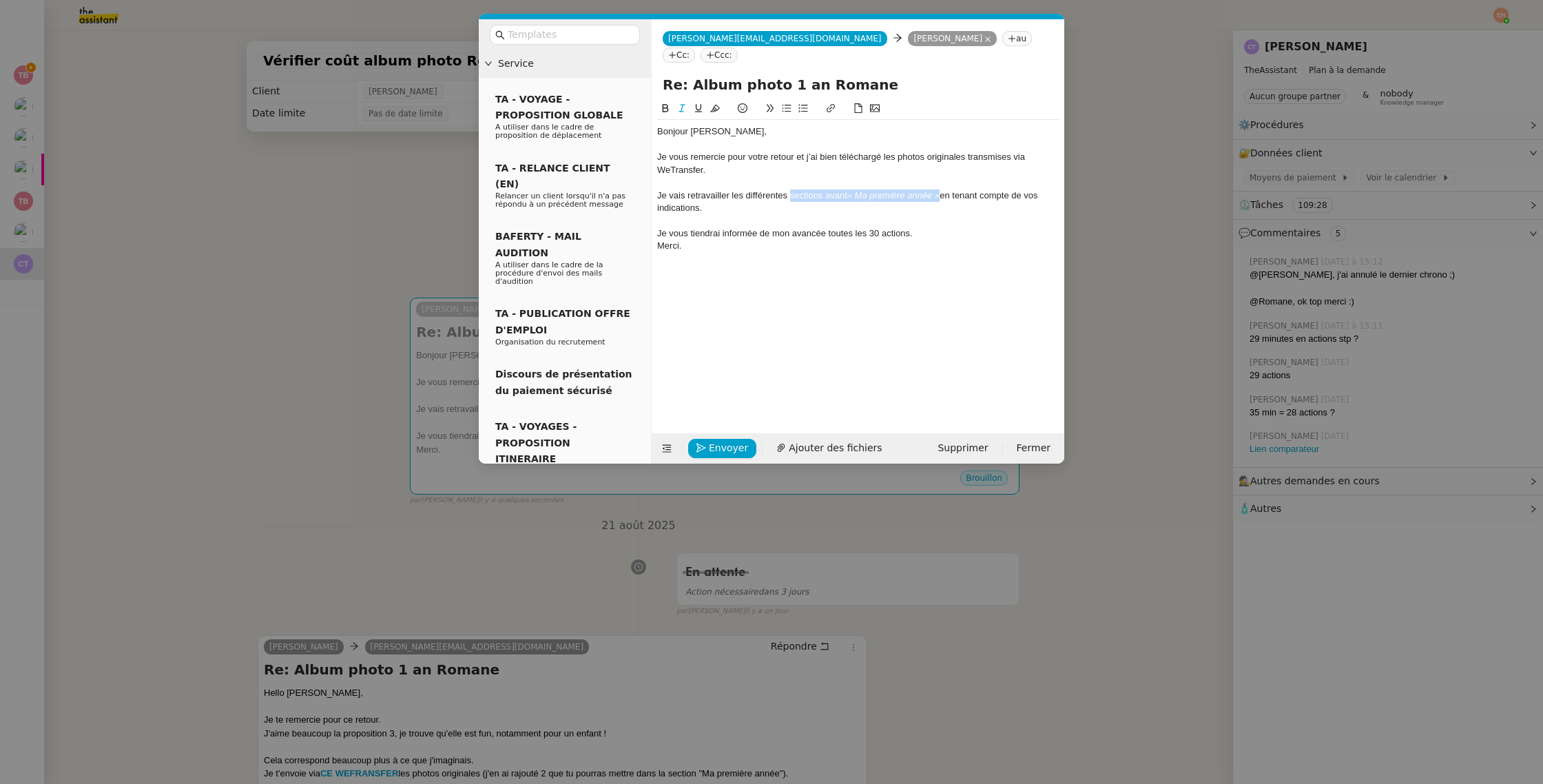
click at [943, 189] on div "Je vais retravailler les différentes sections avant « Ma première année » en te…" at bounding box center [858, 202] width 402 height 25
click at [935, 189] on div "Je vais retravailler les différentes en tenant compte de vos indications." at bounding box center [858, 196] width 402 height 13
click at [887, 215] on div "Je vous tiendrai informée de mon avancée toutes les 30 actions." at bounding box center [858, 222] width 402 height 13
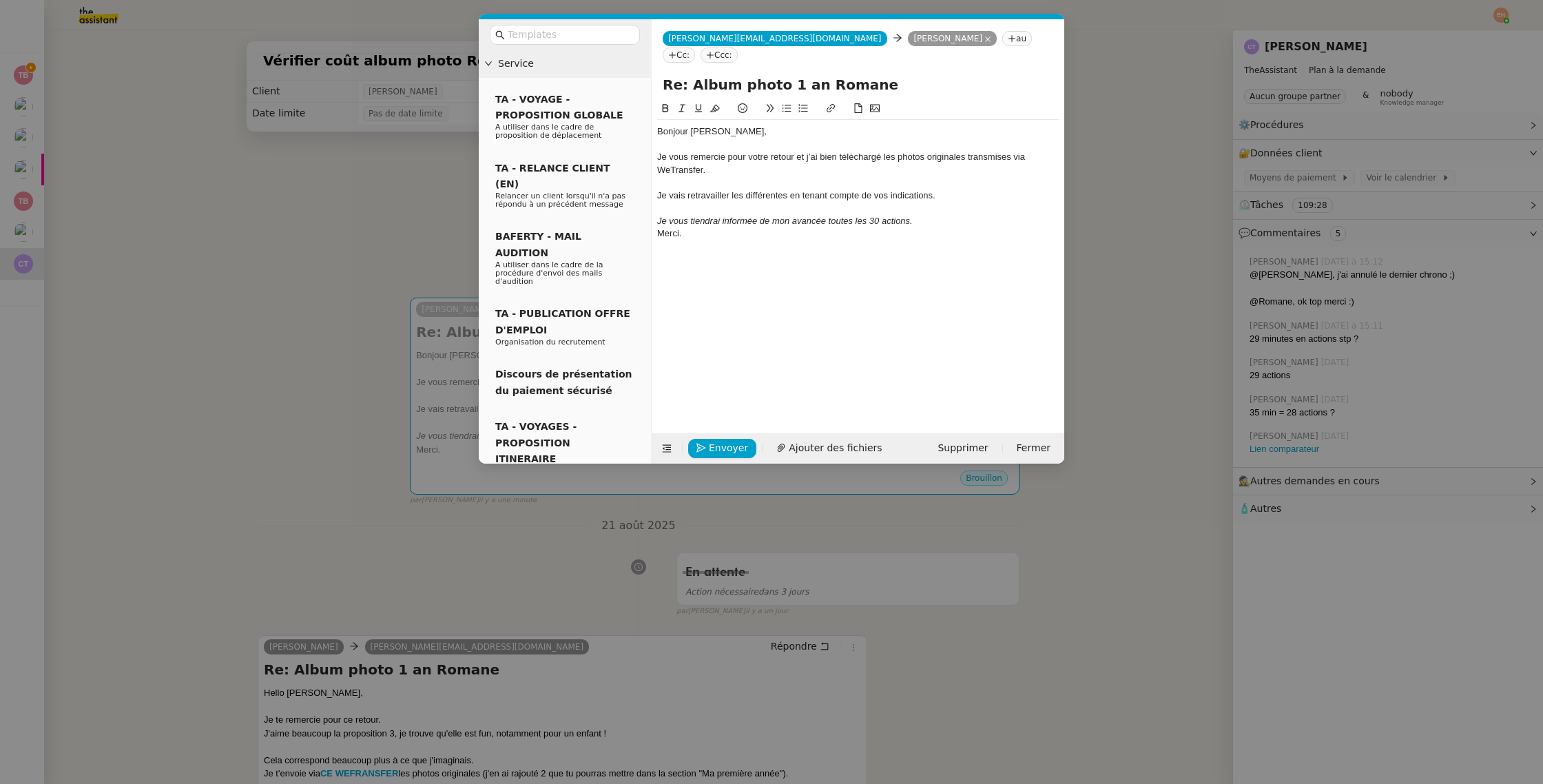
click at [928, 215] on div "Je vous tiendrai informée de mon avancée toutes les 30 actions." at bounding box center [858, 222] width 402 height 13
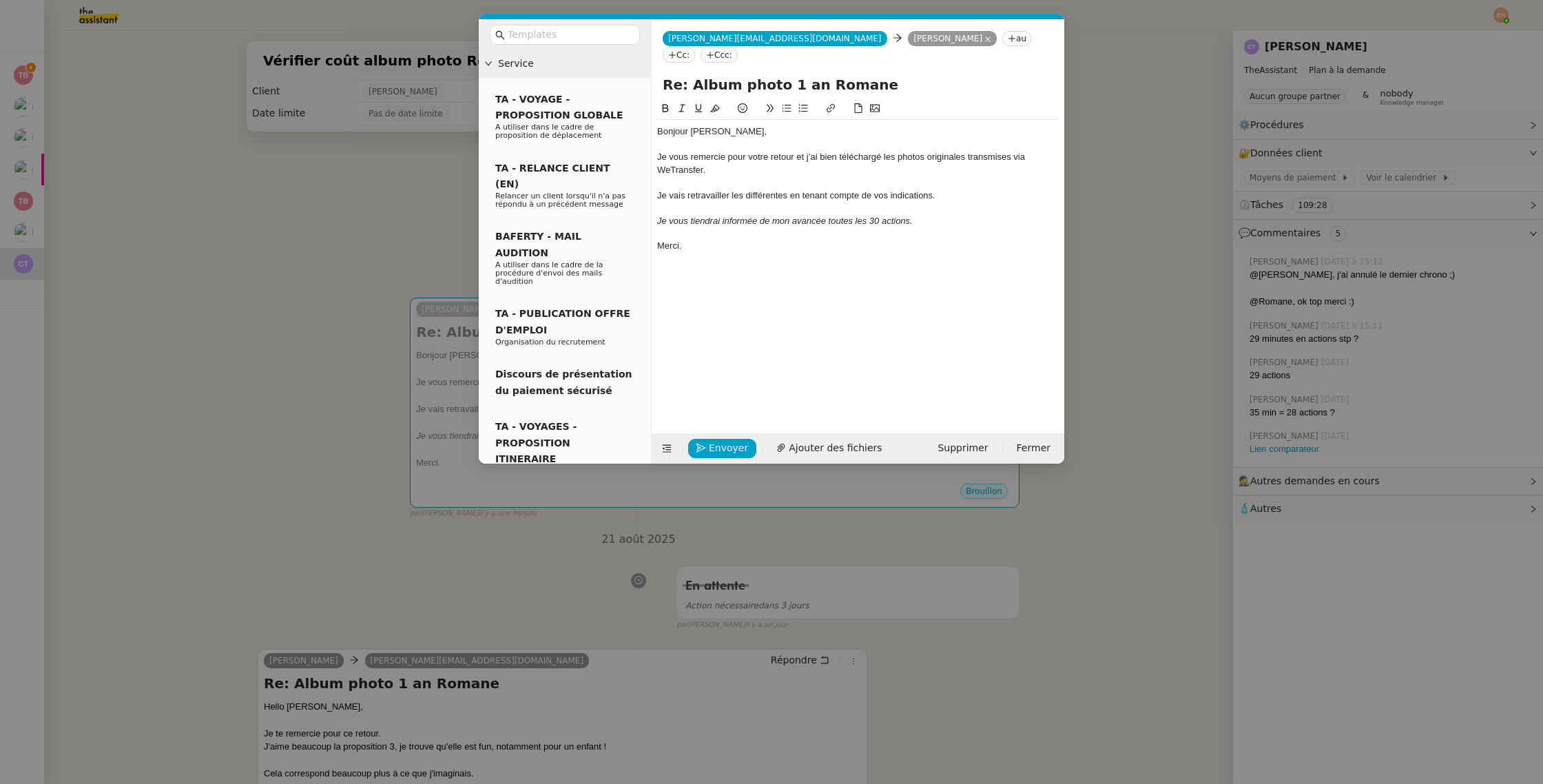
click at [731, 463] on div "Envoyer Ajouter des fichiers Supprimer Fermer" at bounding box center [858, 448] width 413 height 30
click at [731, 452] on span "Envoyer" at bounding box center [728, 448] width 39 height 16
click at [731, 437] on span "Confirmer l'envoi" at bounding box center [750, 428] width 82 height 16
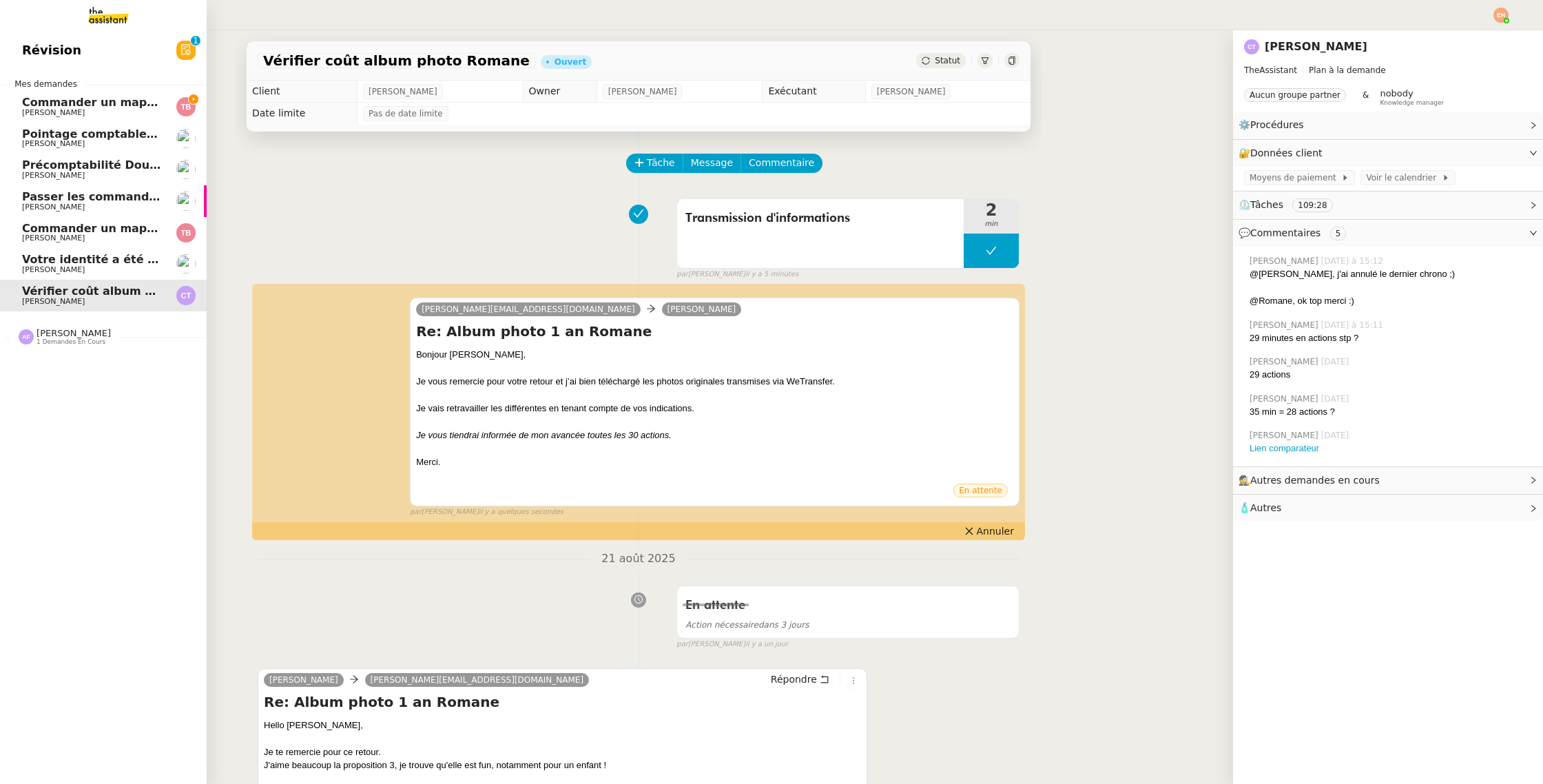
click at [96, 262] on span "Votre identité a été vérifiée" at bounding box center [108, 259] width 172 height 13
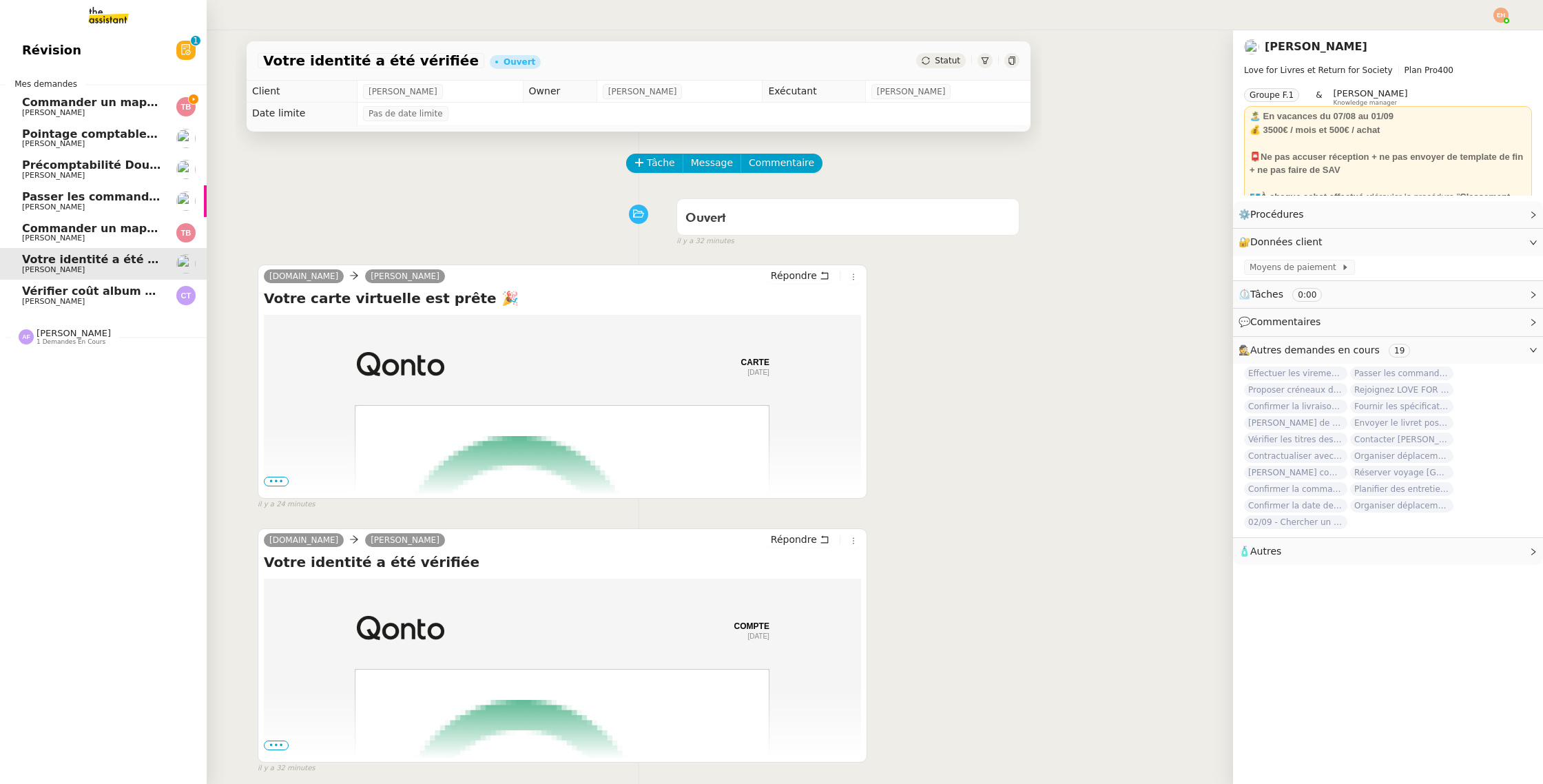
click at [98, 293] on span "Vérifier coût album photo Romane" at bounding box center [129, 291] width 213 height 13
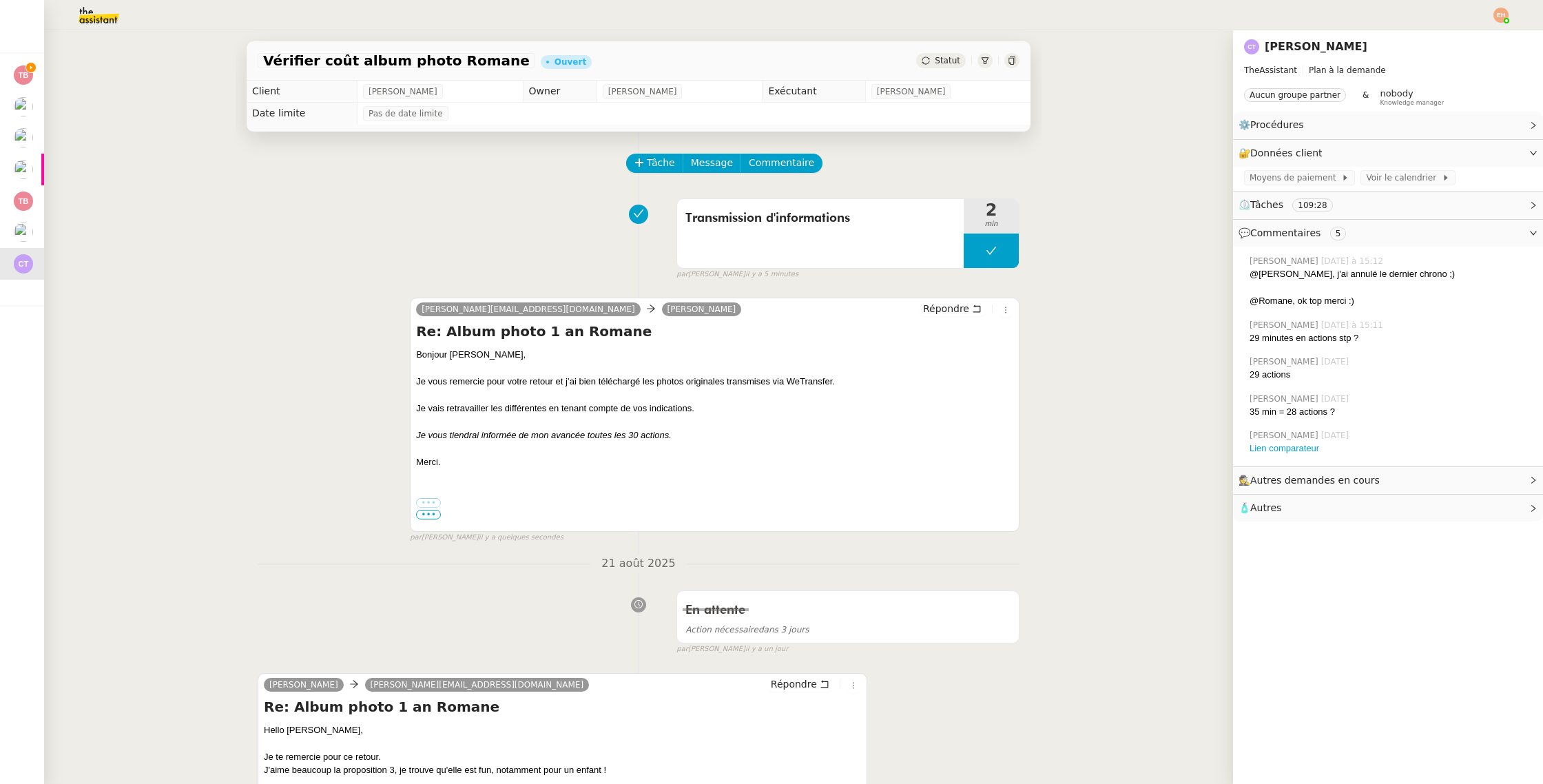
click at [426, 513] on span "•••" at bounding box center [428, 515] width 24 height 10
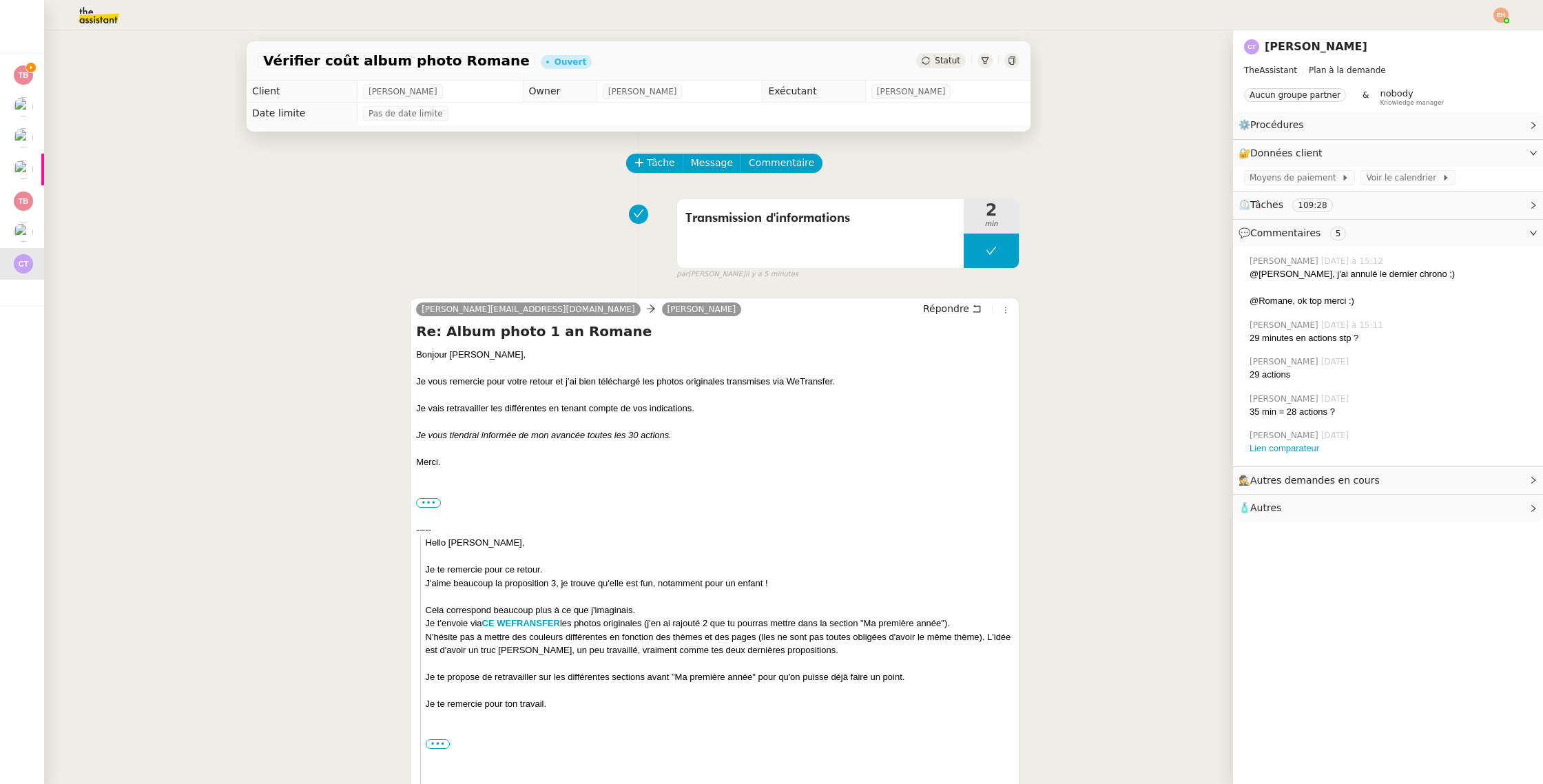
click at [519, 344] on div "Re: Album photo 1 an Romane Bonjour [PERSON_NAME], Je vous remercie pour votre …" at bounding box center [714, 569] width 597 height 496
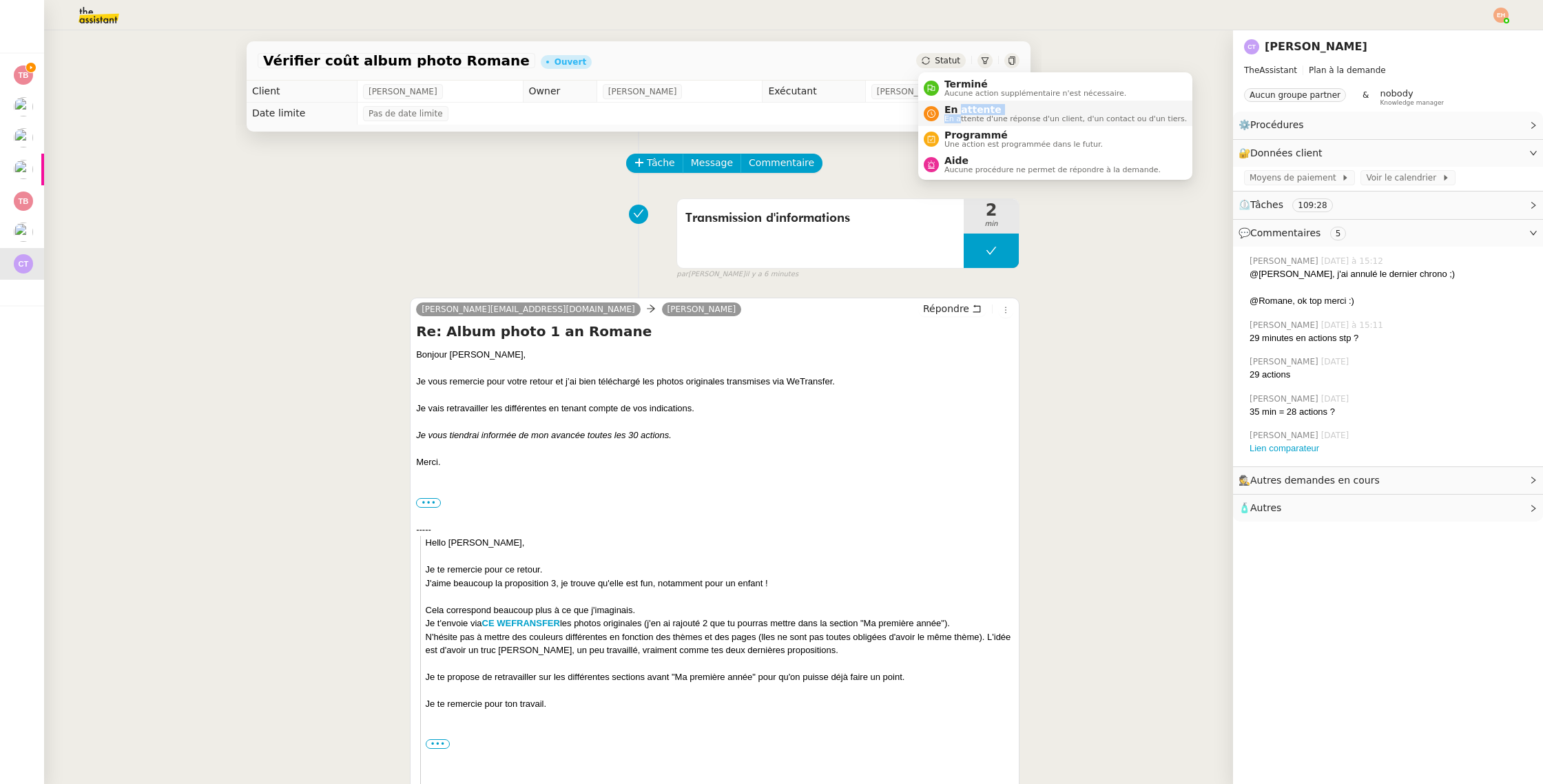
click at [959, 115] on div "En attente En attente d'une réponse d'un client, d'un contact ou d'un tiers." at bounding box center [1063, 113] width 248 height 19
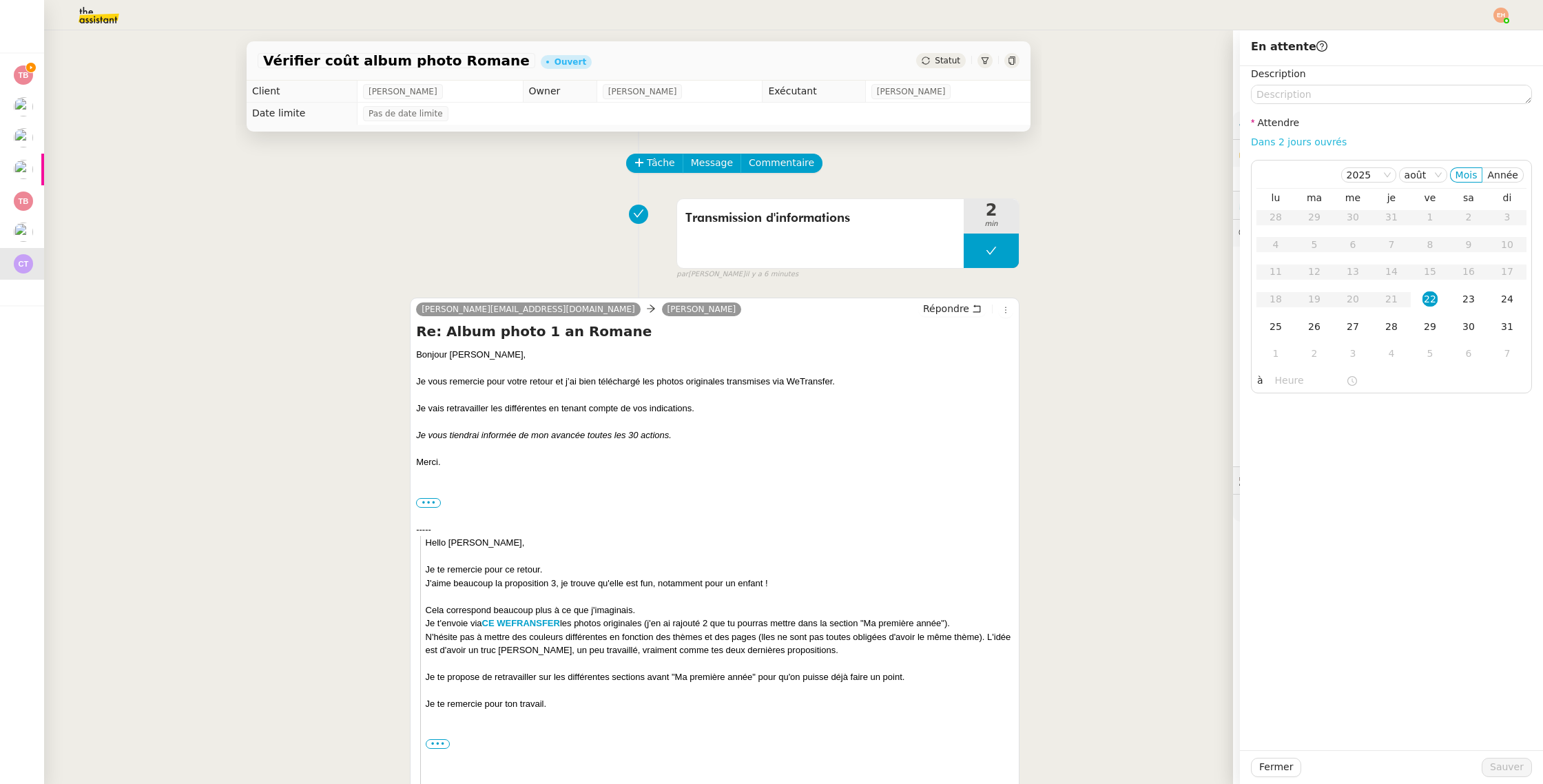
click at [1290, 138] on link "Dans 2 jours ouvrés" at bounding box center [1298, 142] width 96 height 11
type input "07:00"
click at [1454, 299] on td "23" at bounding box center [1468, 299] width 38 height 27
click at [1500, 761] on span "Sauver" at bounding box center [1507, 767] width 34 height 16
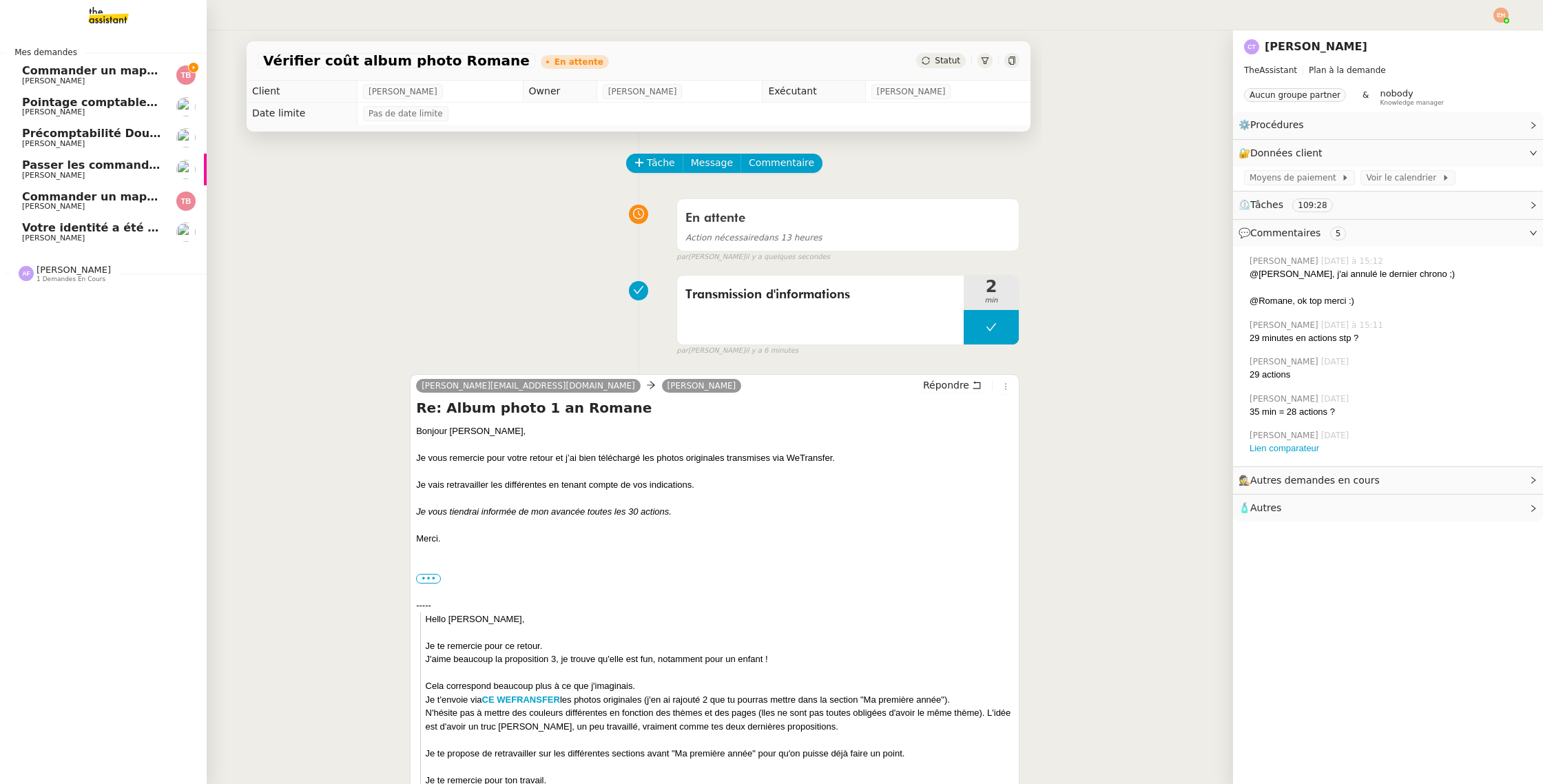
click at [70, 199] on span "Commander un mapping pour Afigec" at bounding box center [136, 196] width 227 height 13
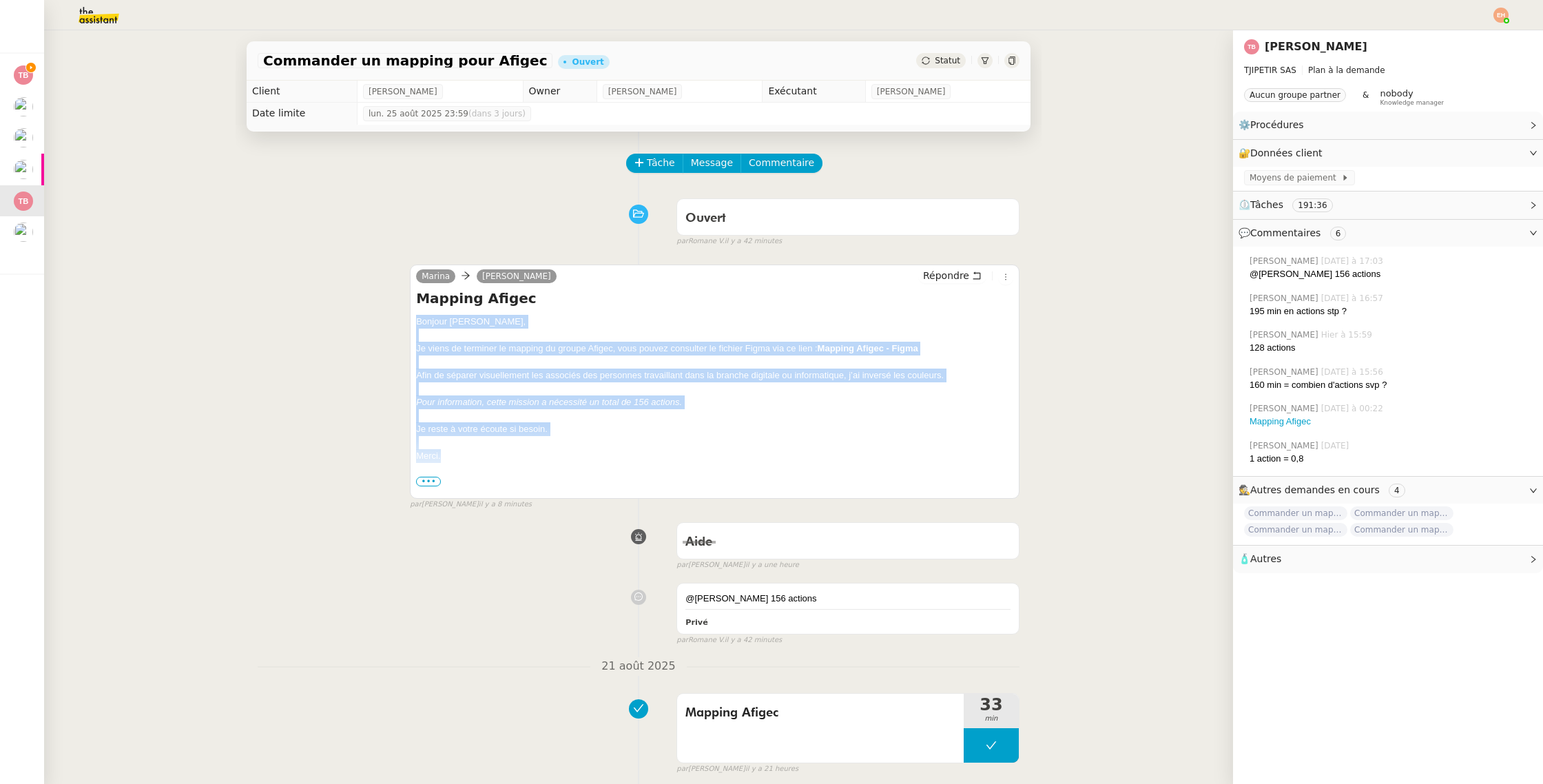
drag, startPoint x: 488, startPoint y: 448, endPoint x: 414, endPoint y: 325, distance: 143.5
click at [414, 325] on div "[PERSON_NAME] Répondre Mapping Afigec Bonjour [PERSON_NAME], Je viens de termin…" at bounding box center [715, 382] width 610 height 234
copy div "Bonjour [PERSON_NAME], Je viens de terminer le mapping du groupe Afigec, vous p…"
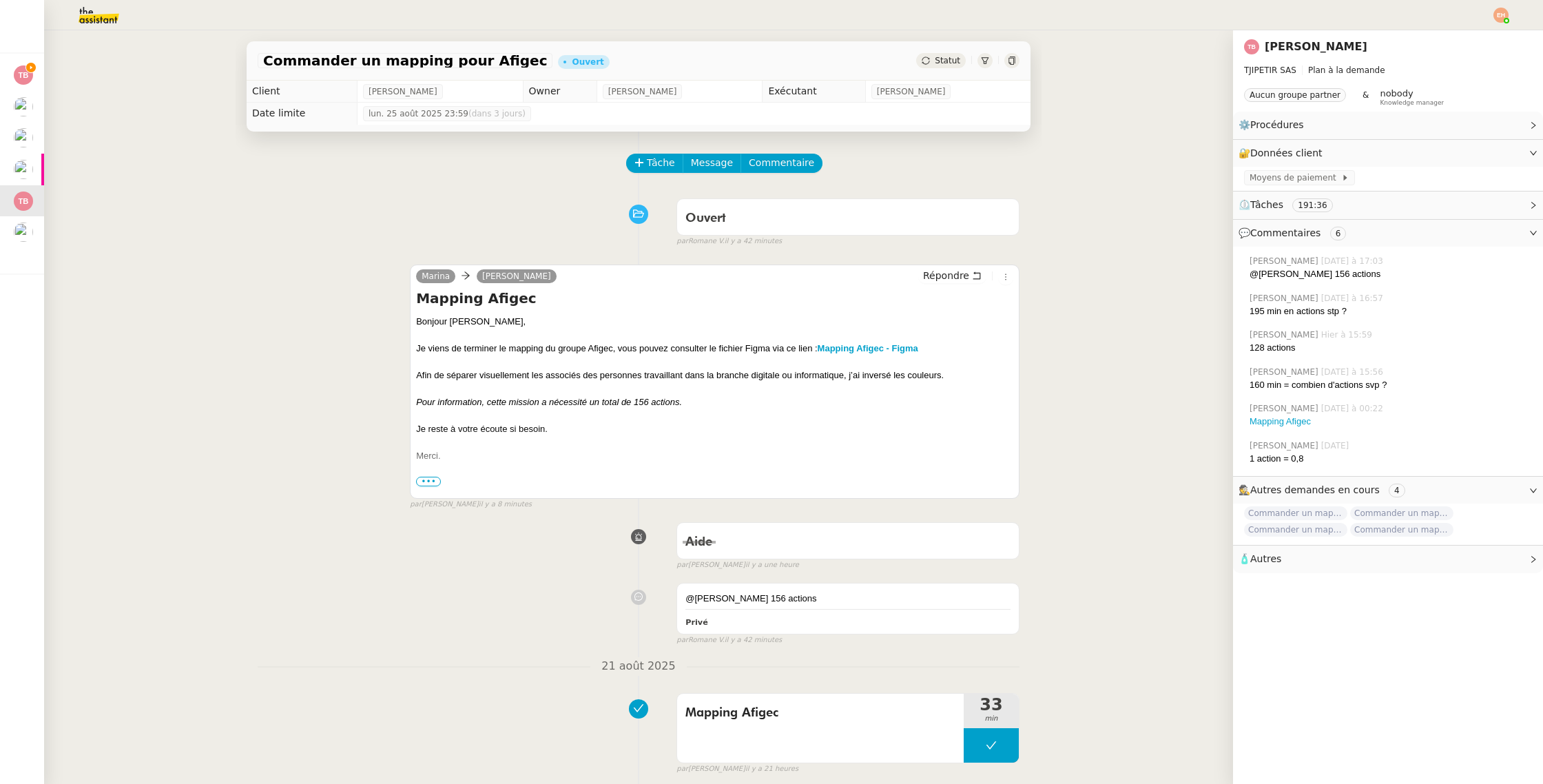
click at [939, 55] on div "Statut" at bounding box center [941, 61] width 50 height 15
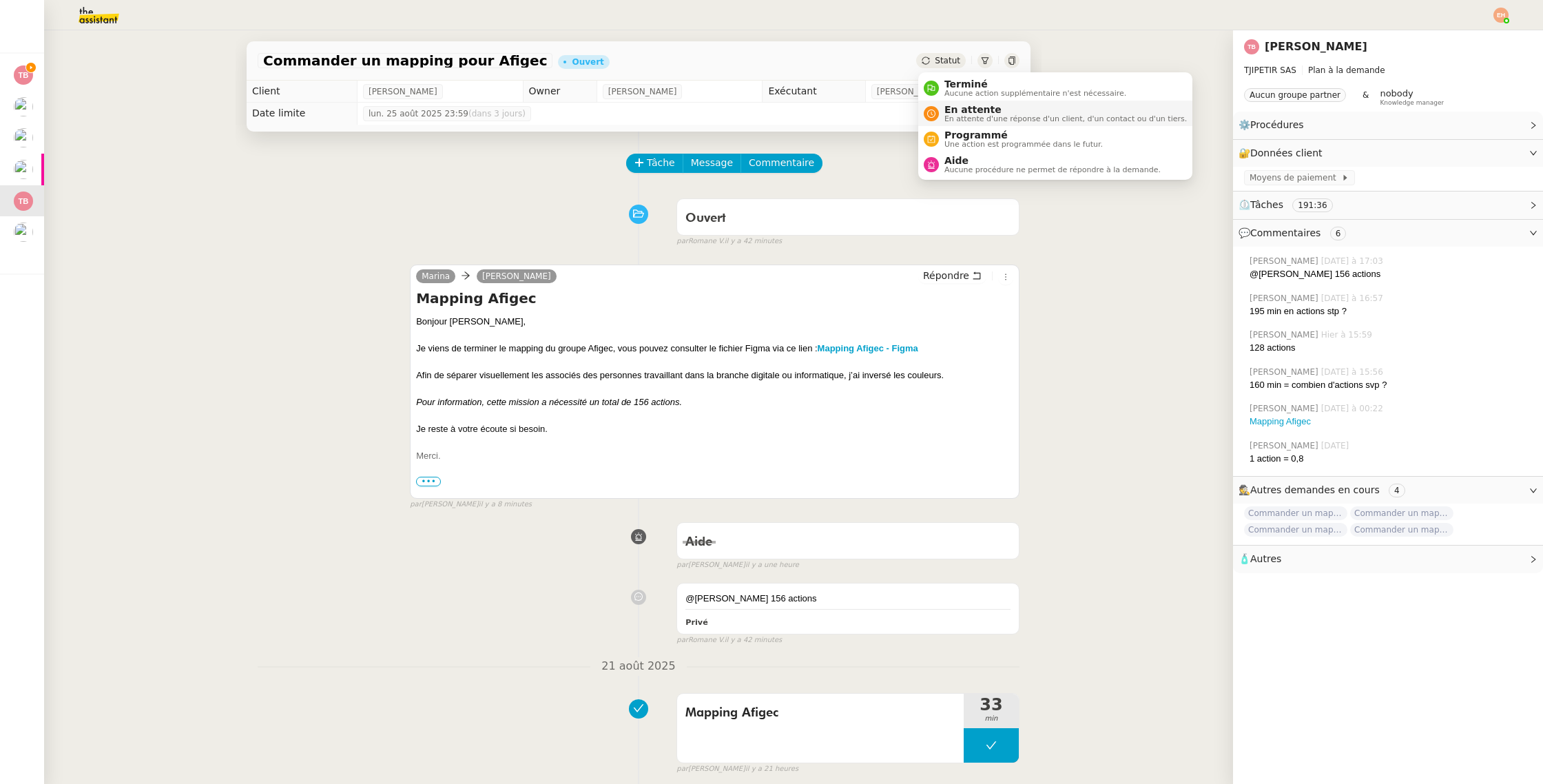
click at [958, 110] on span "En attente" at bounding box center [1066, 110] width 242 height 11
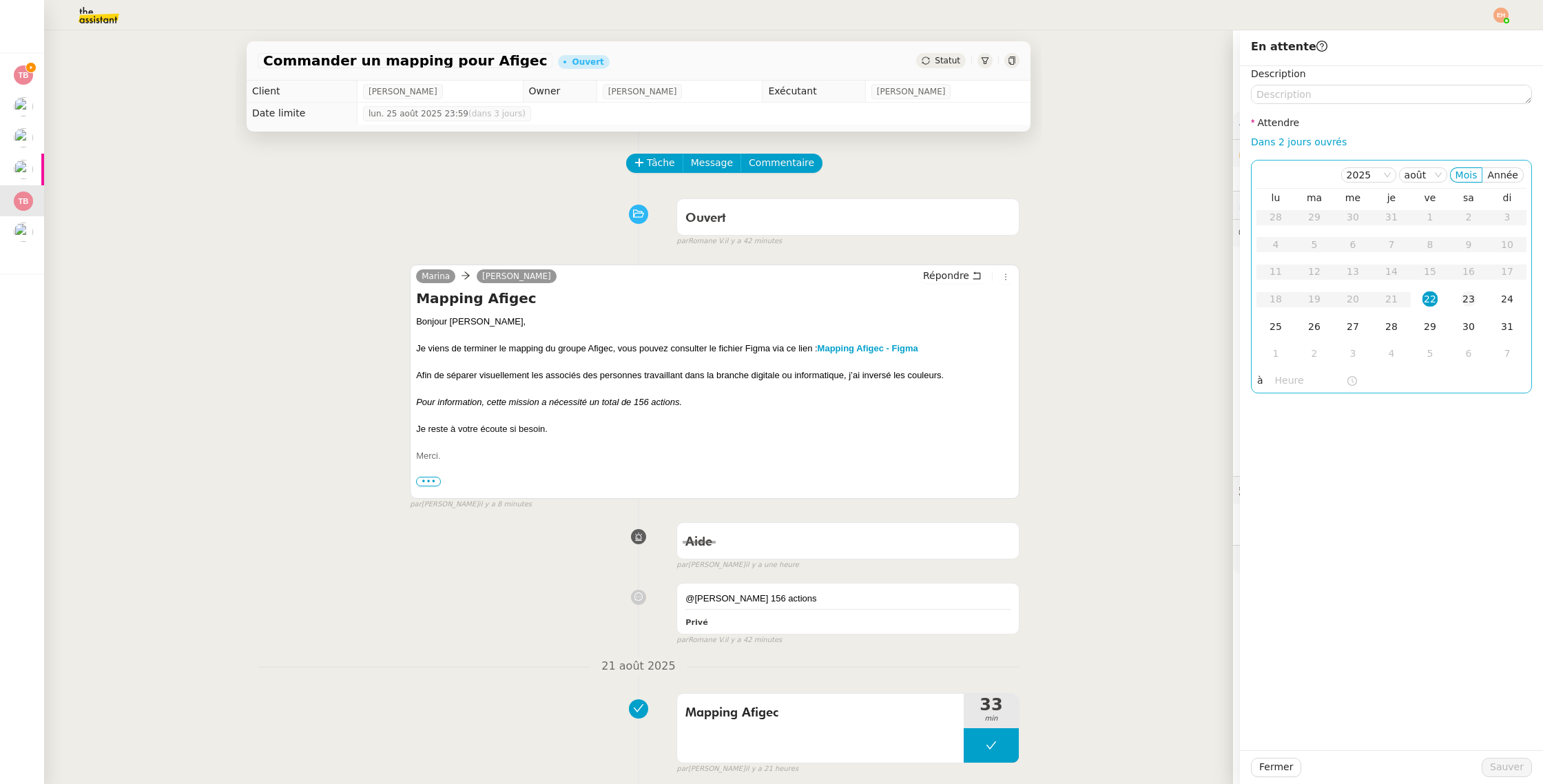
click at [1465, 297] on div "23" at bounding box center [1469, 299] width 15 height 15
click at [1502, 767] on span "Sauver" at bounding box center [1507, 767] width 34 height 16
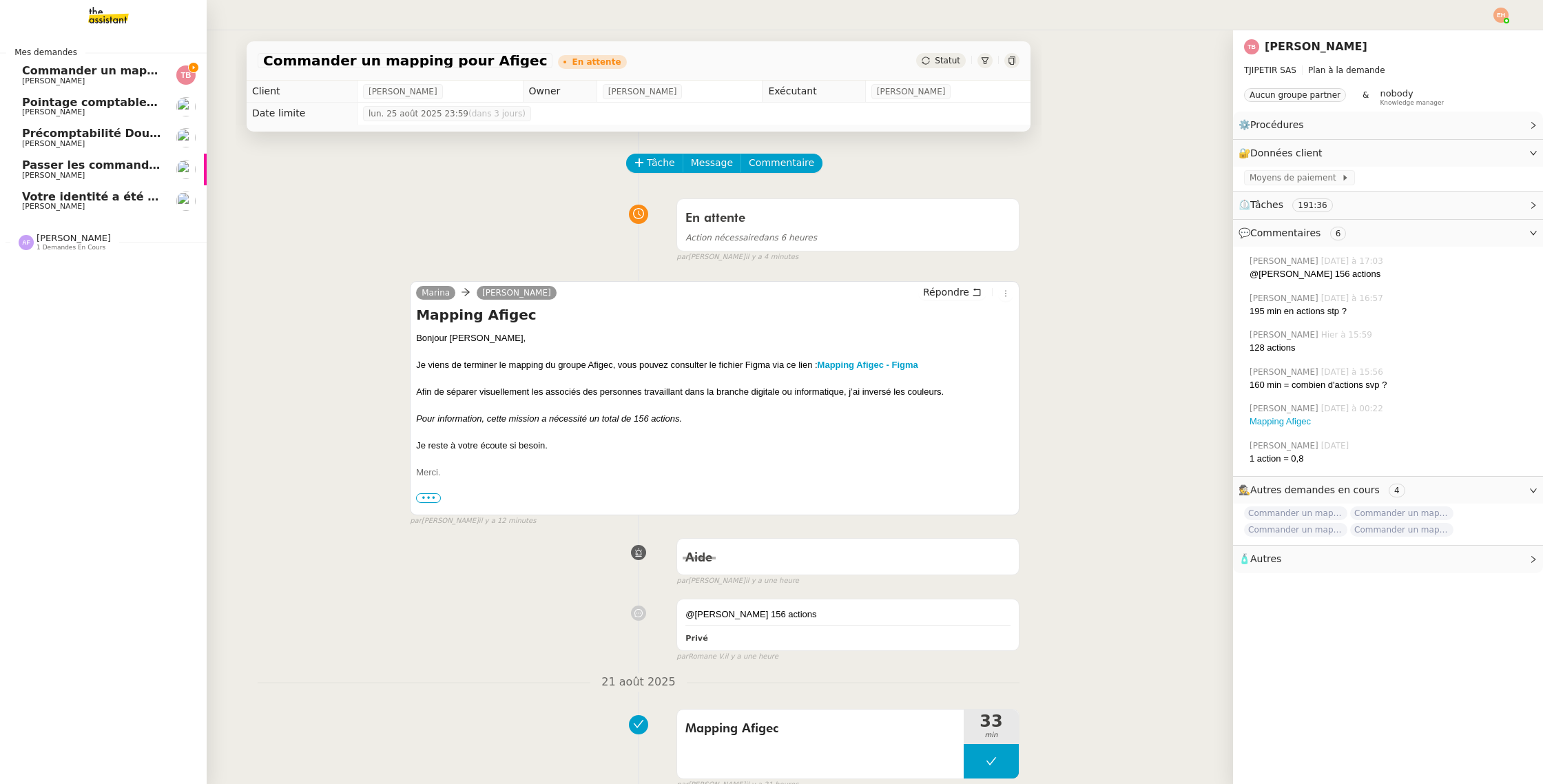
click at [117, 69] on span "Commander un mapping pour ACF" at bounding box center [129, 71] width 213 height 13
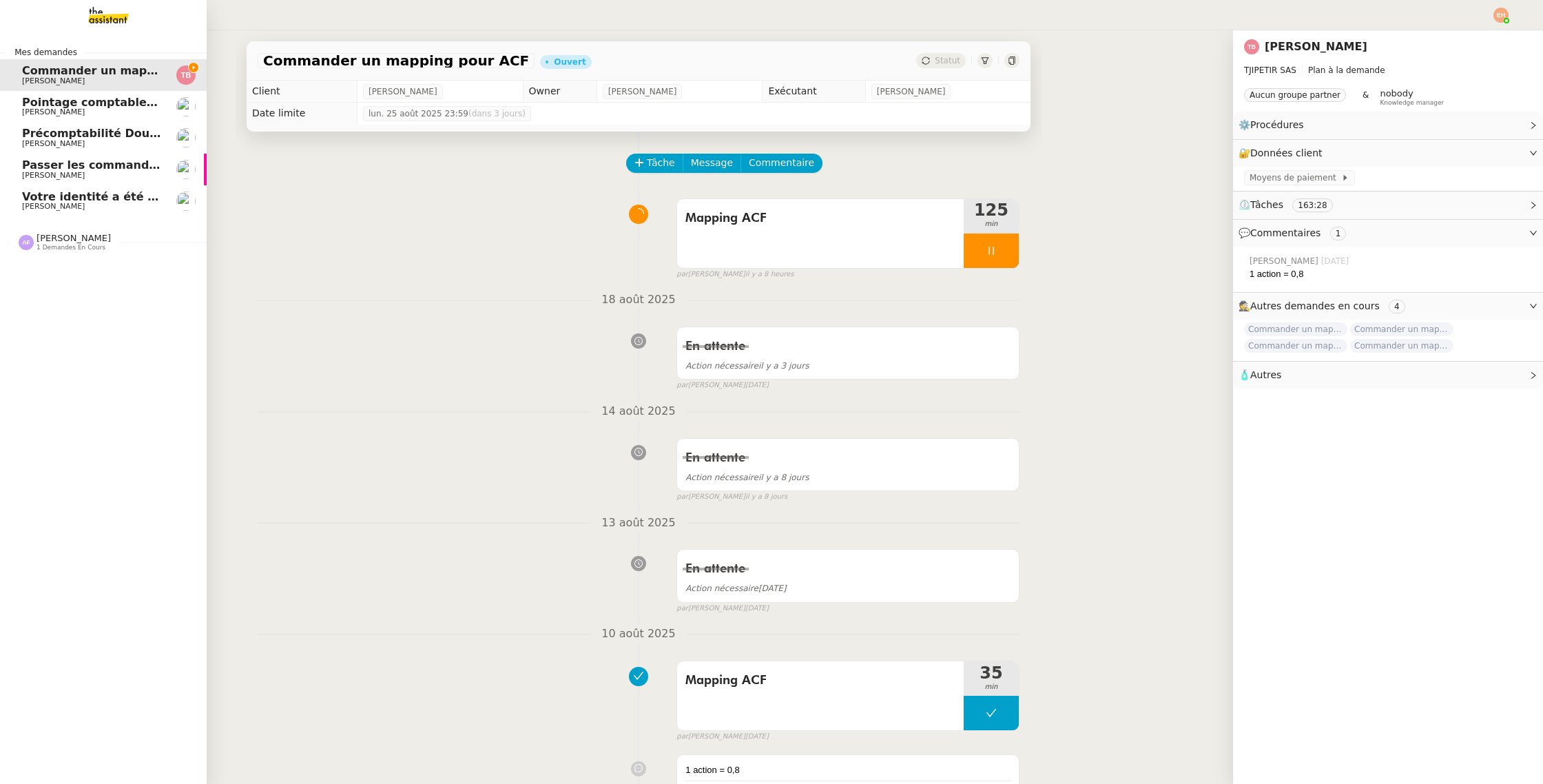
click at [44, 174] on span "[PERSON_NAME]" at bounding box center [54, 175] width 63 height 9
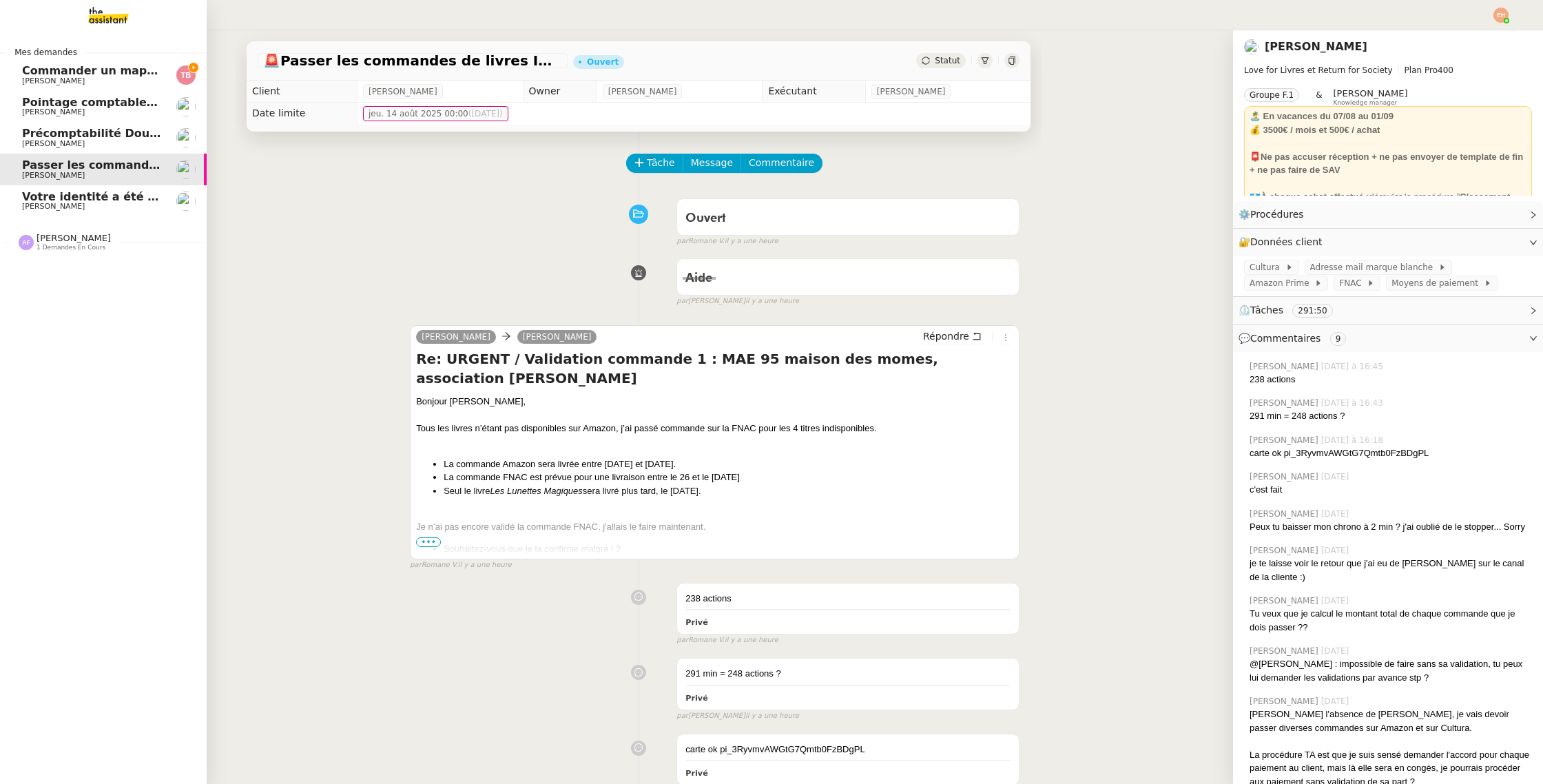
click at [112, 187] on link "Votre identité a été vérifiée [PERSON_NAME]" at bounding box center [103, 201] width 207 height 31
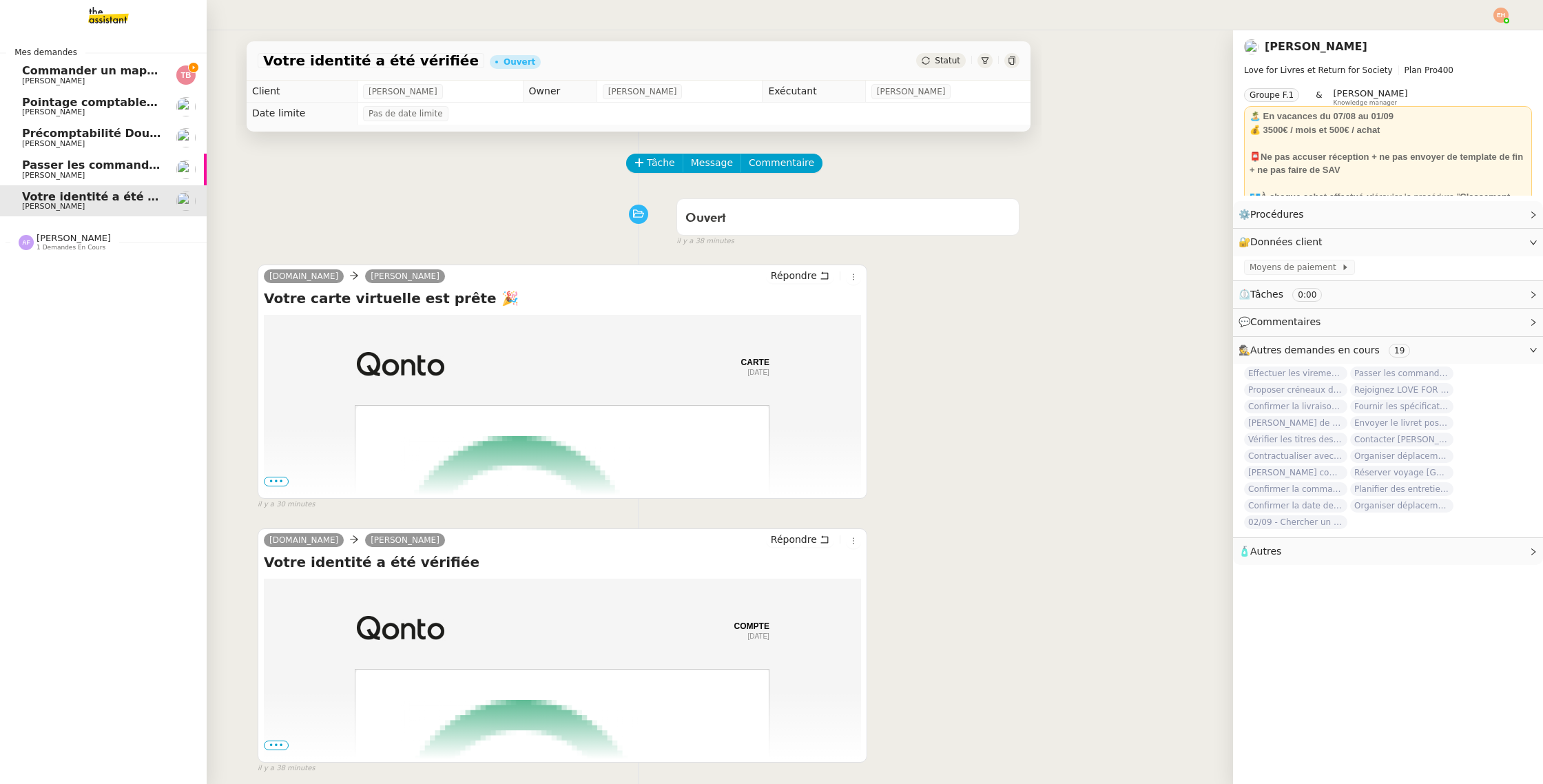
click at [106, 164] on span "Passer les commandes de livres Impactes" at bounding box center [152, 165] width 259 height 13
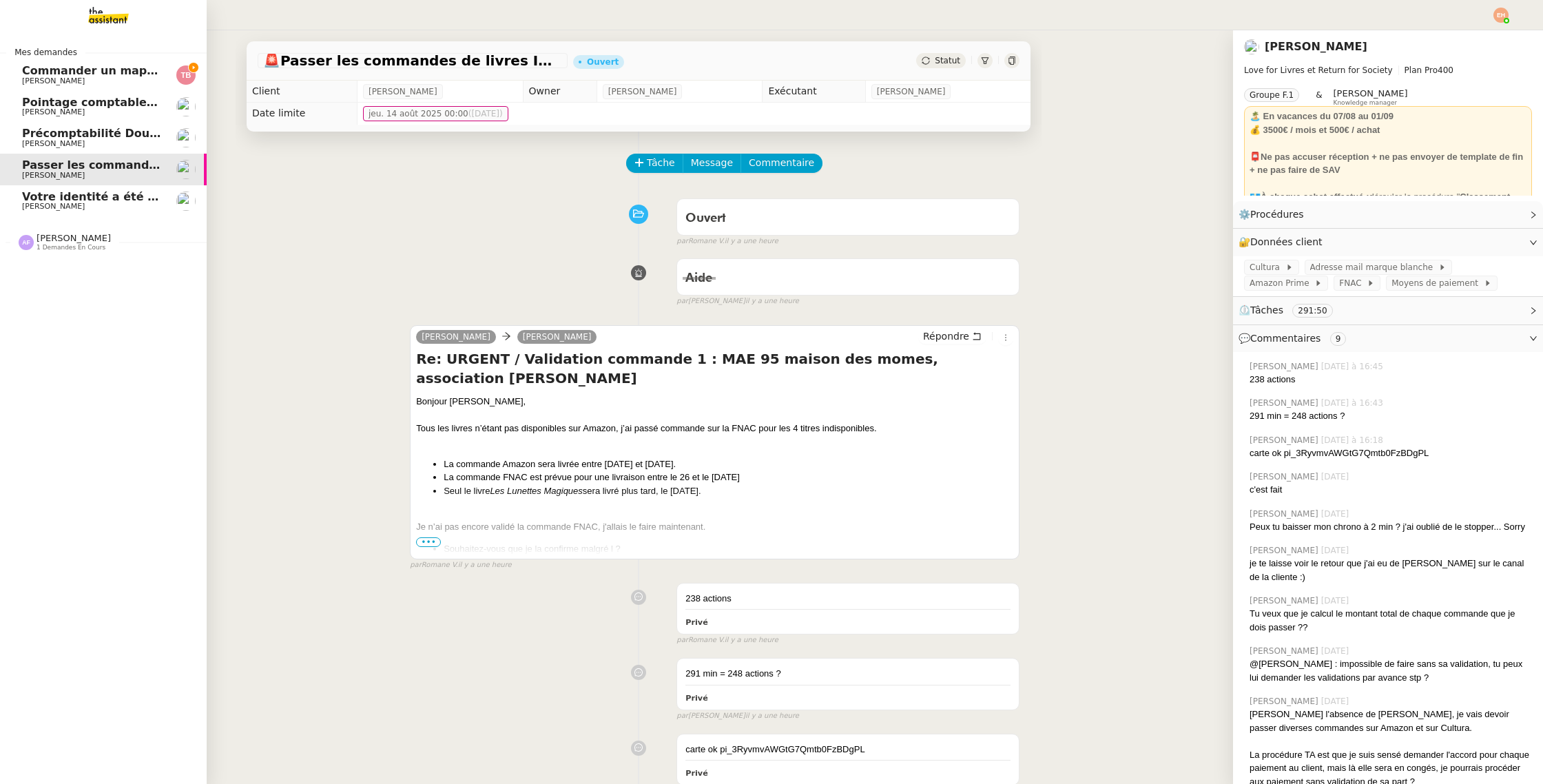
click at [61, 78] on span "[PERSON_NAME]" at bounding box center [54, 80] width 63 height 9
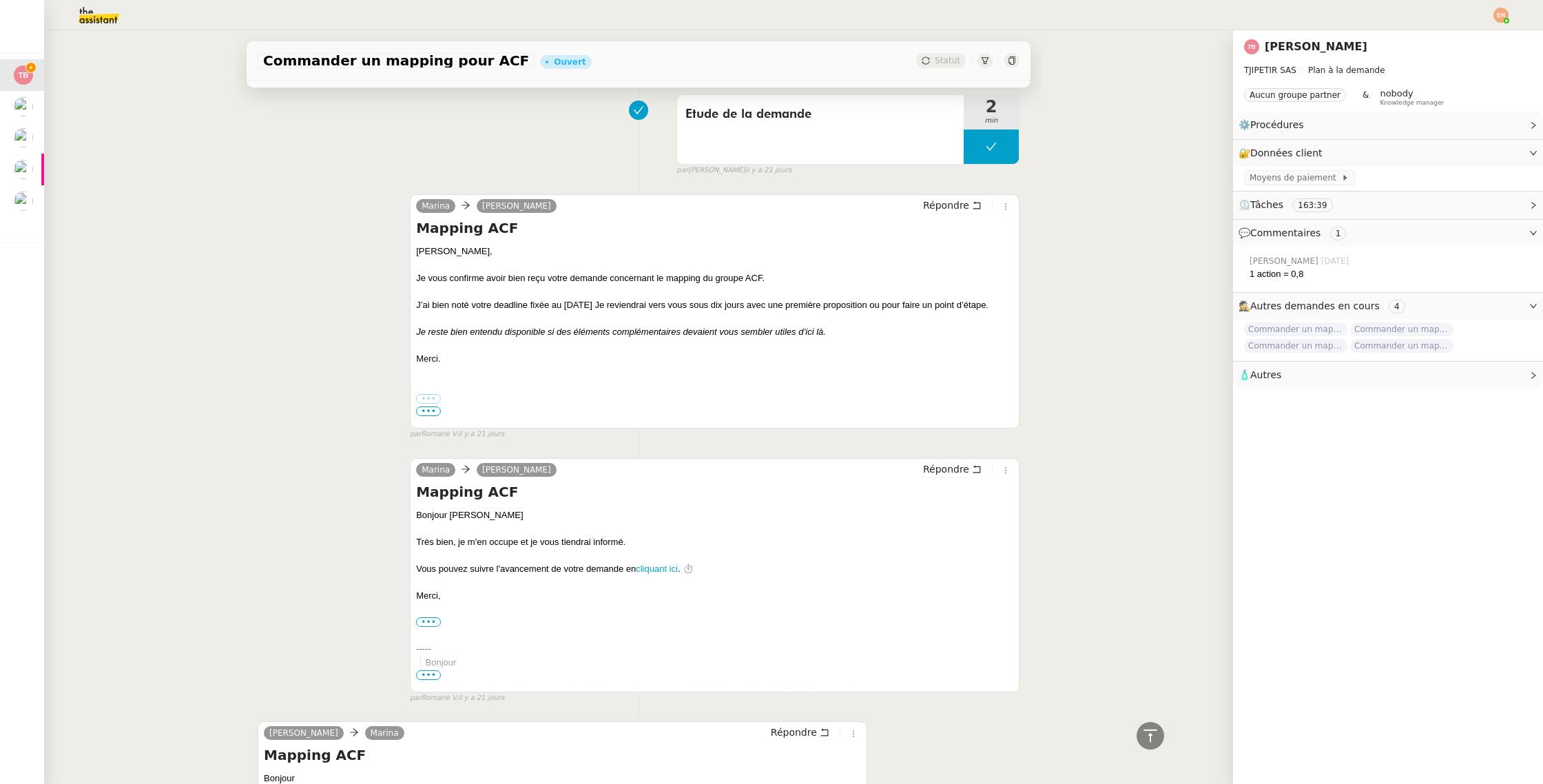
scroll to position [934, 0]
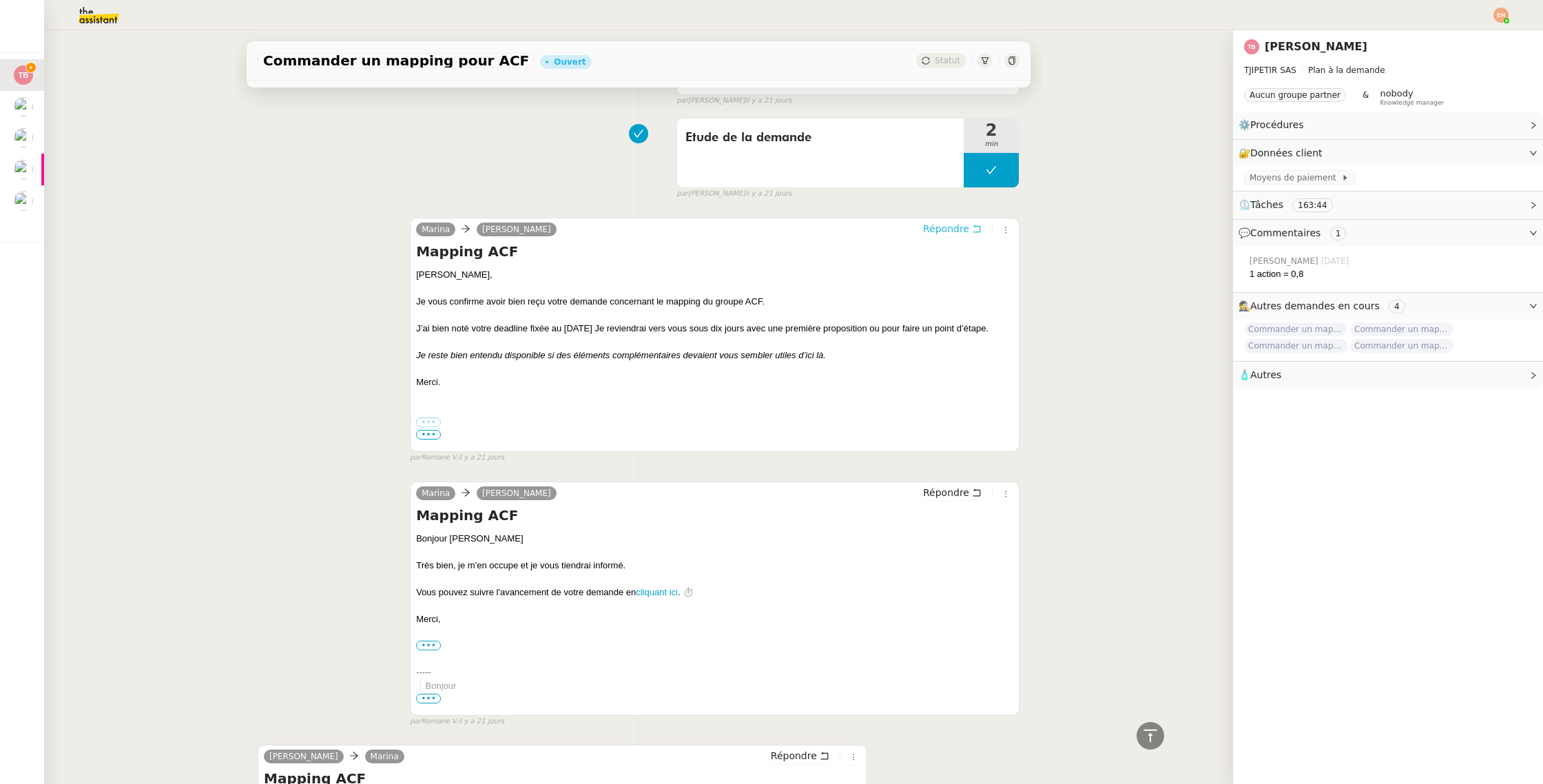
click at [964, 231] on span "Répondre" at bounding box center [946, 228] width 46 height 14
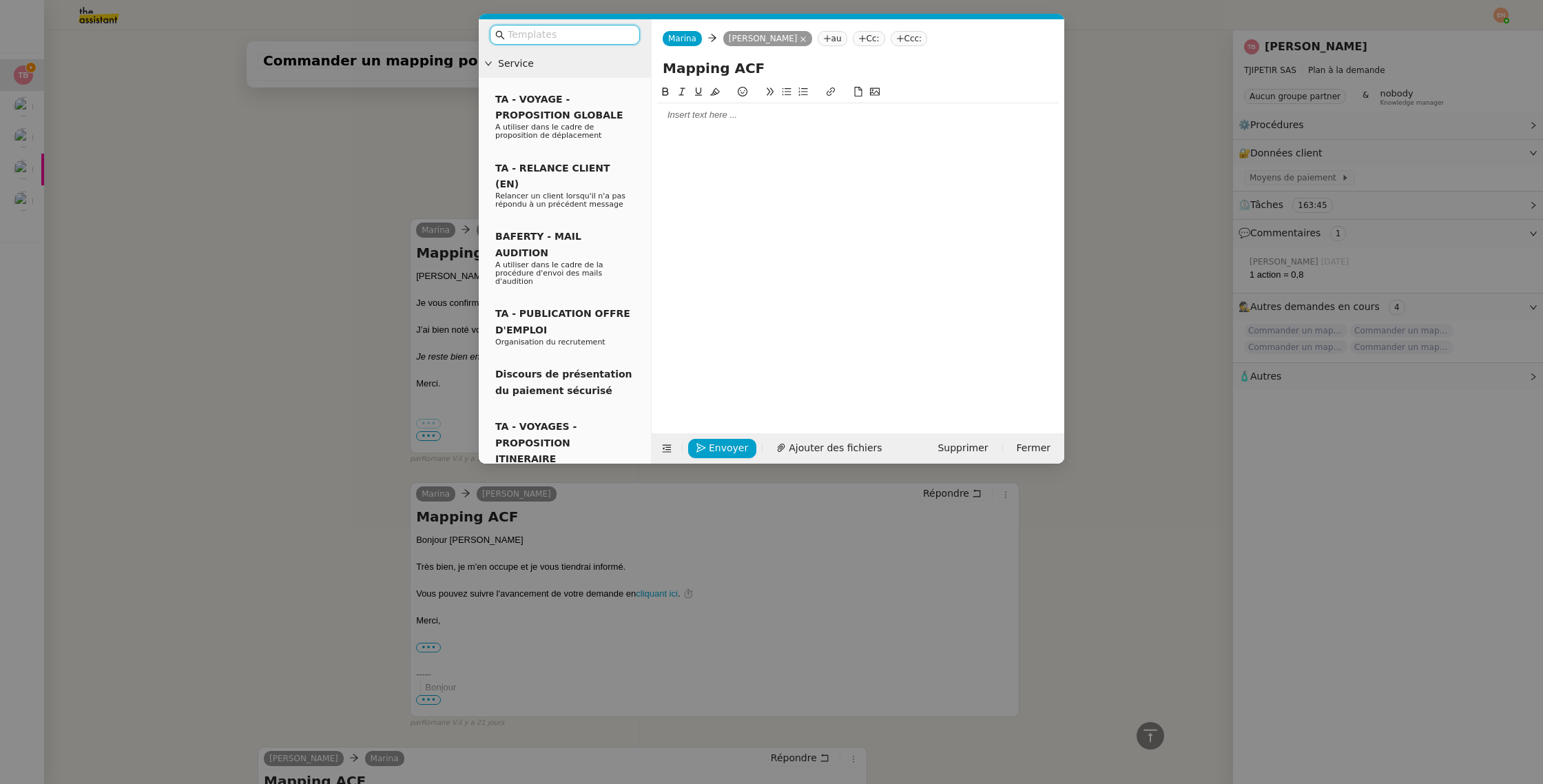
click at [783, 119] on div at bounding box center [858, 115] width 402 height 13
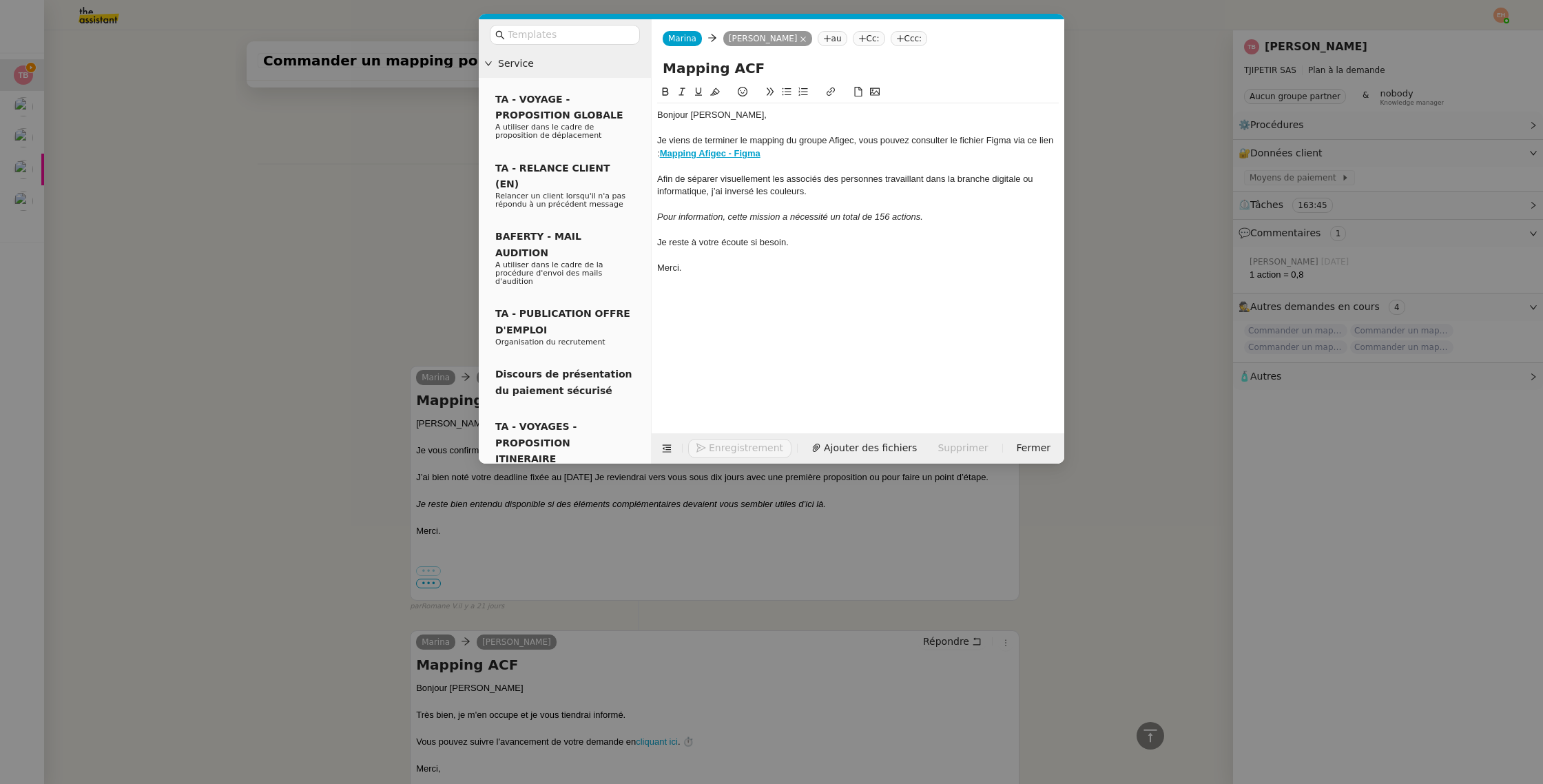
scroll to position [1187, 0]
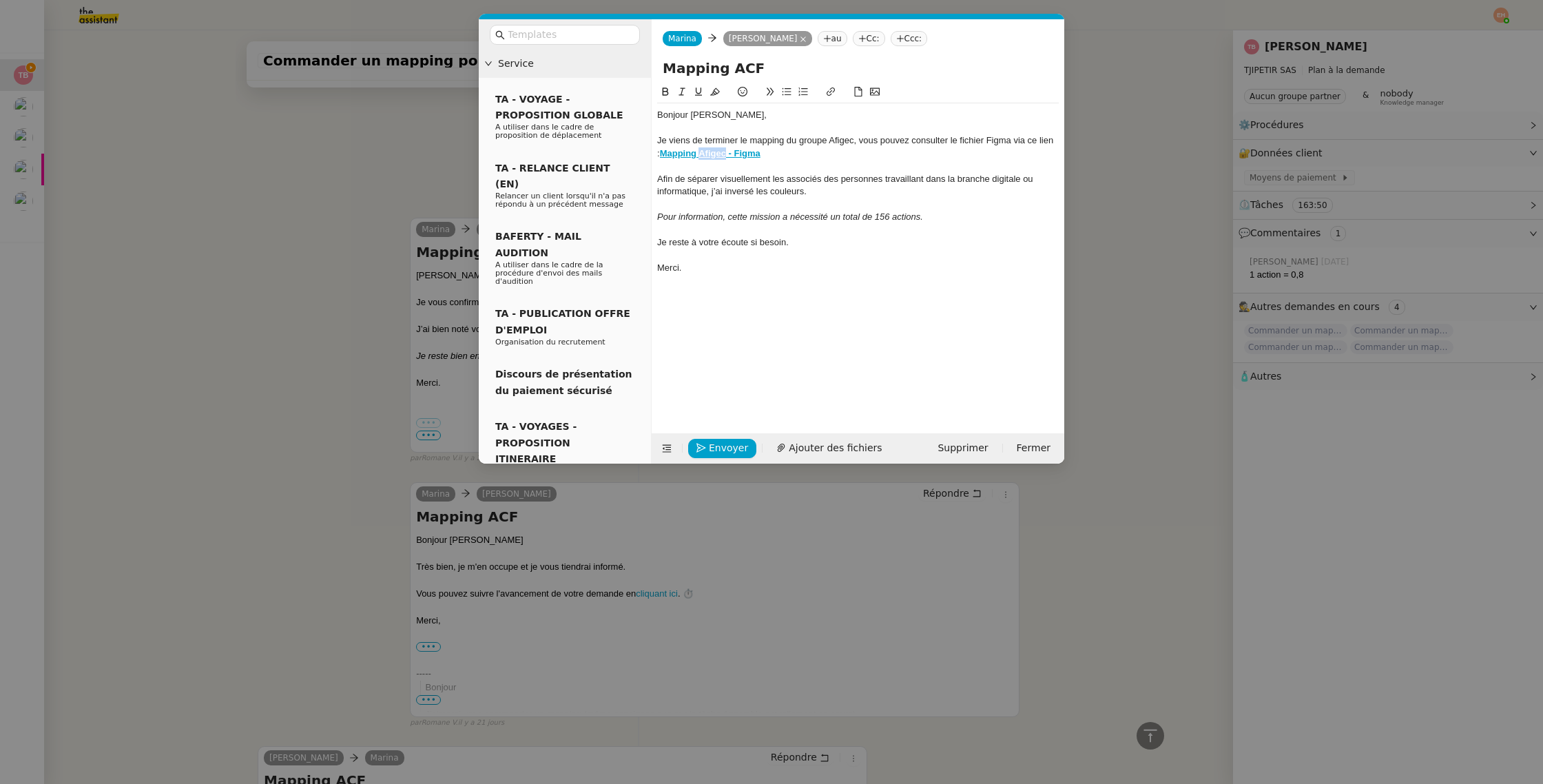
drag, startPoint x: 703, startPoint y: 152, endPoint x: 727, endPoint y: 157, distance: 24.5
click at [727, 157] on strong "Mapping Afigec - Figma" at bounding box center [710, 153] width 101 height 10
click at [778, 160] on div at bounding box center [858, 166] width 402 height 13
click at [766, 177] on div "Afin de séparer visuellement les associés des personnes travaillant dans la bra…" at bounding box center [858, 185] width 402 height 25
drag, startPoint x: 773, startPoint y: 148, endPoint x: 662, endPoint y: 147, distance: 111.0
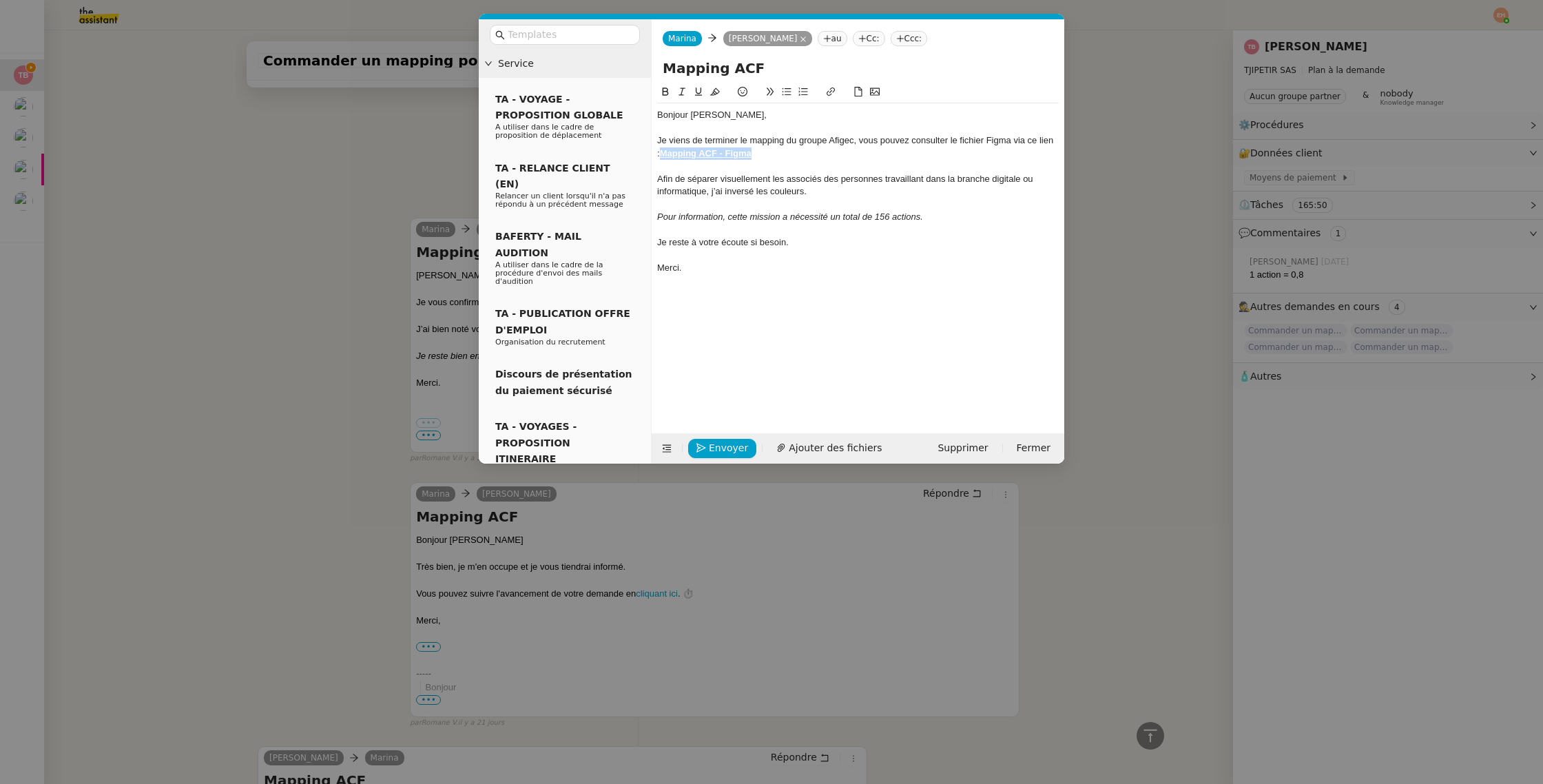
click at [662, 147] on div "Je viens de terminer le mapping du groupe Afigec, vous pouvez consulter le fich…" at bounding box center [858, 147] width 402 height 25
click at [828, 91] on icon at bounding box center [831, 92] width 10 height 10
click at [830, 90] on icon at bounding box center [831, 92] width 10 height 10
paste input "[URL][DOMAIN_NAME]"
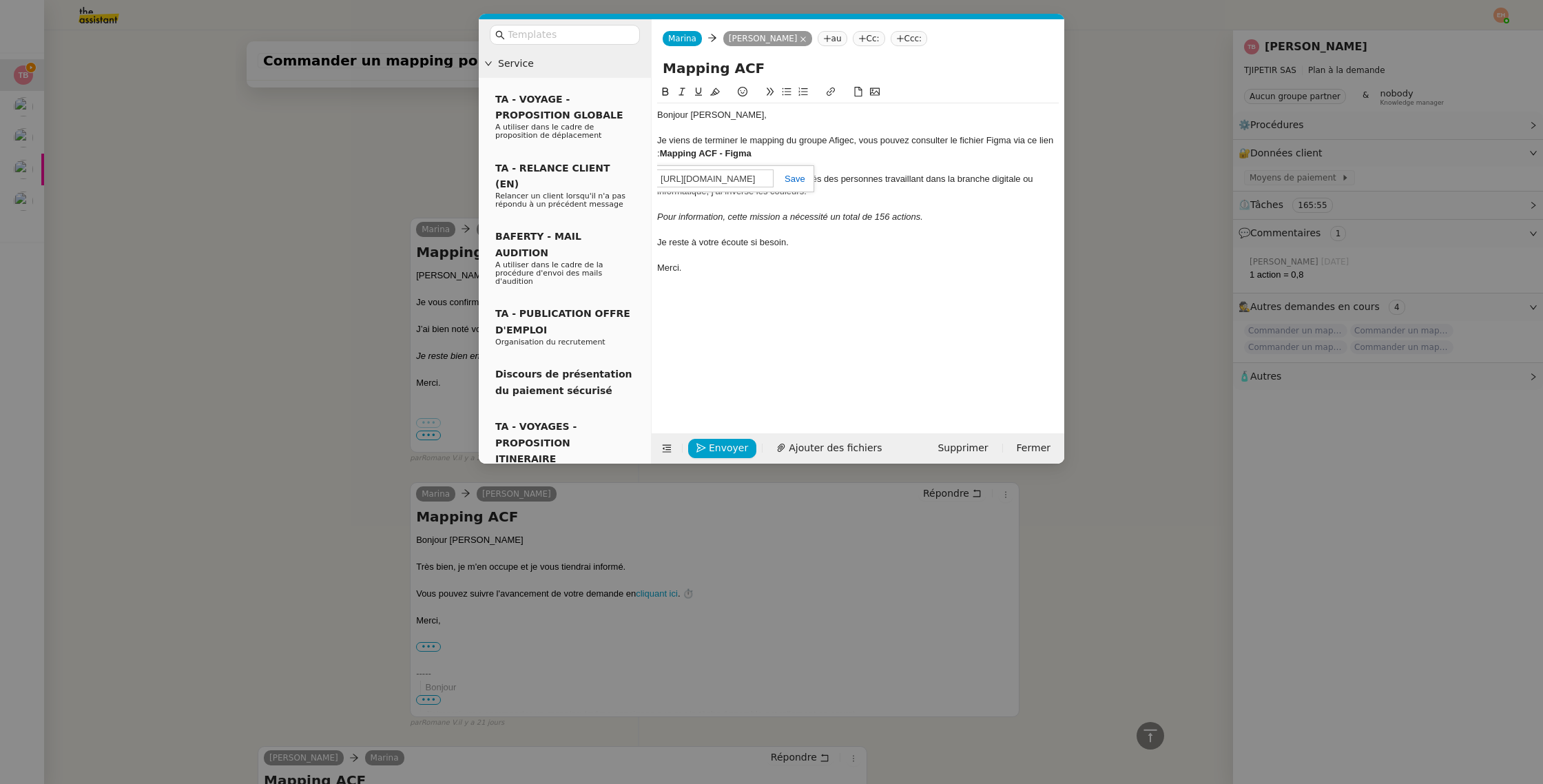
type input "[URL][DOMAIN_NAME]"
click at [792, 175] on link at bounding box center [789, 178] width 31 height 10
click at [830, 212] on em "Pour information, cette mission a nécessité un total de 156 actions." at bounding box center [790, 217] width 266 height 10
click at [254, 342] on nz-modal-container "Service TA - VOYAGE - PROPOSITION GLOBALE A utiliser dans le cadre de propositi…" at bounding box center [772, 392] width 1543 height 784
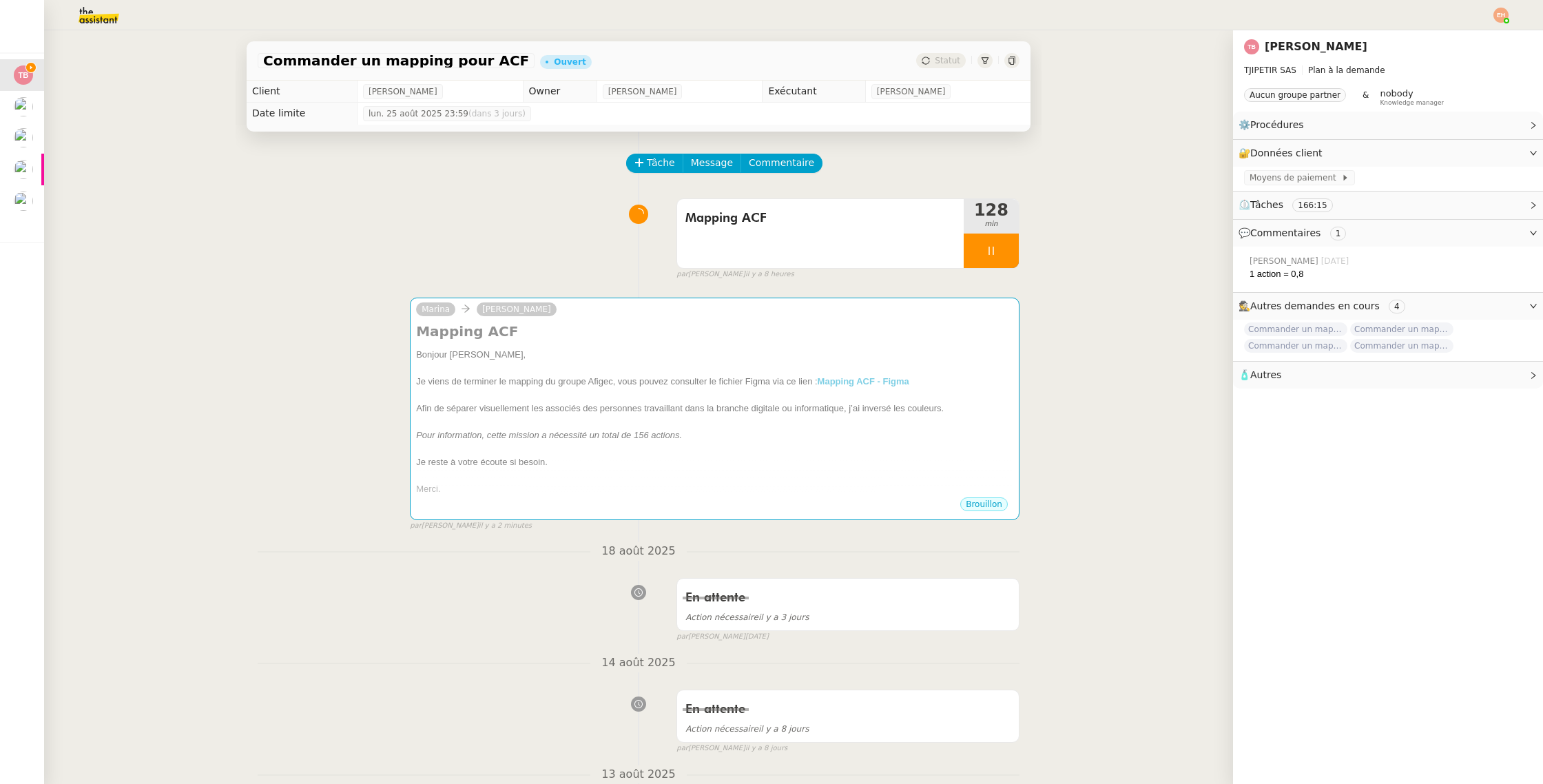
click at [108, 26] on img at bounding box center [87, 15] width 107 height 30
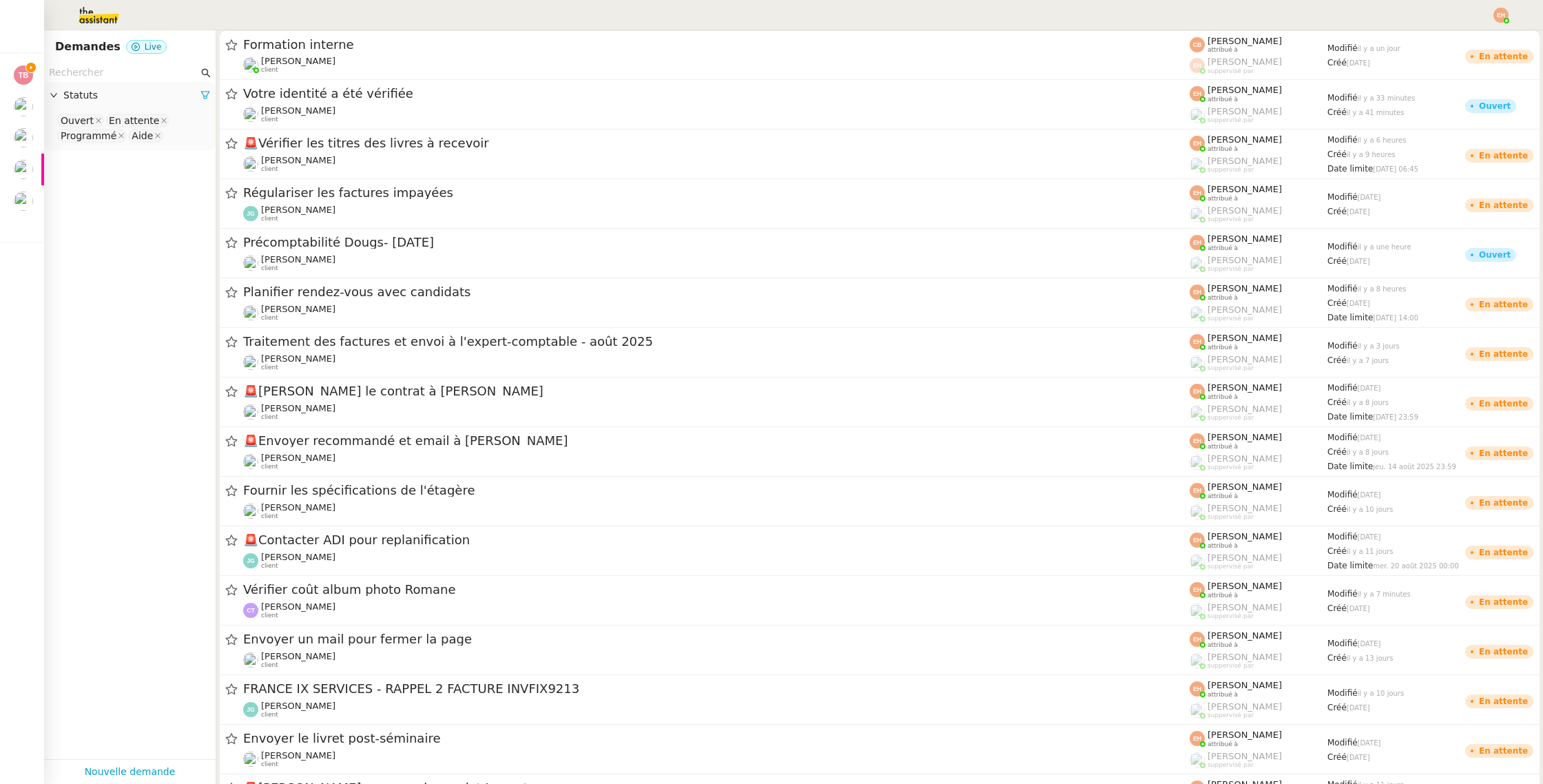
click at [103, 69] on input "text" at bounding box center [124, 73] width 150 height 16
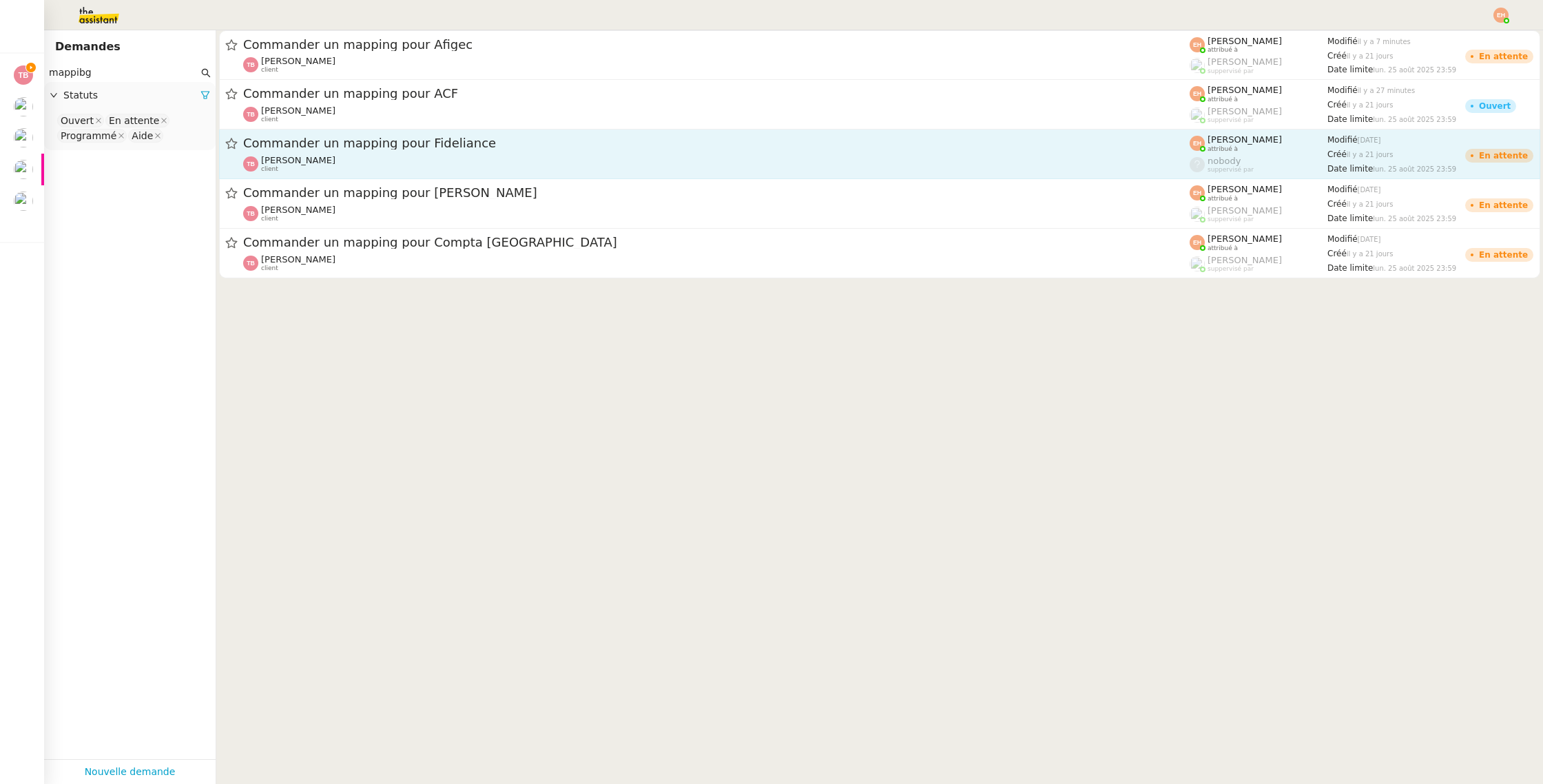
type input "mappibg"
click at [459, 161] on div "[PERSON_NAME] client" at bounding box center [716, 164] width 947 height 18
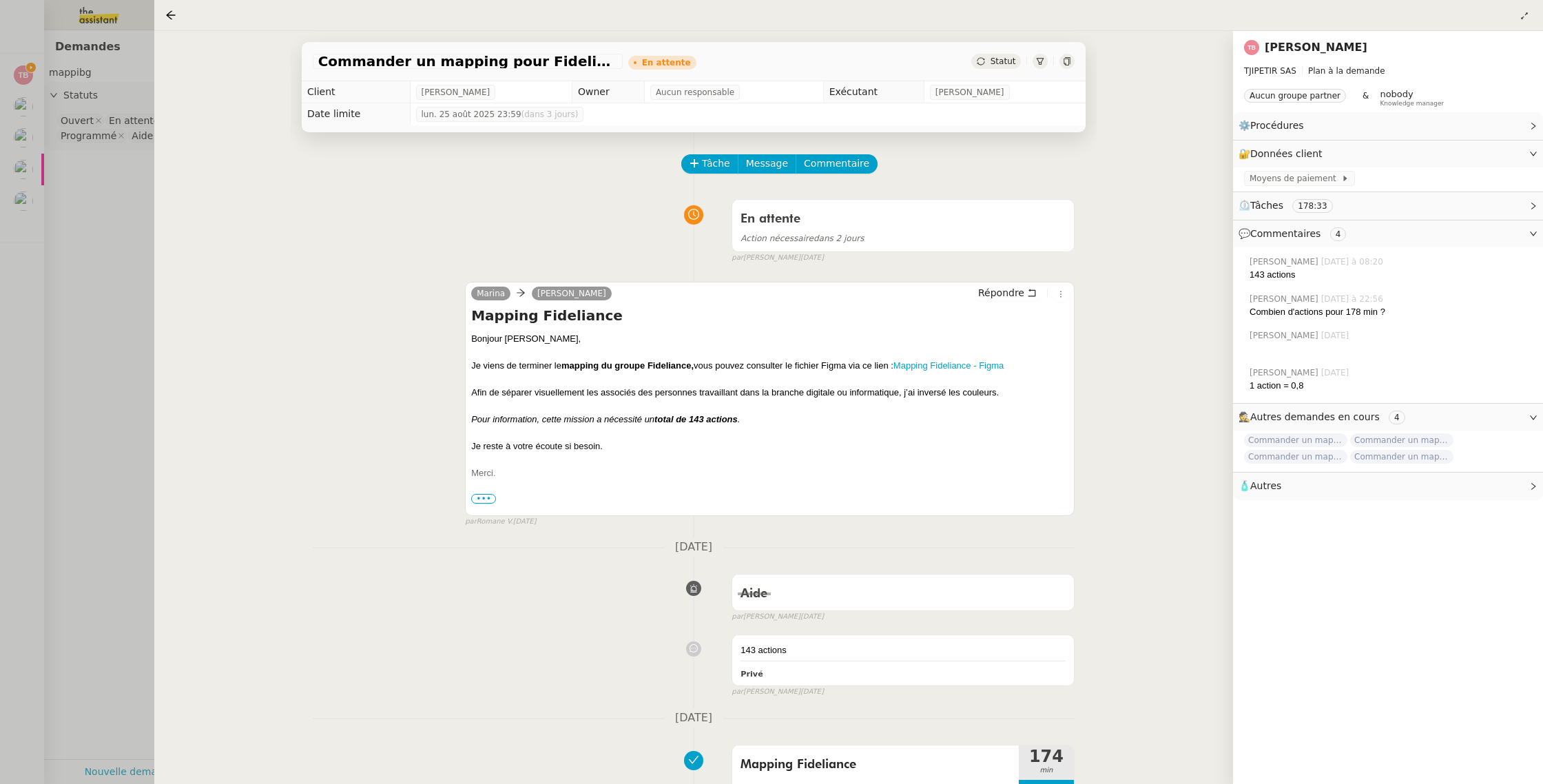
click at [47, 257] on div at bounding box center [772, 392] width 1543 height 784
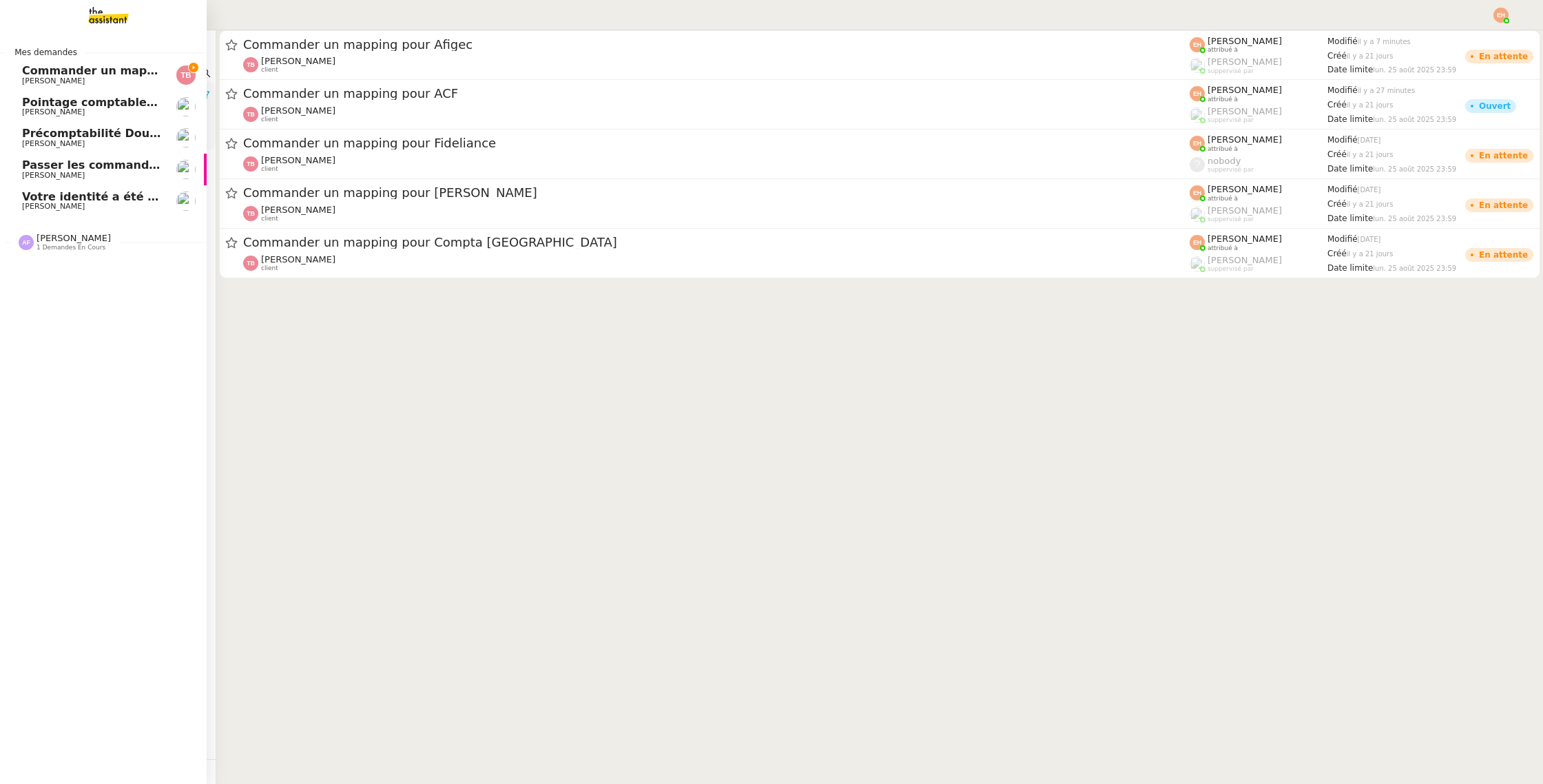
click at [80, 73] on span "Commander un mapping pour ACF" at bounding box center [129, 71] width 213 height 13
